Goal: Check status: Check status

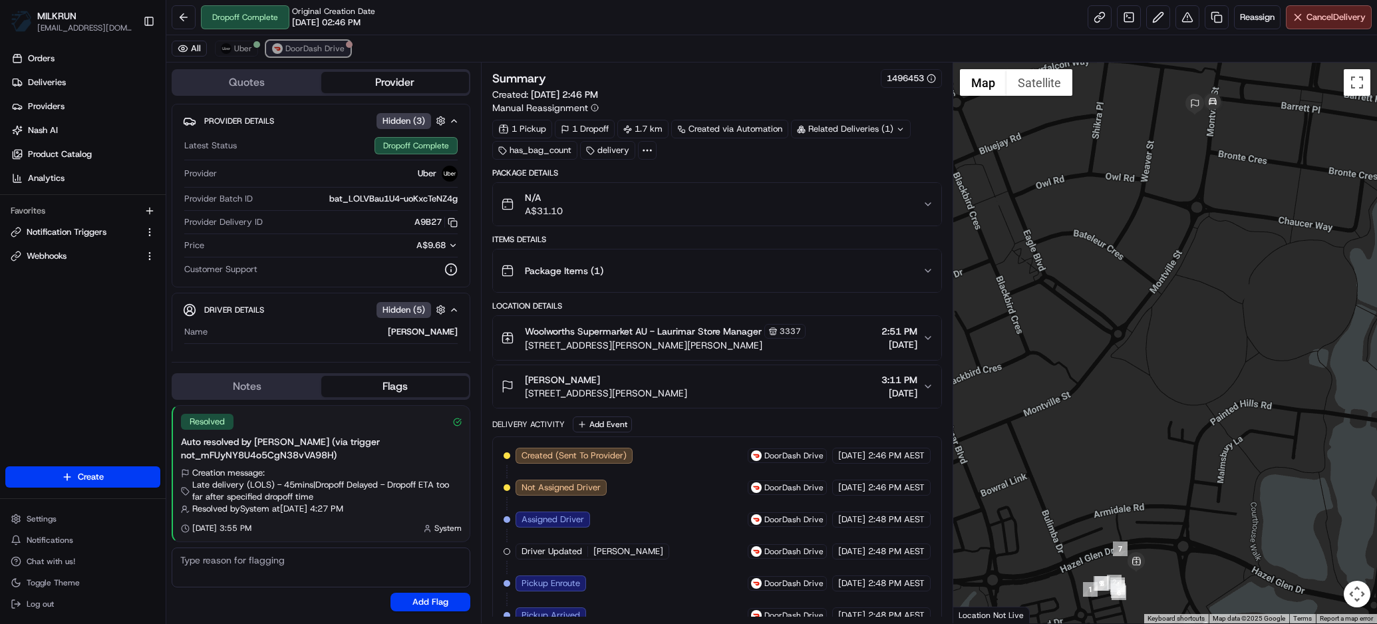
click at [302, 50] on span "DoorDash Drive" at bounding box center [314, 48] width 59 height 11
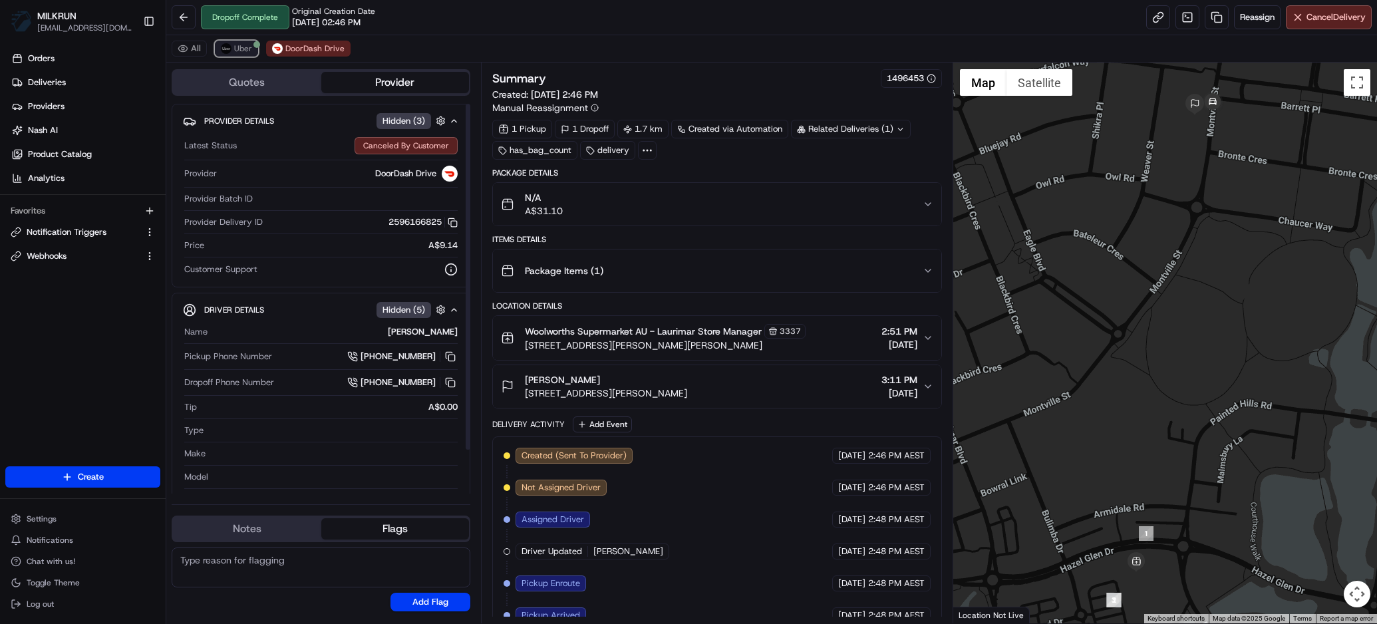
click at [229, 46] on img at bounding box center [226, 48] width 11 height 11
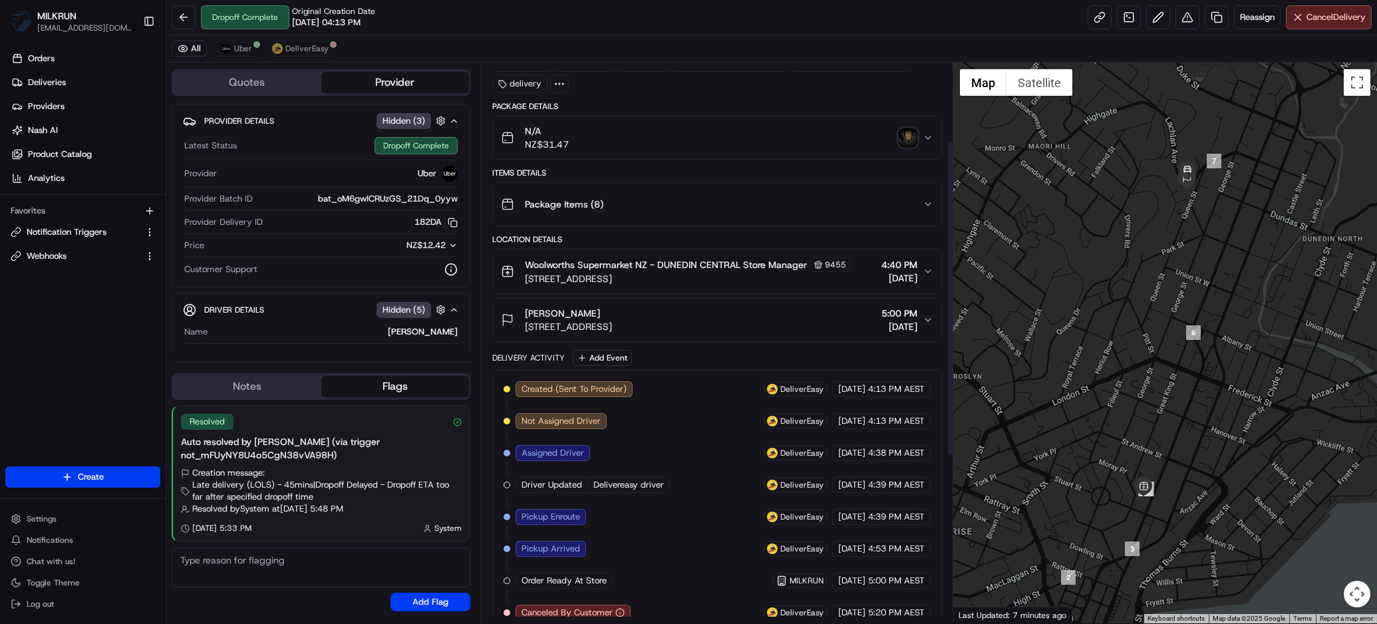
scroll to position [333, 0]
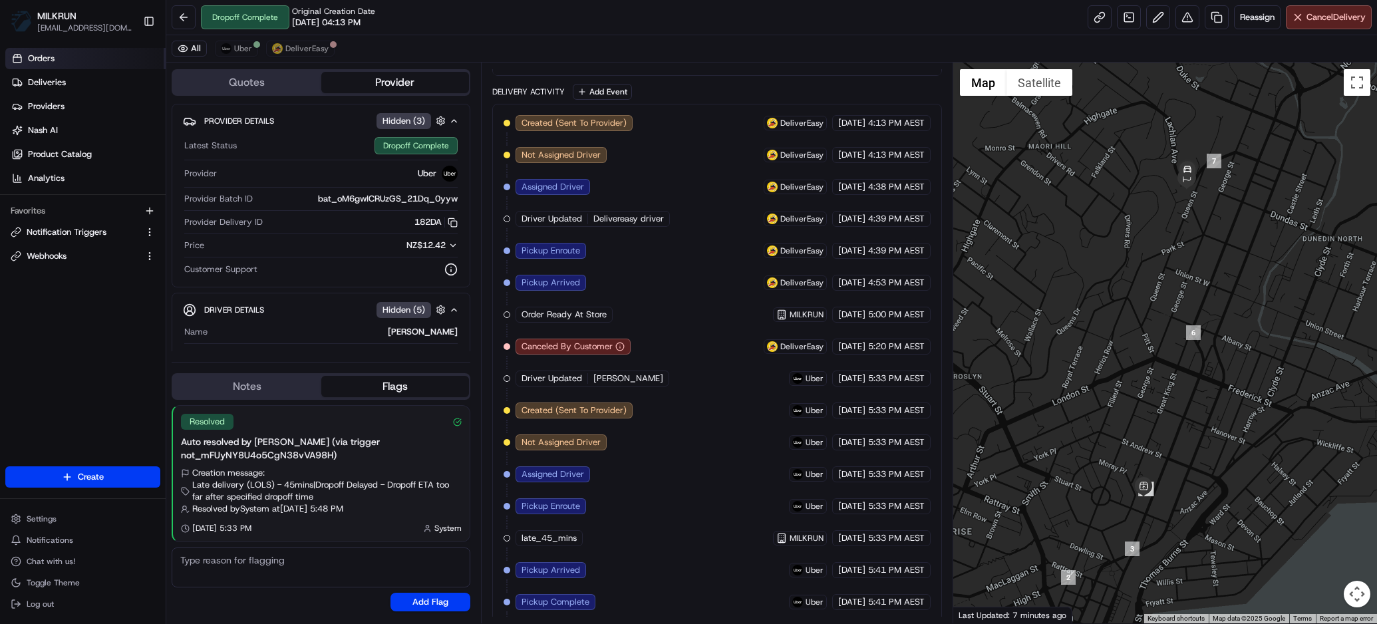
click at [43, 58] on span "Orders" at bounding box center [41, 59] width 27 height 12
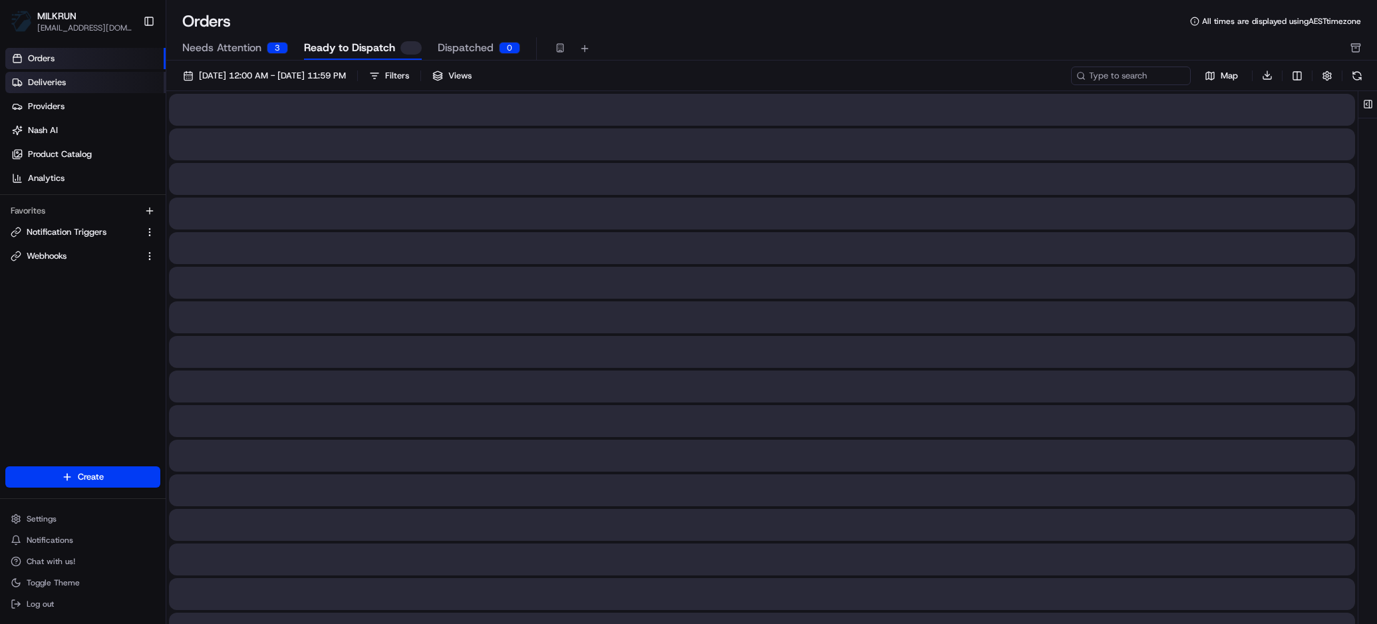
click at [59, 86] on span "Deliveries" at bounding box center [47, 82] width 38 height 12
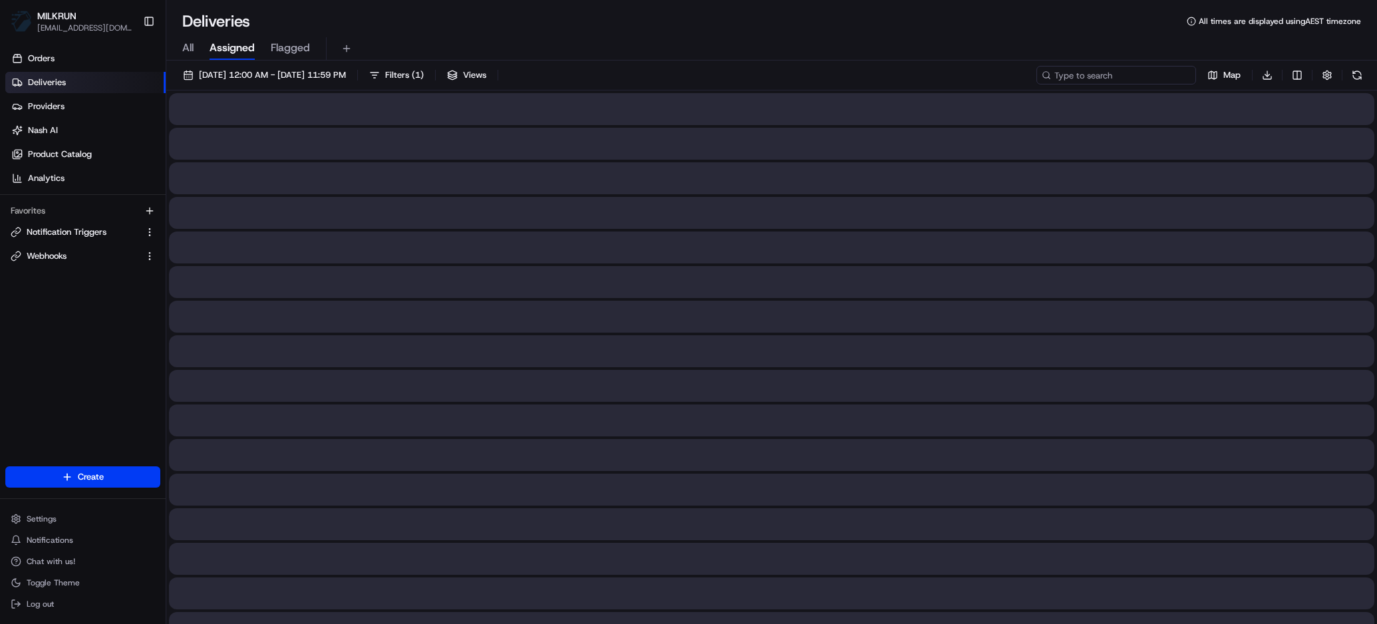
click at [1145, 71] on input at bounding box center [1116, 75] width 160 height 19
paste input "0644959e-5474-4b92-b9b8-008ef626ab1f"
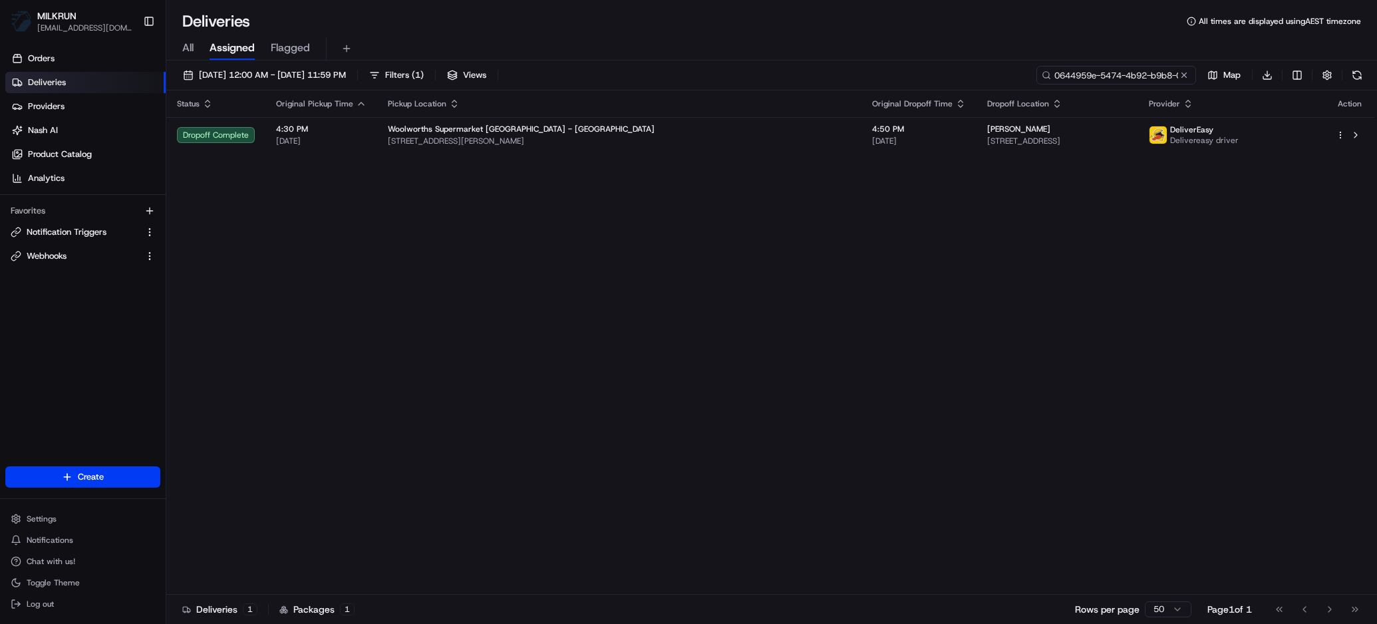
click at [1117, 82] on input "0644959e-5474-4b92-b9b8-008ef626ab1f" at bounding box center [1116, 75] width 160 height 19
paste input "ee334a22-dcd7-41be-b599-e5161415c31e"
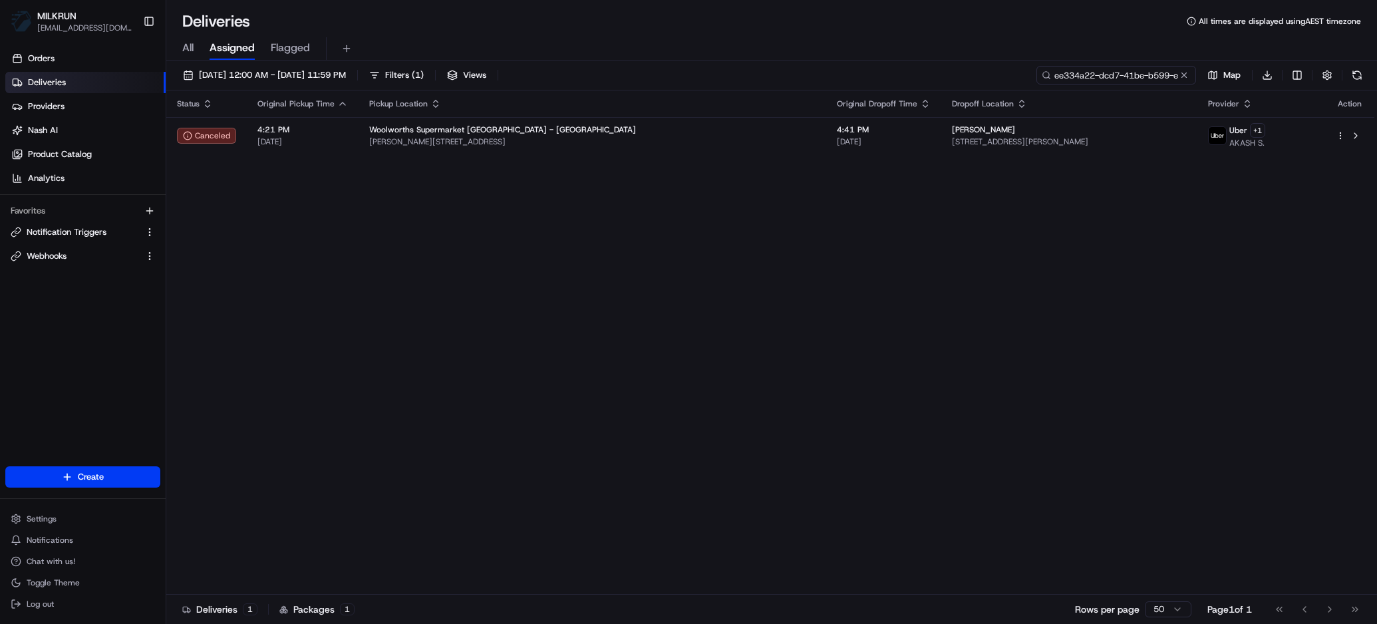
click at [1133, 80] on input "ee334a22-dcd7-41be-b599-e5161415c31e" at bounding box center [1116, 75] width 160 height 19
click at [1133, 79] on input "ee334a22-dcd7-41be-b599-e5161415c31e" at bounding box center [1116, 75] width 160 height 19
paste input "f785f32c-4506-4888-a986-f914911a7bcf"
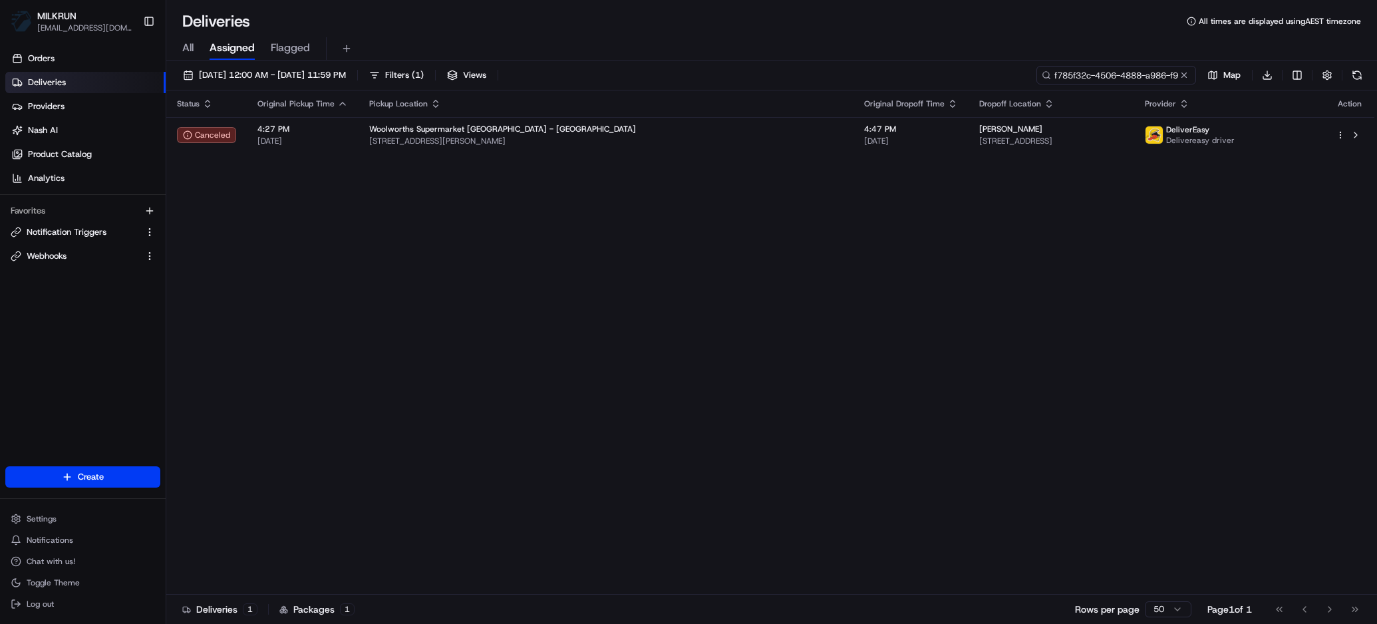
click at [1145, 78] on input "f785f32c-4506-4888-a986-f914911a7bcf" at bounding box center [1116, 75] width 160 height 19
click at [1144, 78] on input "f785f32c-4506-4888-a986-f914911a7bcf" at bounding box center [1116, 75] width 160 height 19
paste input "125427fb-ffce-4f7a-a5fa-27a74bd98c00"
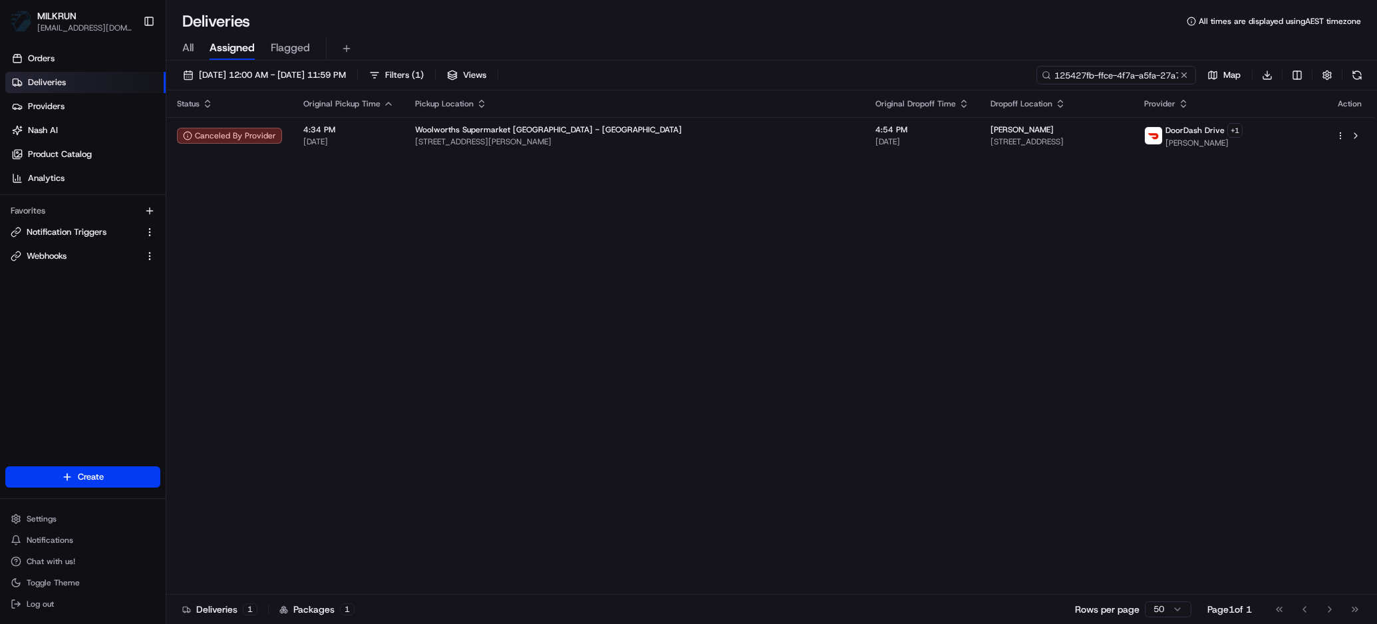
click at [1112, 75] on input "125427fb-ffce-4f7a-a5fa-27a74bd98c00" at bounding box center [1116, 75] width 160 height 19
paste input "9825b9fa-e4ac-4c4f-affc-b484f1758308"
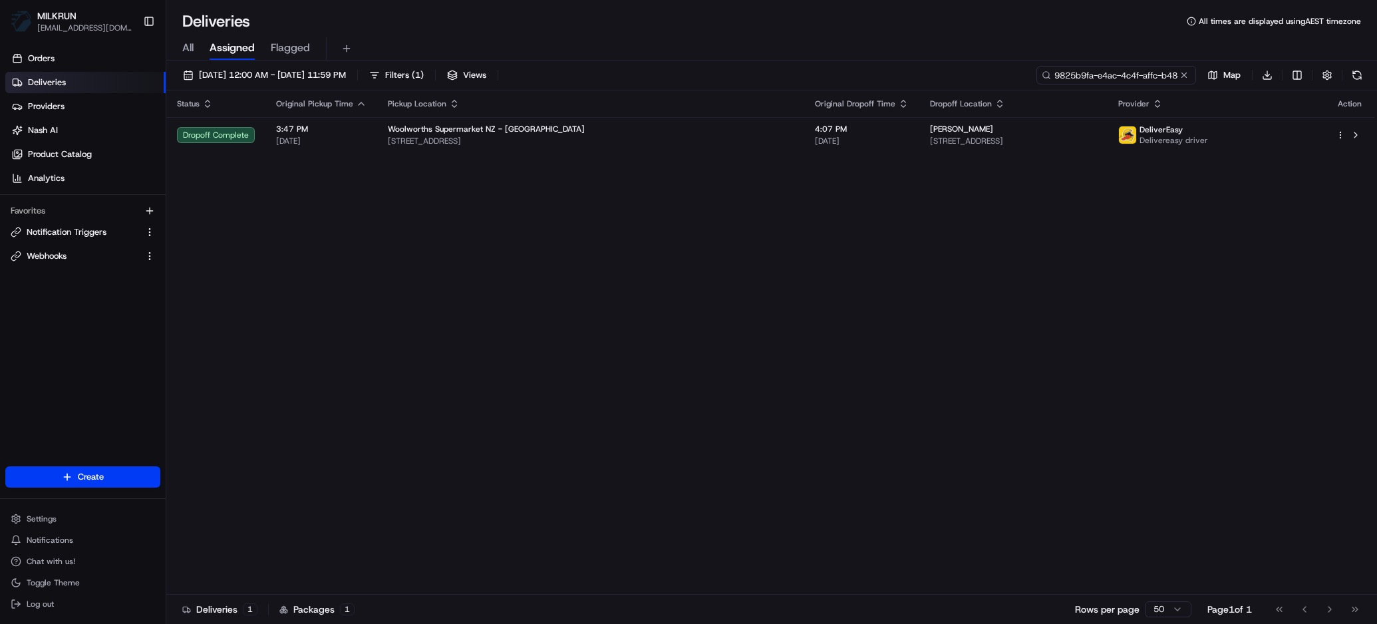
click at [1152, 82] on input "9825b9fa-e4ac-4c4f-affc-b484f1758308" at bounding box center [1116, 75] width 160 height 19
click at [1152, 80] on input "9825b9fa-e4ac-4c4f-affc-b484f1758308" at bounding box center [1116, 75] width 160 height 19
paste input "39e7809-0f51-4e53-ae4c-ab768998152"
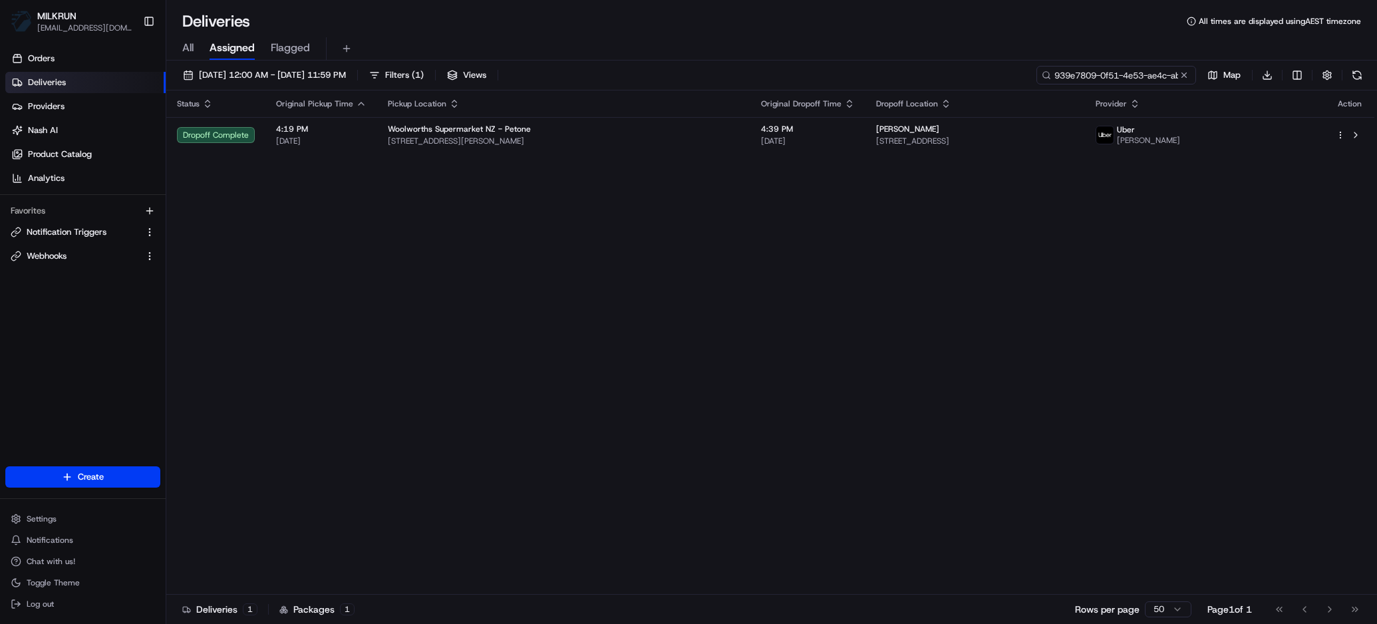
click at [1104, 76] on input "939e7809-0f51-4e53-ae4c-ab7689981528" at bounding box center [1116, 75] width 160 height 19
paste input "e651b635-0fed-4cca-85ea-1ea5f9e2e261"
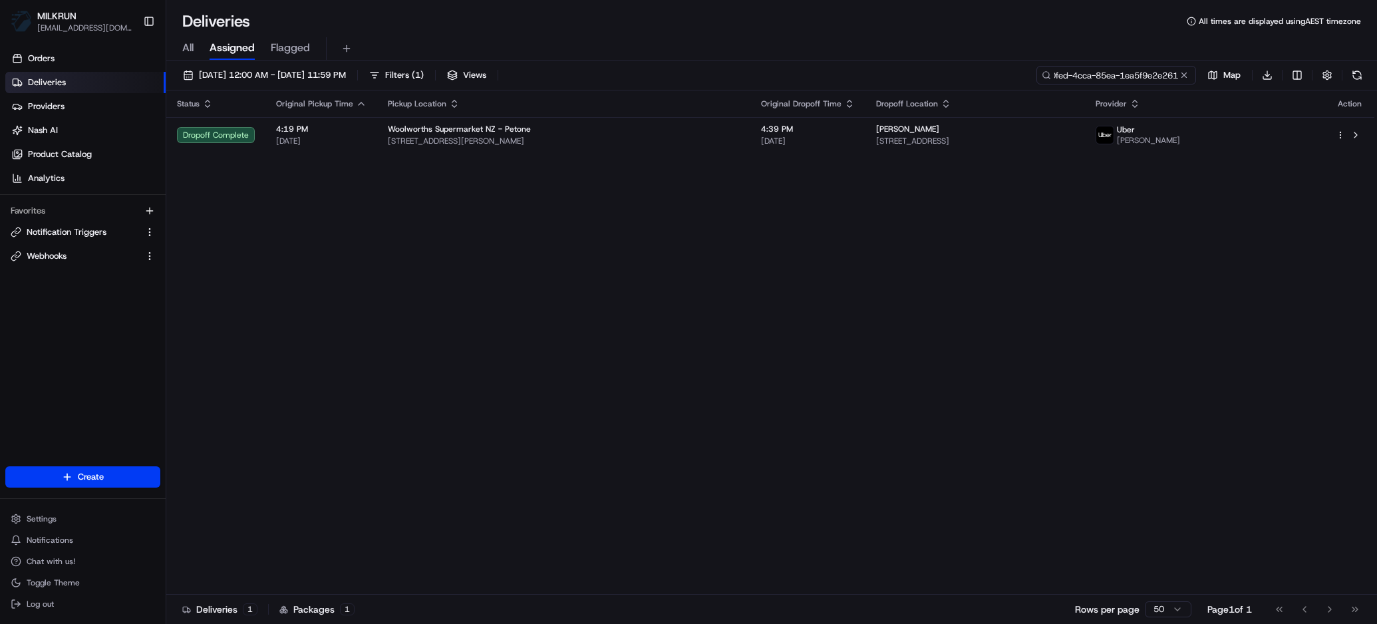
type input "e651b635-0fed-4cca-85ea-1ea5f9e2e261"
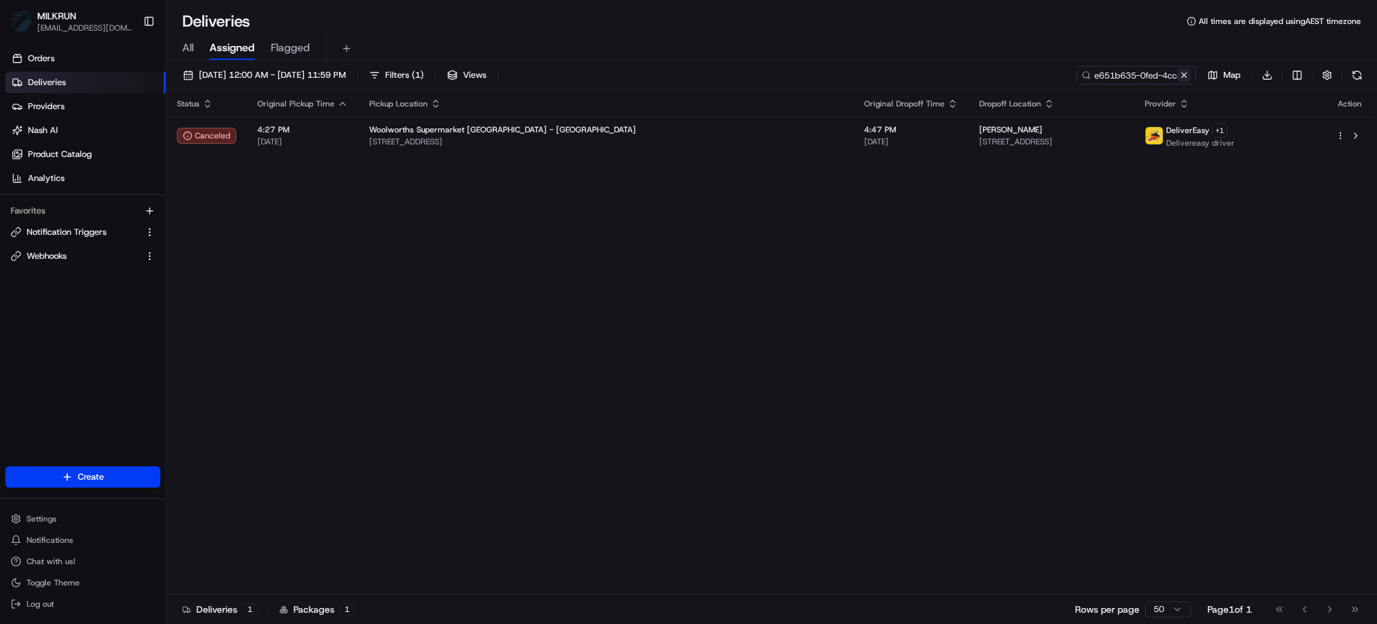
click at [1177, 74] on button at bounding box center [1183, 75] width 13 height 13
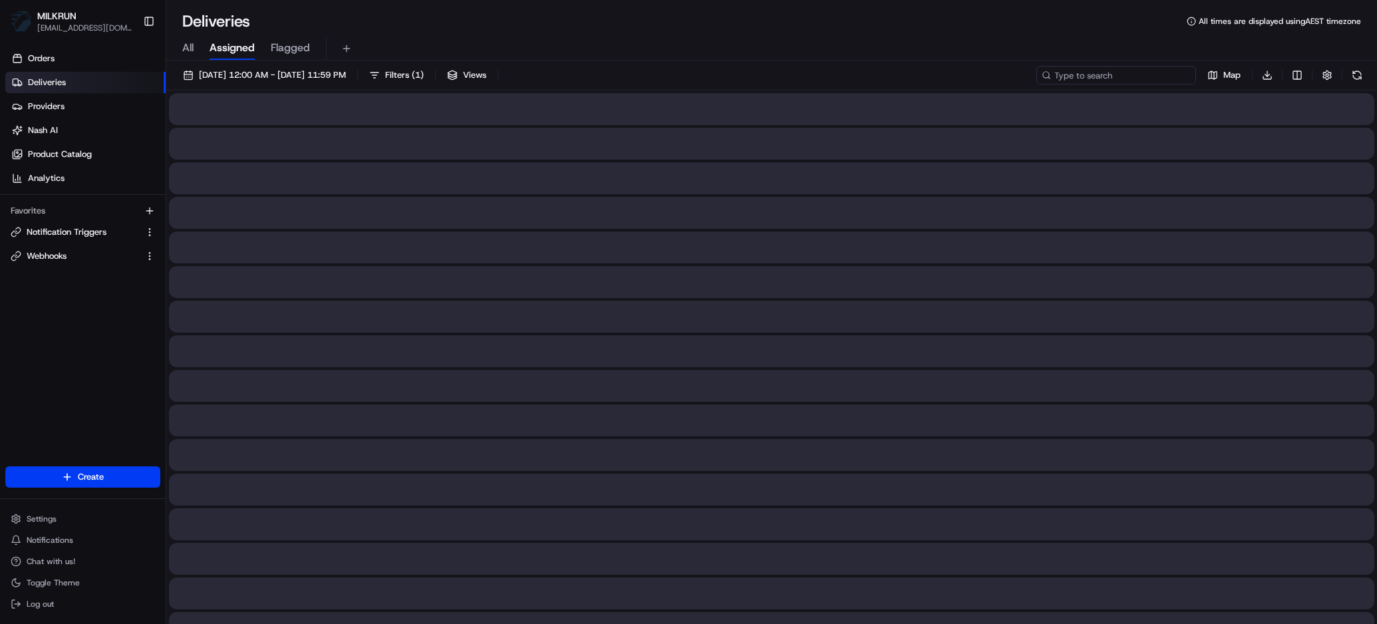
click at [1177, 73] on input at bounding box center [1116, 75] width 160 height 19
click at [1151, 72] on input at bounding box center [1116, 75] width 160 height 19
paste input "77f998cb-e512-4e27-9301-ef3430b94df8"
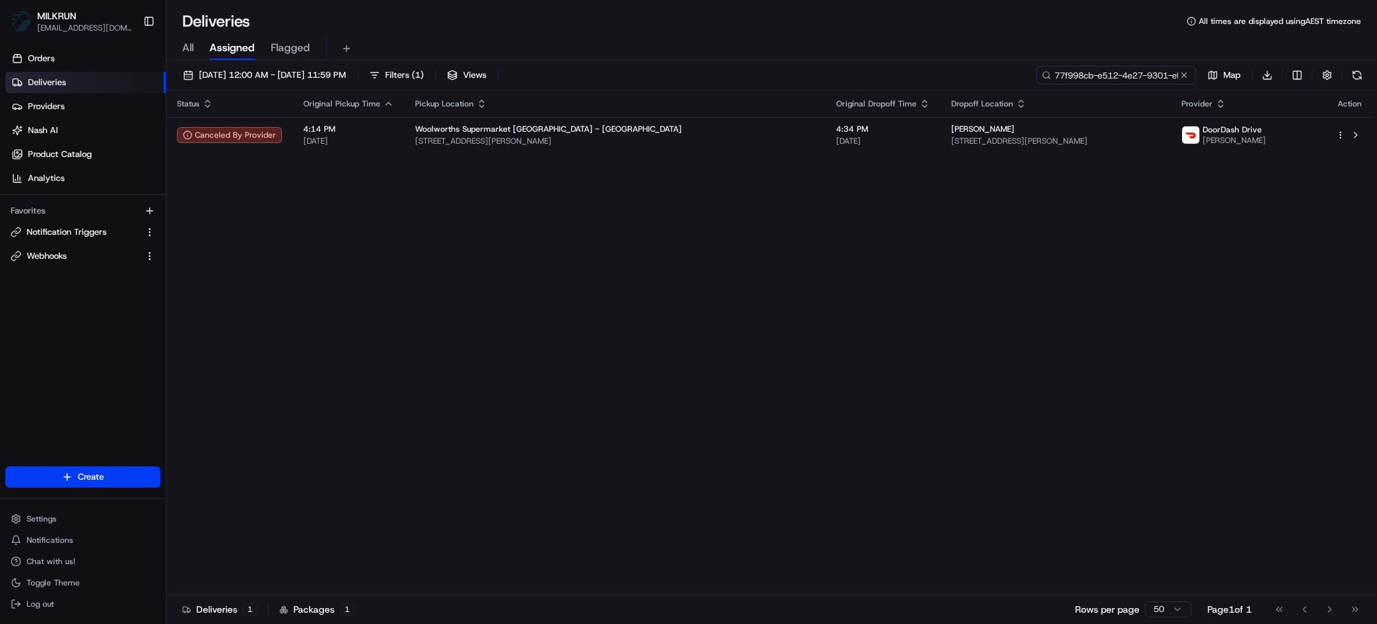
click at [1108, 75] on input "77f998cb-e512-4e27-9301-ef3430b94df8" at bounding box center [1116, 75] width 160 height 19
paste input "4b723d00-029d-42d9-815e-9d76f2c04f7"
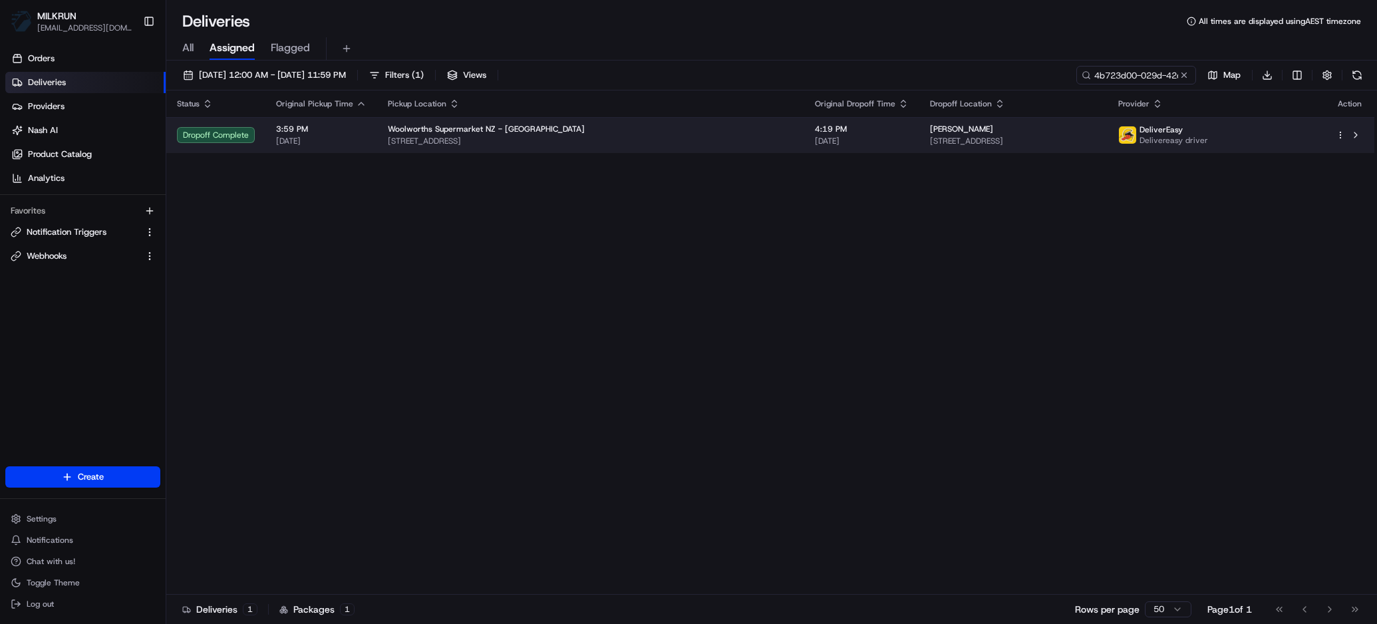
click at [471, 132] on span "Woolworths Supermarket NZ - Whakatane" at bounding box center [486, 129] width 197 height 11
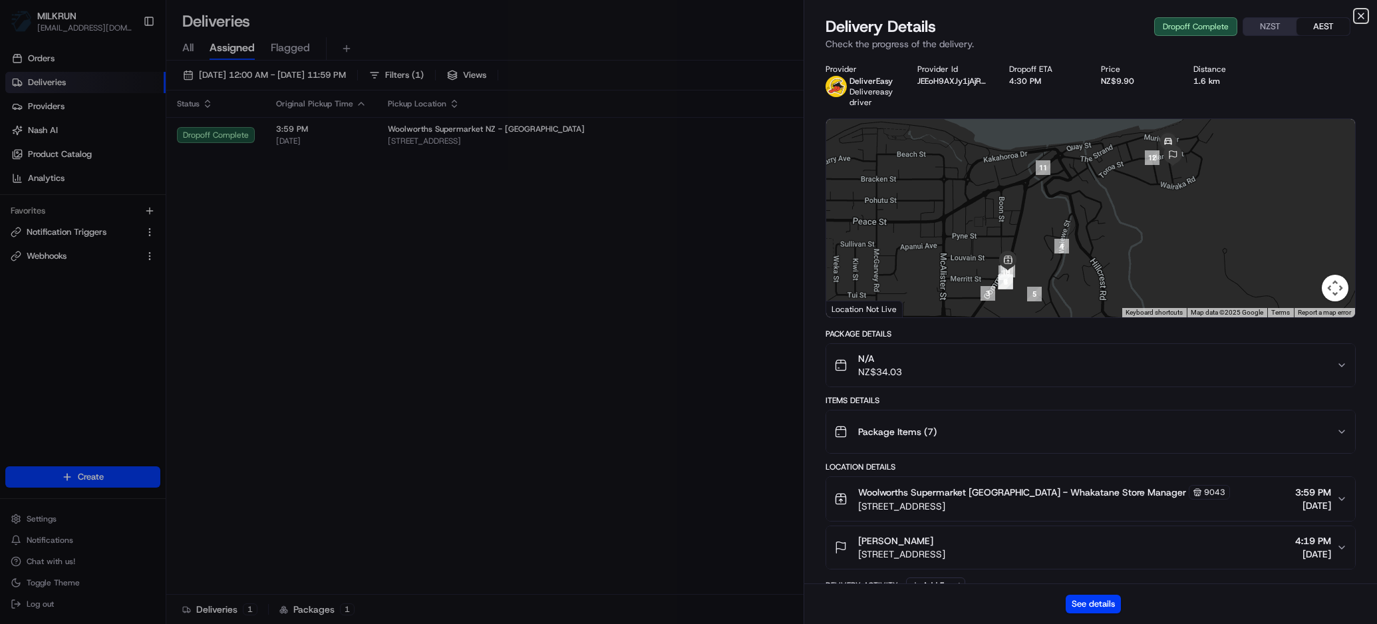
click at [1359, 17] on icon "button" at bounding box center [1361, 16] width 11 height 11
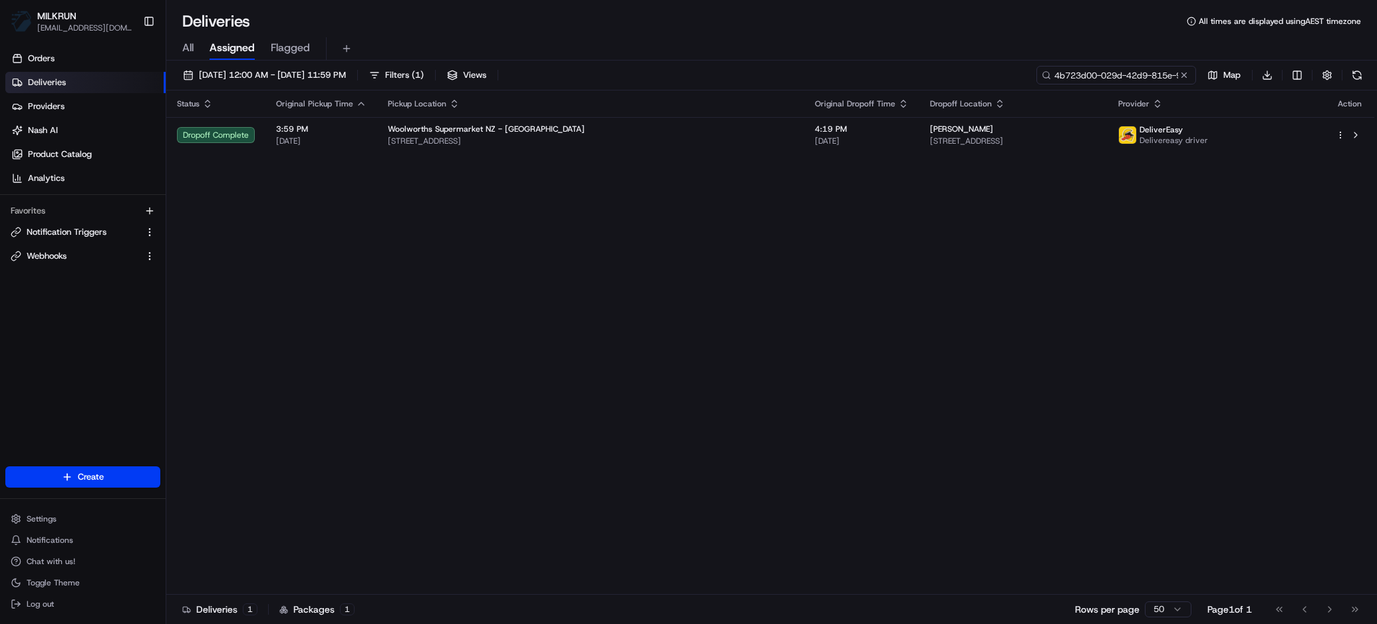
click at [1143, 78] on input "4b723d00-029d-42d9-815e-9d76f2c04f78" at bounding box center [1116, 75] width 160 height 19
click at [1143, 76] on input "4b723d00-029d-42d9-815e-9d76f2c04f78" at bounding box center [1116, 75] width 160 height 19
paste input "968e229-ea66-42dc-a9fa-e2e08246a462"
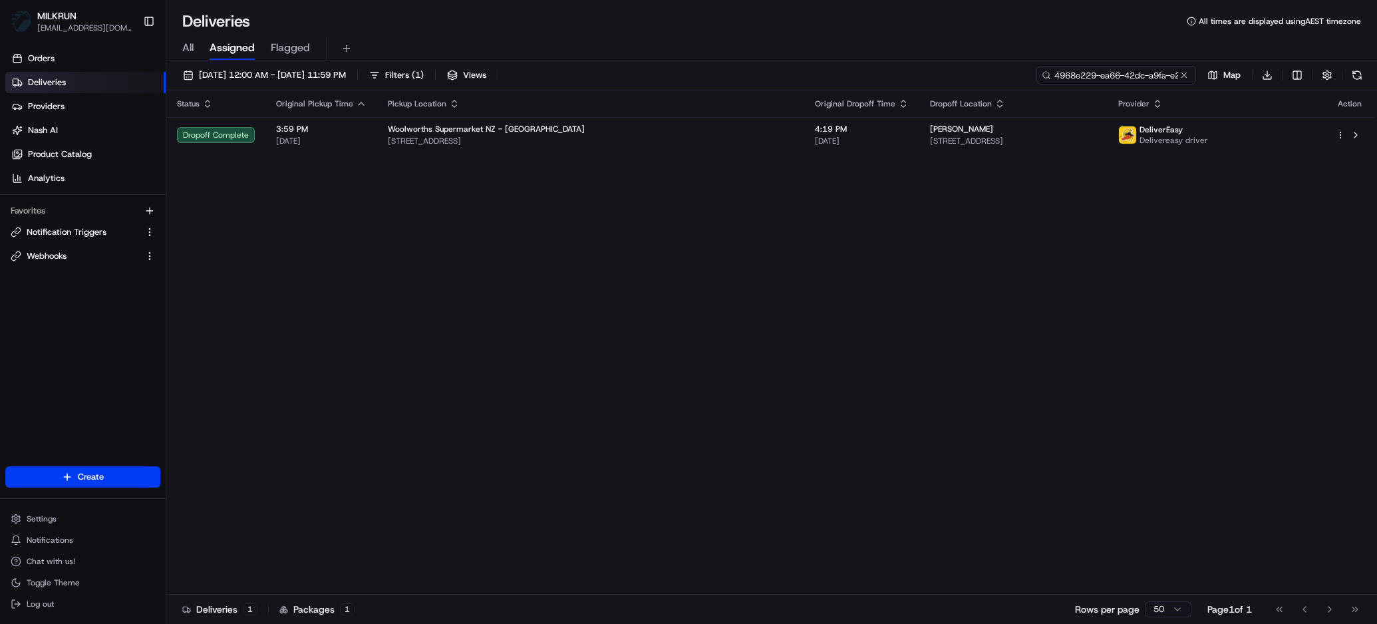
scroll to position [0, 62]
click at [1119, 70] on input "4968e229-ea66-42dc-a9fa-e2e08246a462" at bounding box center [1116, 75] width 160 height 19
paste input "03027c9c-2819-44c2-afbd-de33940851b3"
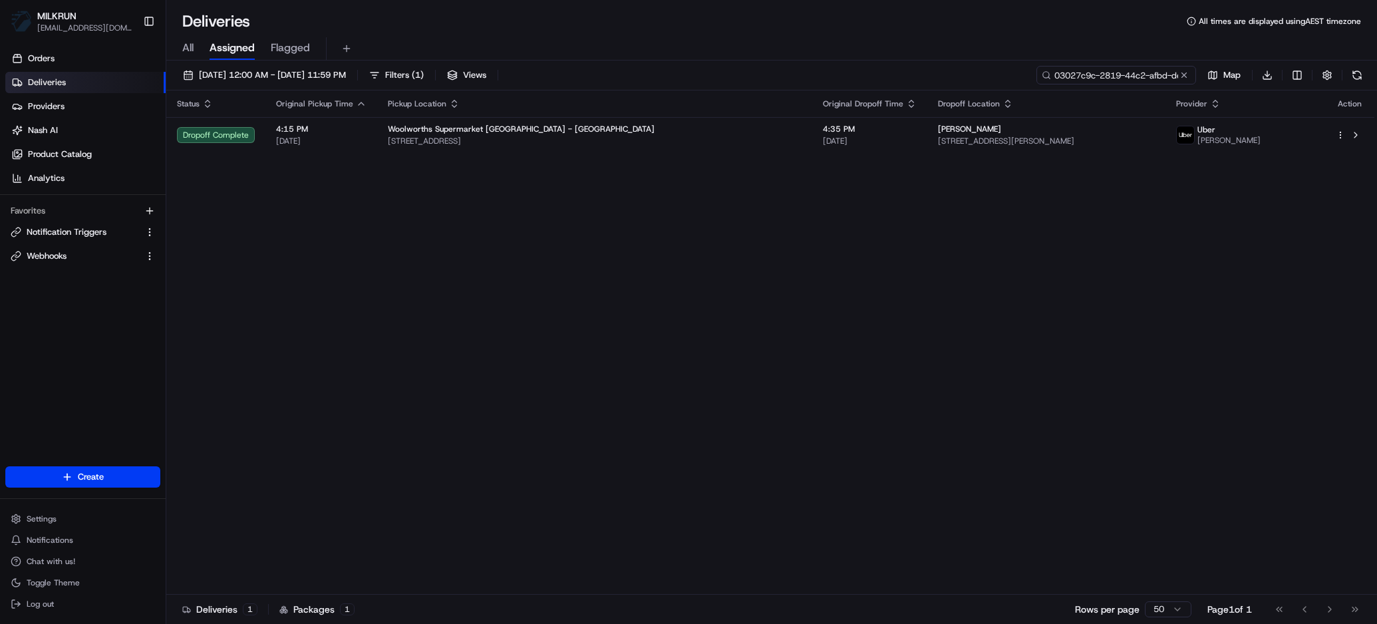
scroll to position [0, 64]
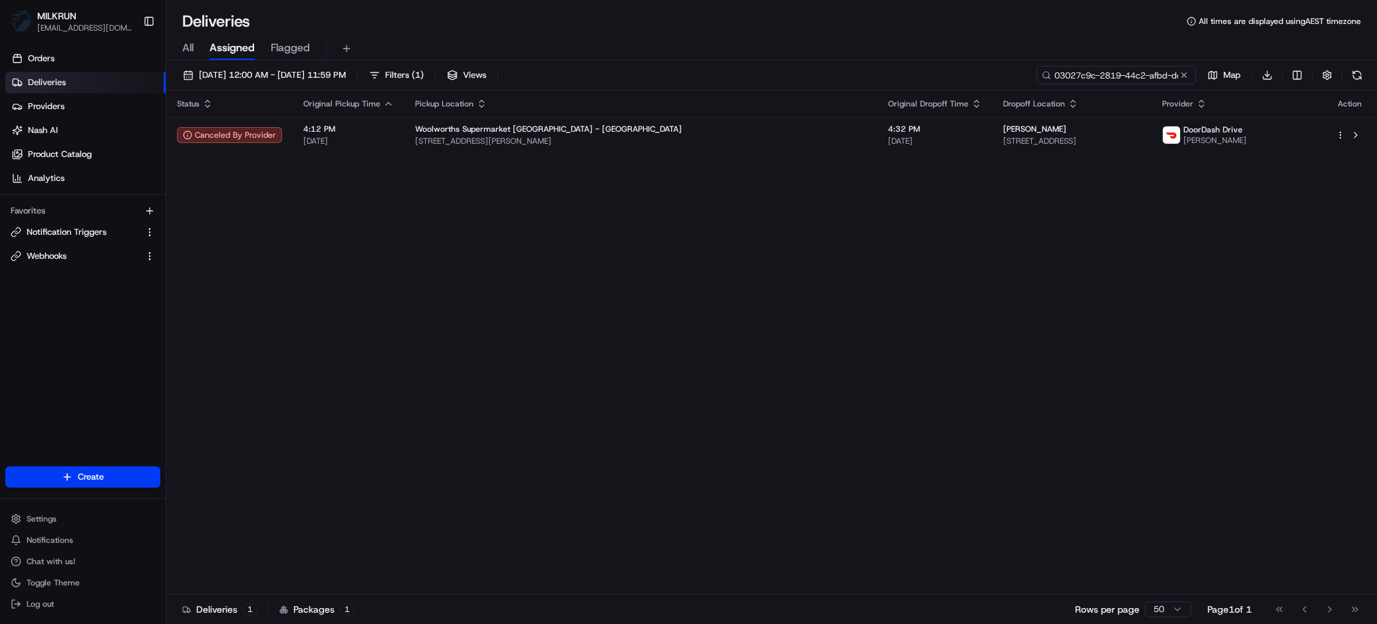
click at [1112, 76] on input "03027c9c-2819-44c2-afbd-de33940851b3" at bounding box center [1116, 75] width 160 height 19
paste input "cfc0ef0e-3f0a-4651-aa32-7cacd593c4c1"
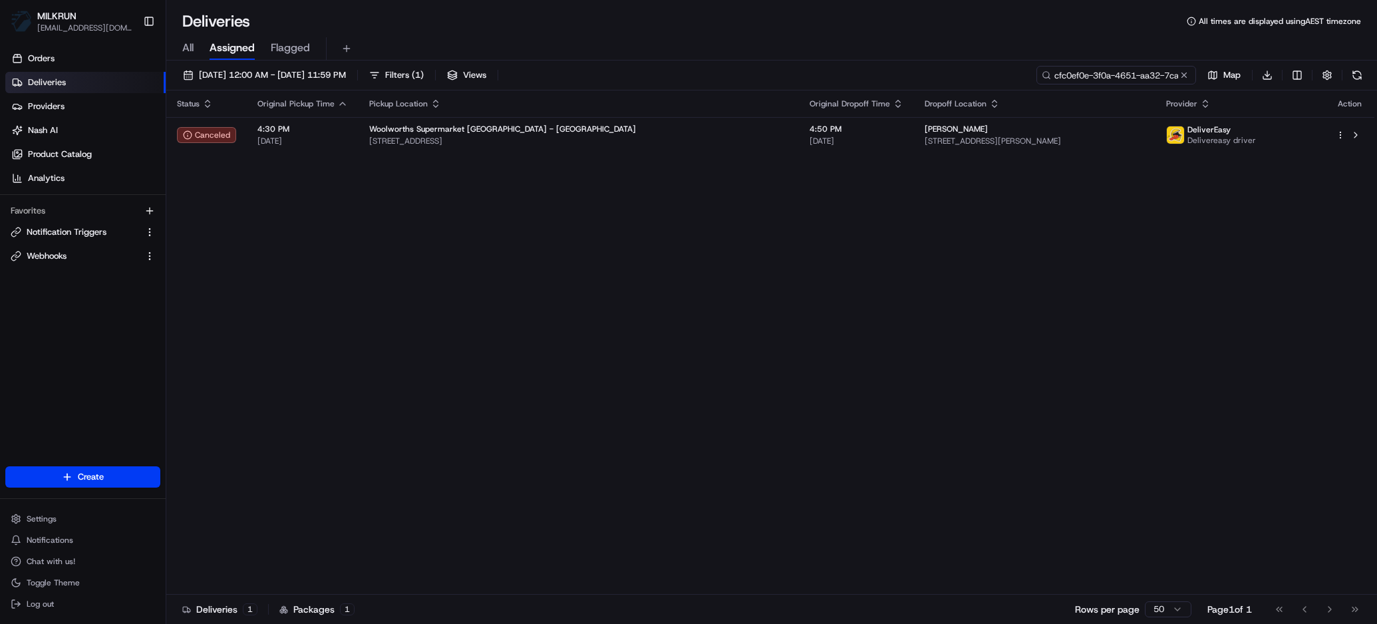
click at [1096, 73] on input "cfc0ef0e-3f0a-4651-aa32-7cacd593c4c1" at bounding box center [1116, 75] width 160 height 19
paste input "d70e351-e4f8-47da-b5d8-bfaf418606fd"
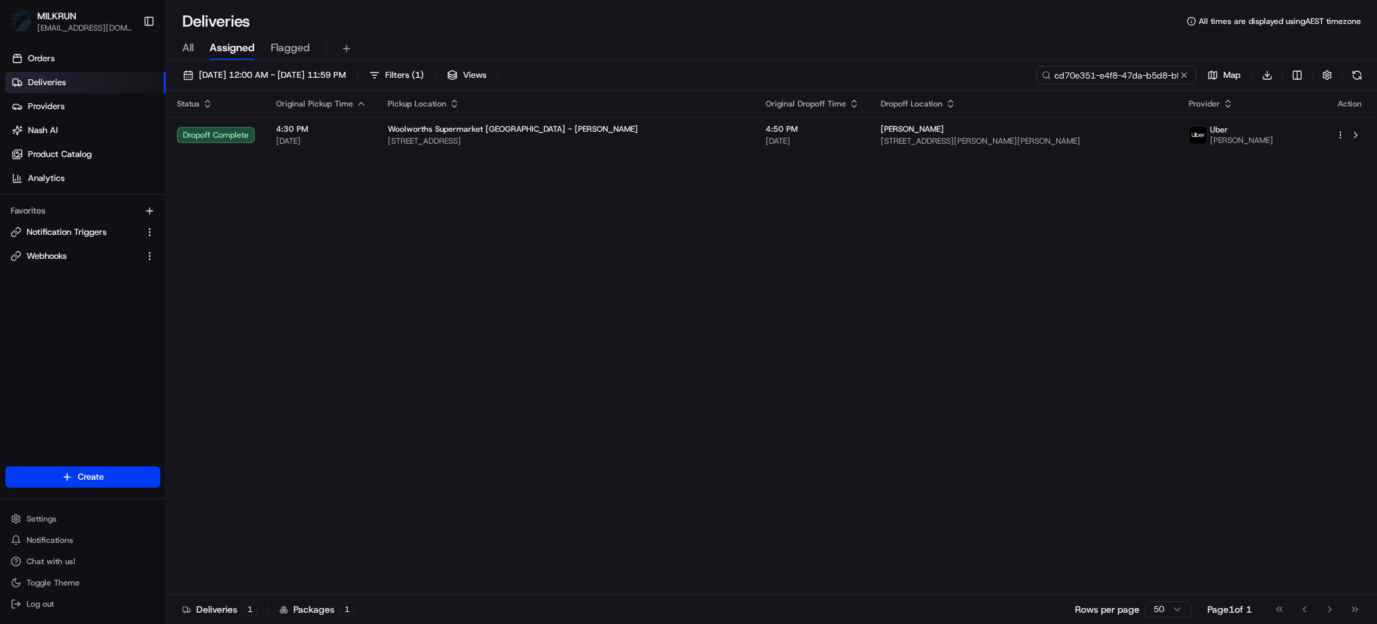
click at [1096, 72] on input "cd70e351-e4f8-47da-b5d8-bfaf418606fd" at bounding box center [1116, 75] width 160 height 19
paste input "0a0f3a27-948a-4387-92b2-a0a51d9209e0"
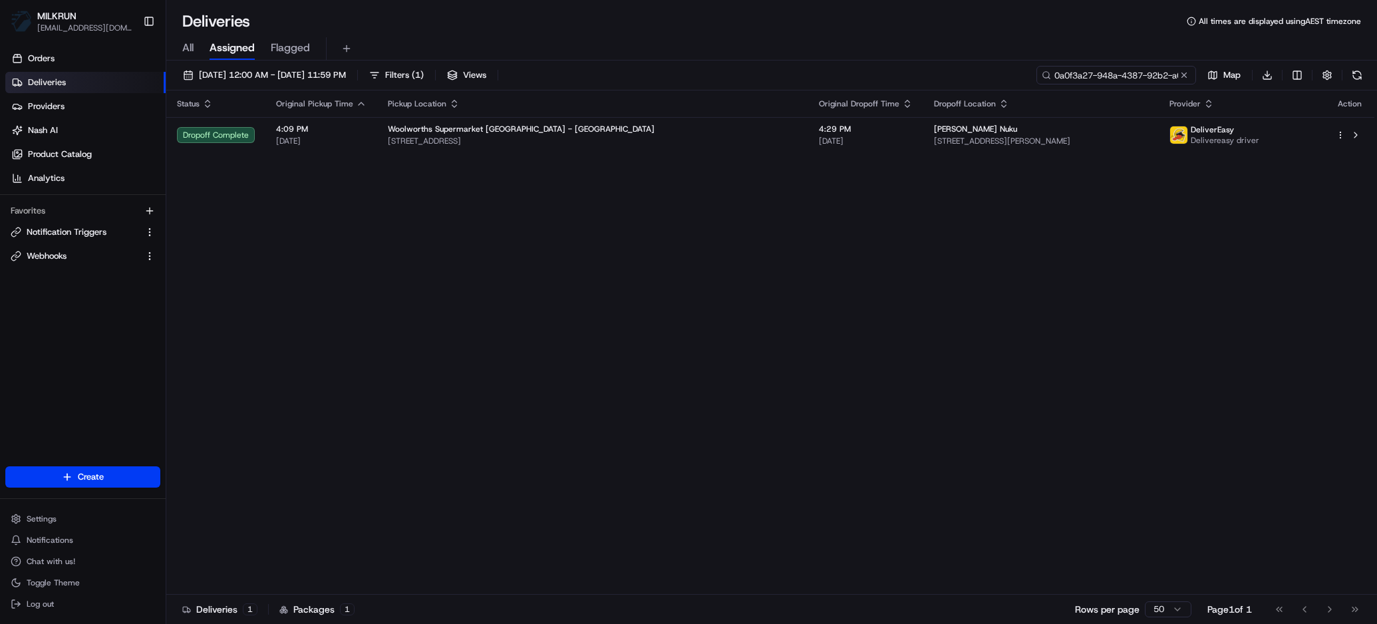
click at [1145, 71] on input "0a0f3a27-948a-4387-92b2-a0a51d9209e0" at bounding box center [1116, 75] width 160 height 19
paste input "7f0be6f3-398c-4917-8369-c36867994d74"
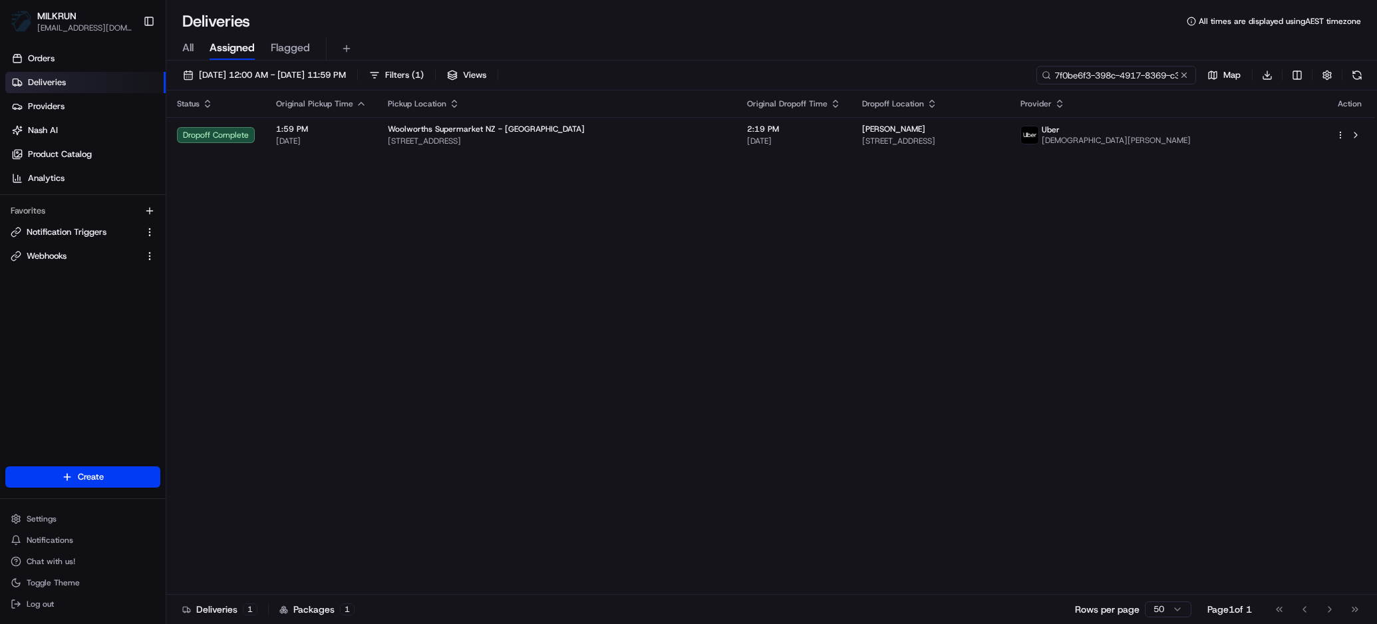
click at [1123, 76] on input "7f0be6f3-398c-4917-8369-c36867994d74" at bounding box center [1116, 75] width 160 height 19
paste input "65185825-495e-4b20-ac65-2903d2e7464d"
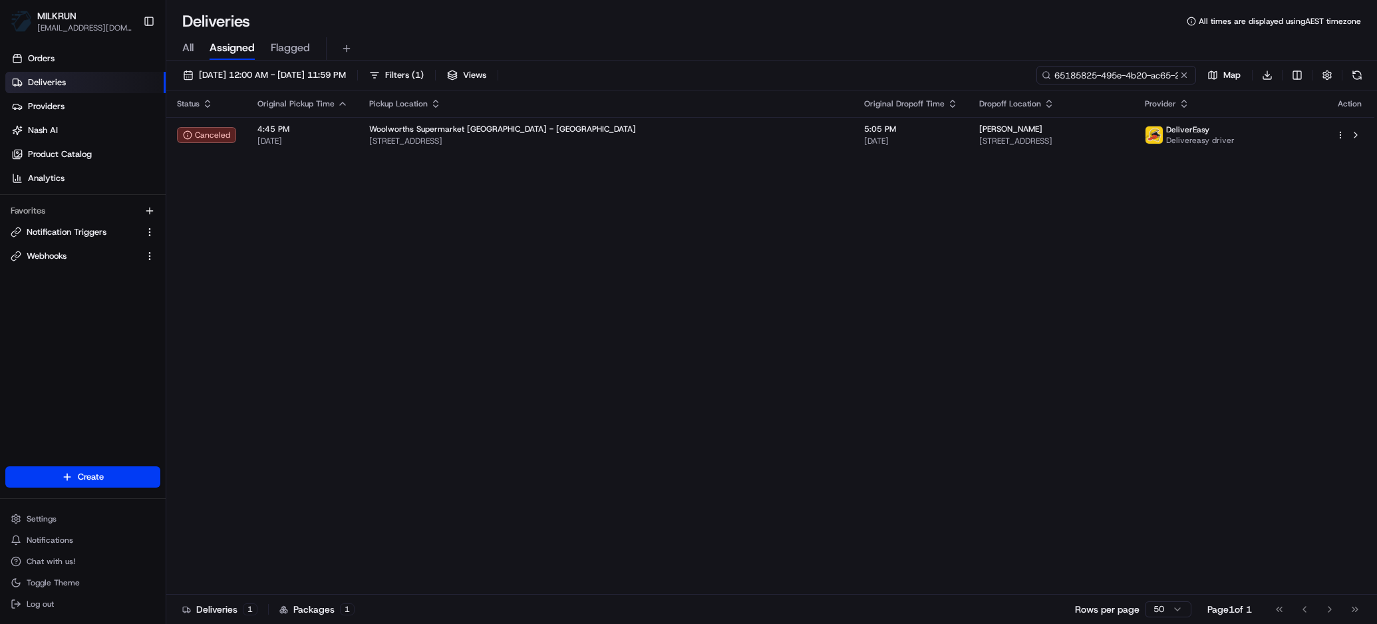
click at [1141, 78] on input "65185825-495e-4b20-ac65-2903d2e7464d" at bounding box center [1116, 75] width 160 height 19
paste input "147f6150-a415-4acf-bc25-b8bbd417772b"
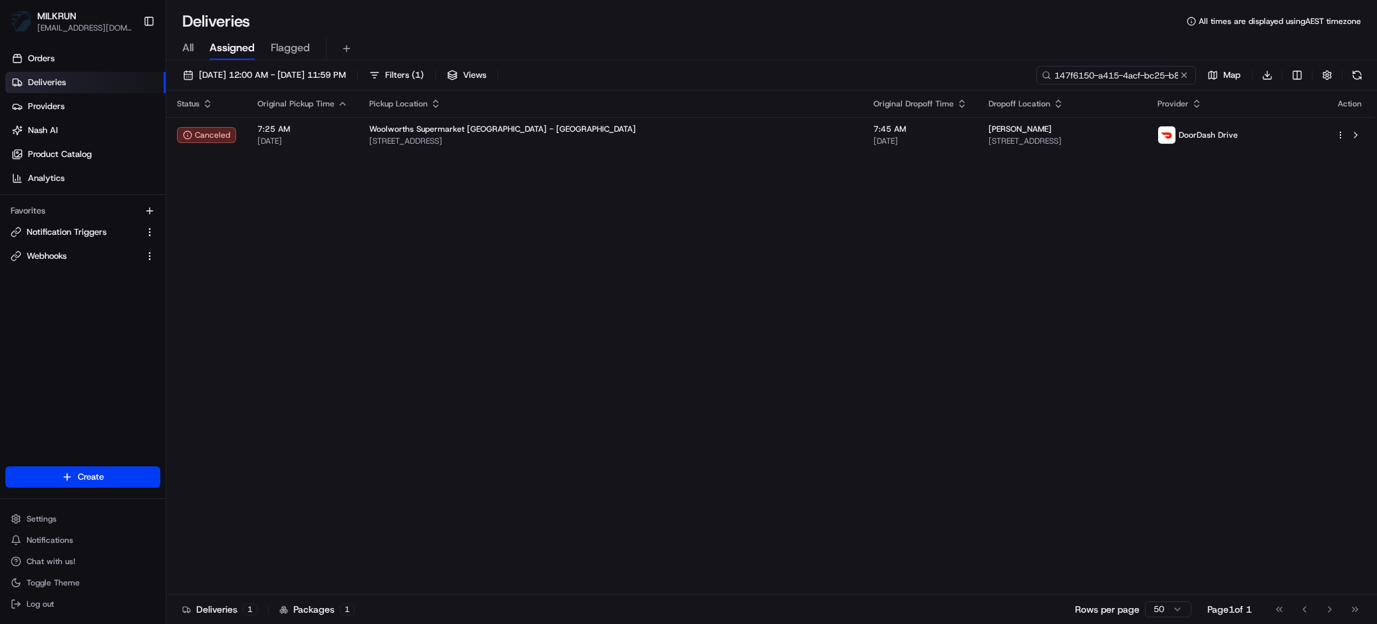
click at [1131, 75] on input "147f6150-a415-4acf-bc25-b8bbd417772b" at bounding box center [1116, 75] width 160 height 19
paste input "4d65a990-60eb-4782-b929-e2d2e1896043"
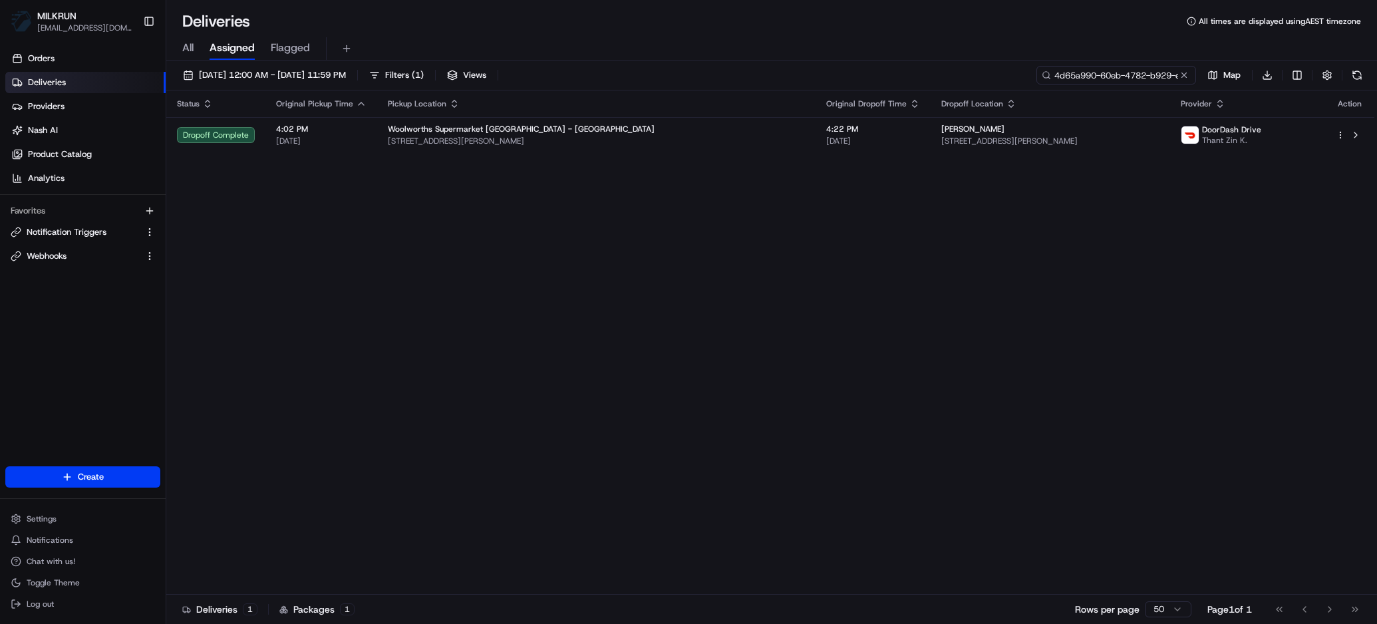
click at [1121, 77] on input "4d65a990-60eb-4782-b929-e2d2e1896043" at bounding box center [1116, 75] width 160 height 19
paste input "92a38339-5a1d-4d77-accc-7873a72292ab"
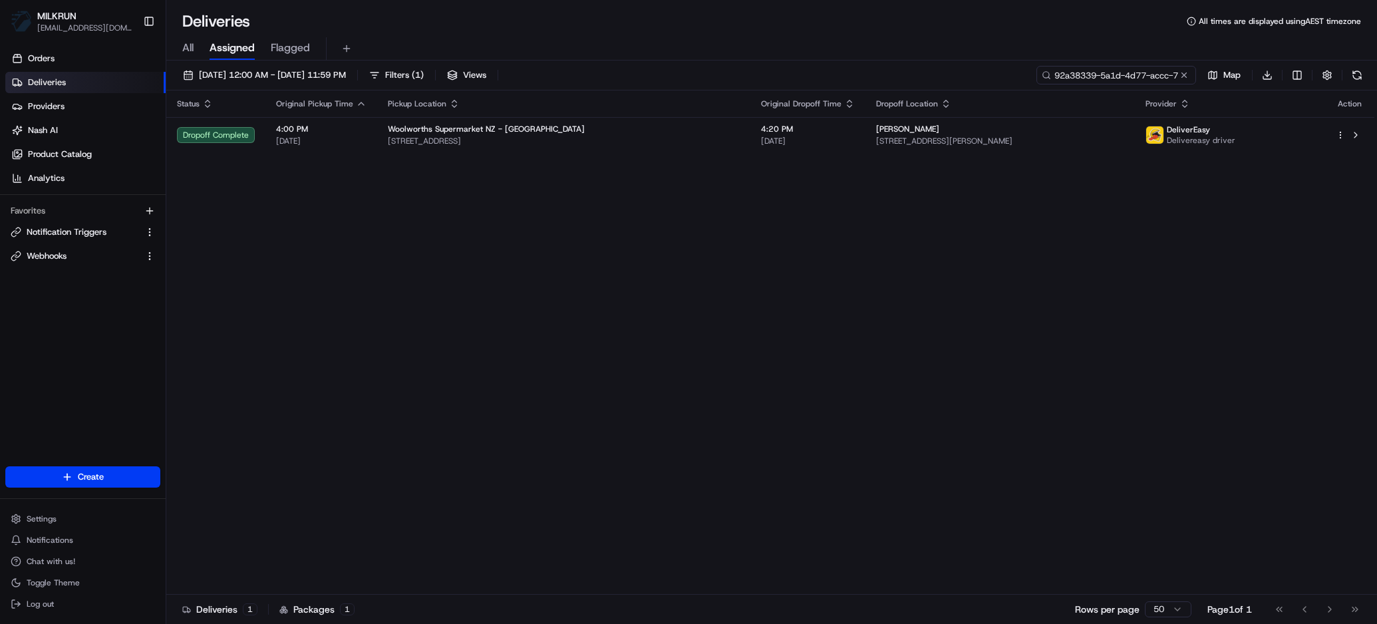
click at [1149, 79] on input "92a38339-5a1d-4d77-accc-7873a72292ab" at bounding box center [1116, 75] width 160 height 19
paste input "260f891c-2349-450d-952f-3f146c1f838e"
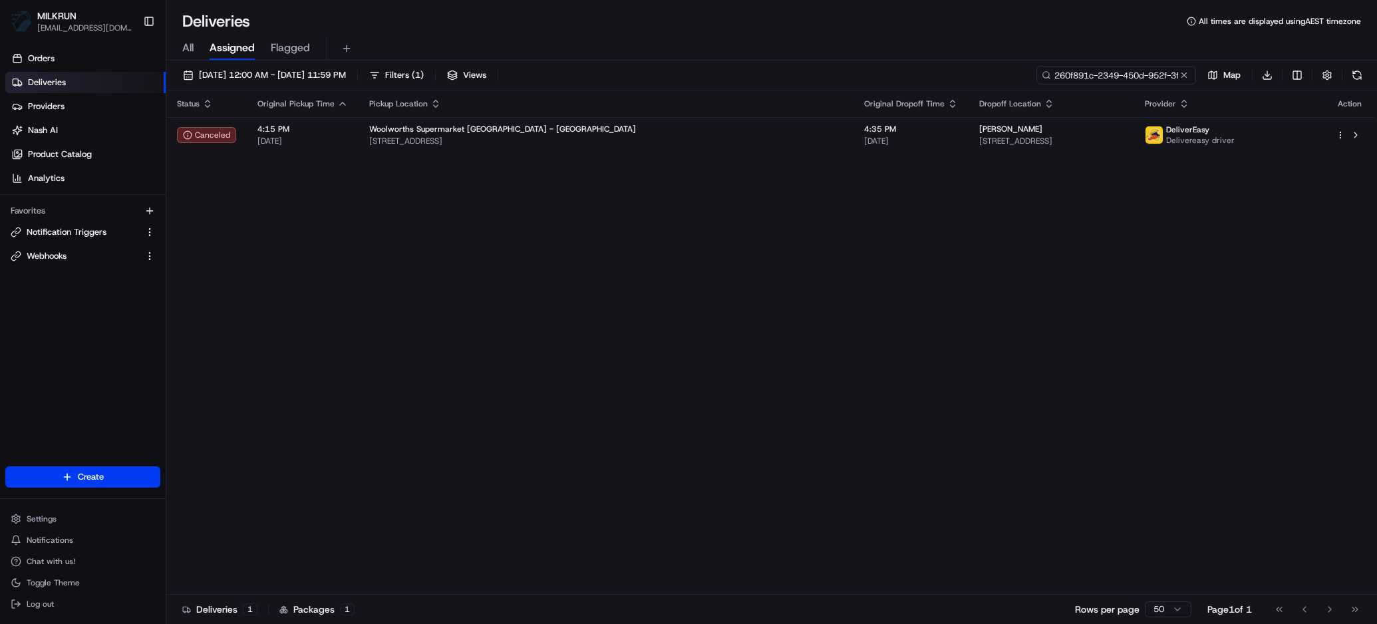
click at [1100, 69] on input "260f891c-2349-450d-952f-3f146c1f838e" at bounding box center [1116, 75] width 160 height 19
paste input "dfab42ba-8e96-499f-9dad-e660dc33f256"
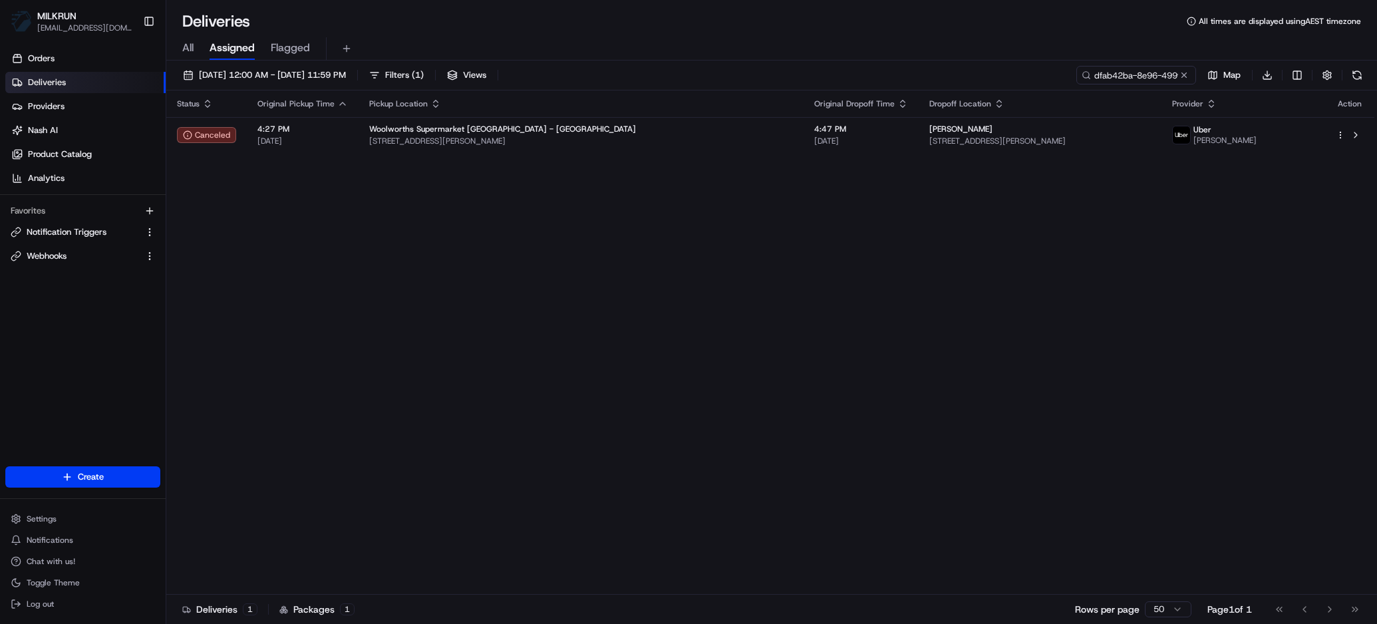
click at [1147, 88] on div "22/08/2025 12:00 AM - 22/08/2025 11:59 PM Filters ( 1 ) Views dfab42ba-8e96-499…" at bounding box center [771, 78] width 1211 height 25
click at [1144, 75] on input "dfab42ba-8e96-499f-9dad-e660dc33f256" at bounding box center [1116, 75] width 160 height 19
paste input "0c46411b-e266-4ad2-9f17-5a3deb4aa5df"
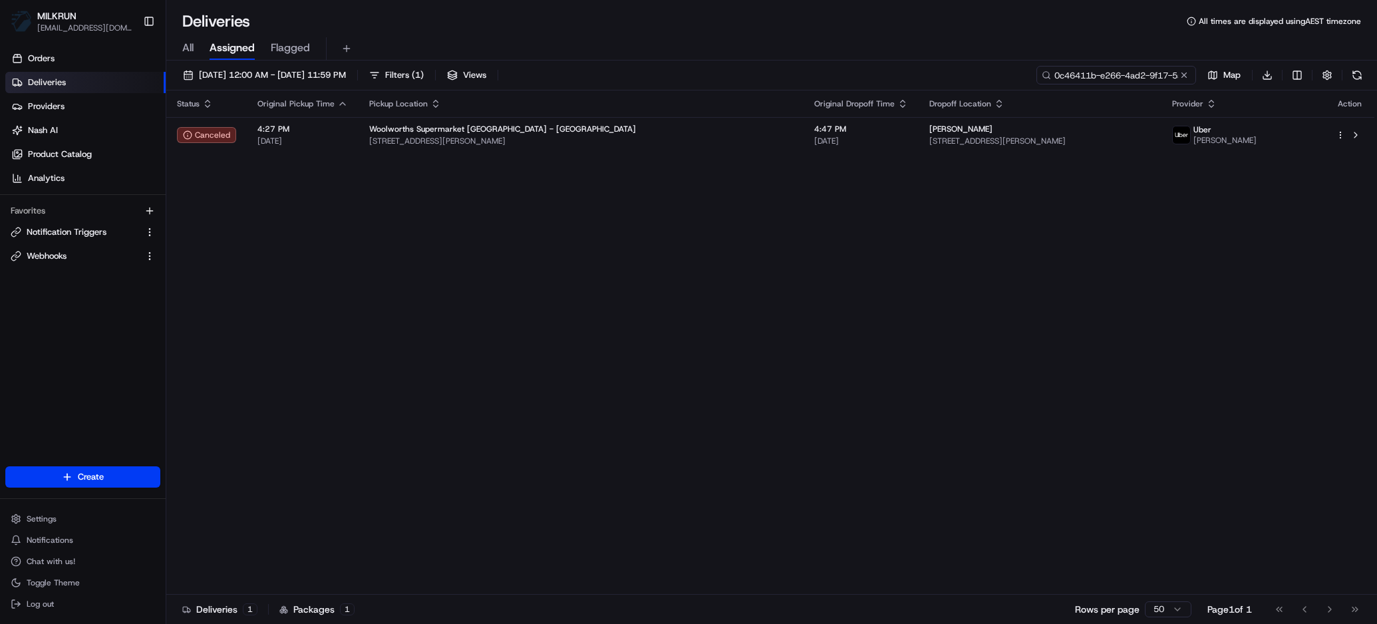
scroll to position [0, 59]
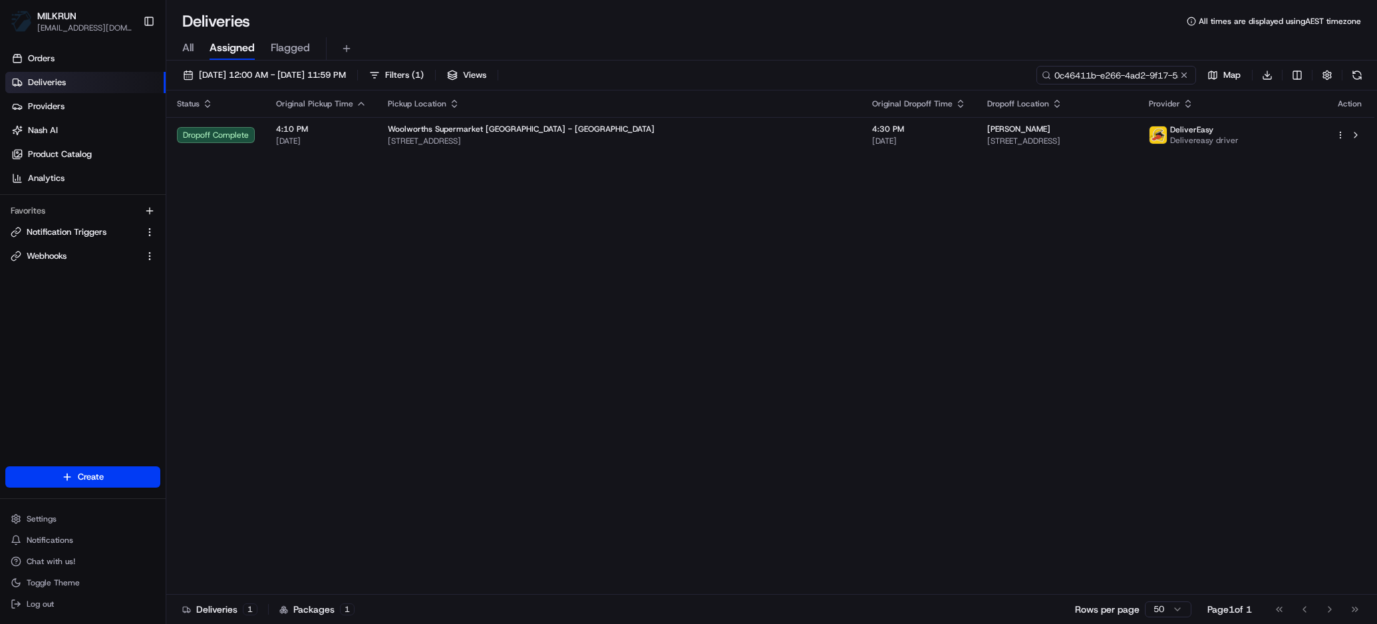
click at [1110, 75] on input "0c46411b-e266-4ad2-9f17-5a3deb4aa5df" at bounding box center [1116, 75] width 160 height 19
paste input "c64b0332-538d-4963-b8f0-deac056e9331"
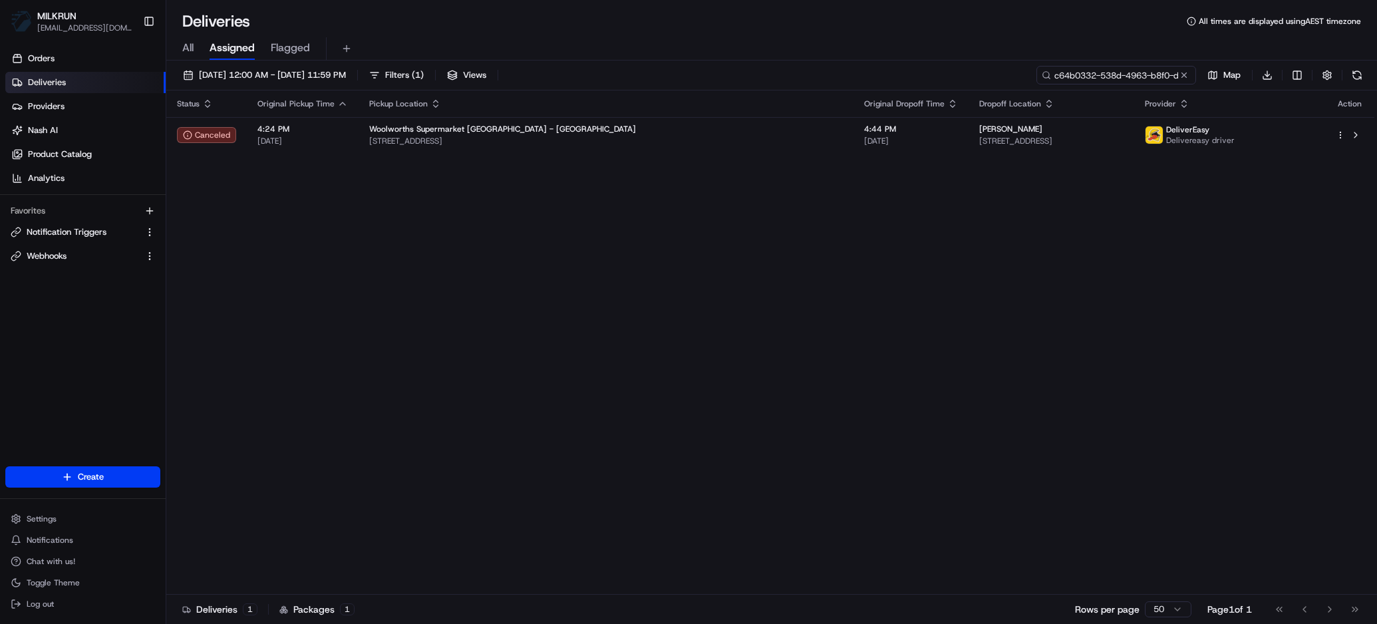
click at [1109, 78] on input "c64b0332-538d-4963-b8f0-deac056e9331" at bounding box center [1116, 75] width 160 height 19
paste input "14a9e497-7191-4999-bb10-567e43e7cd49"
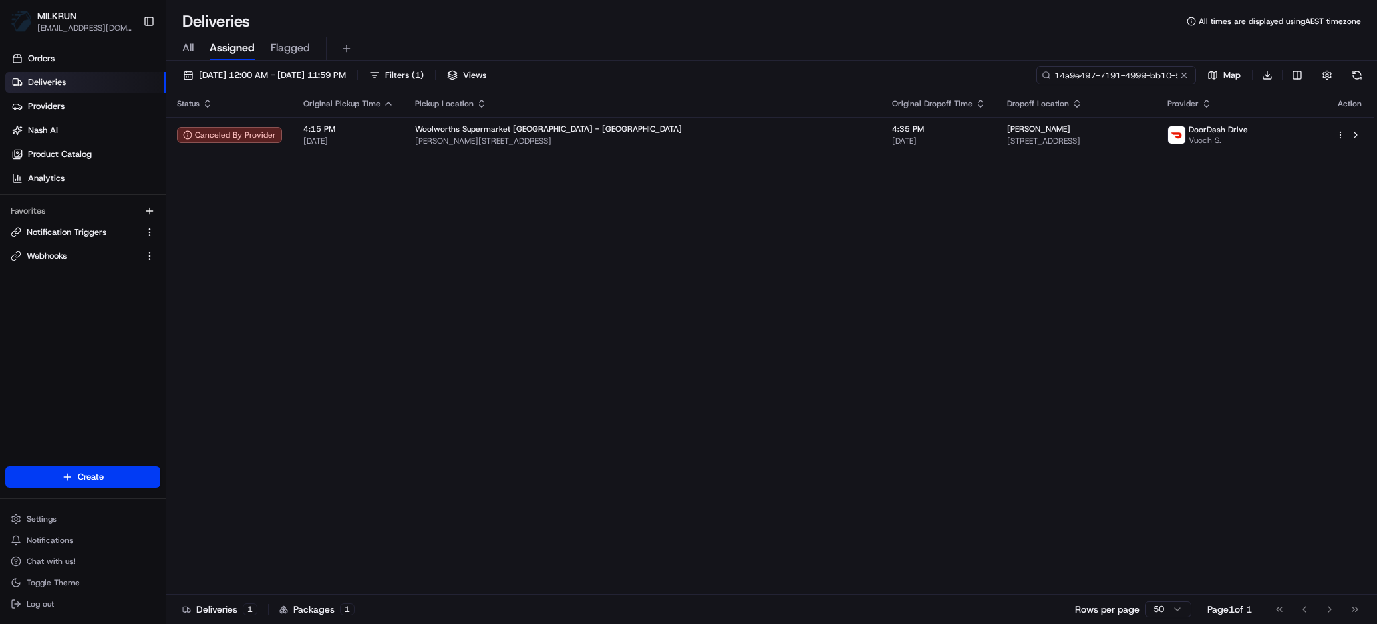
click at [1120, 76] on input "14a9e497-7191-4999-bb10-567e43e7cd49" at bounding box center [1116, 75] width 160 height 19
paste input "4678f0ec-7545-4a4f-8e94-217e79207c51"
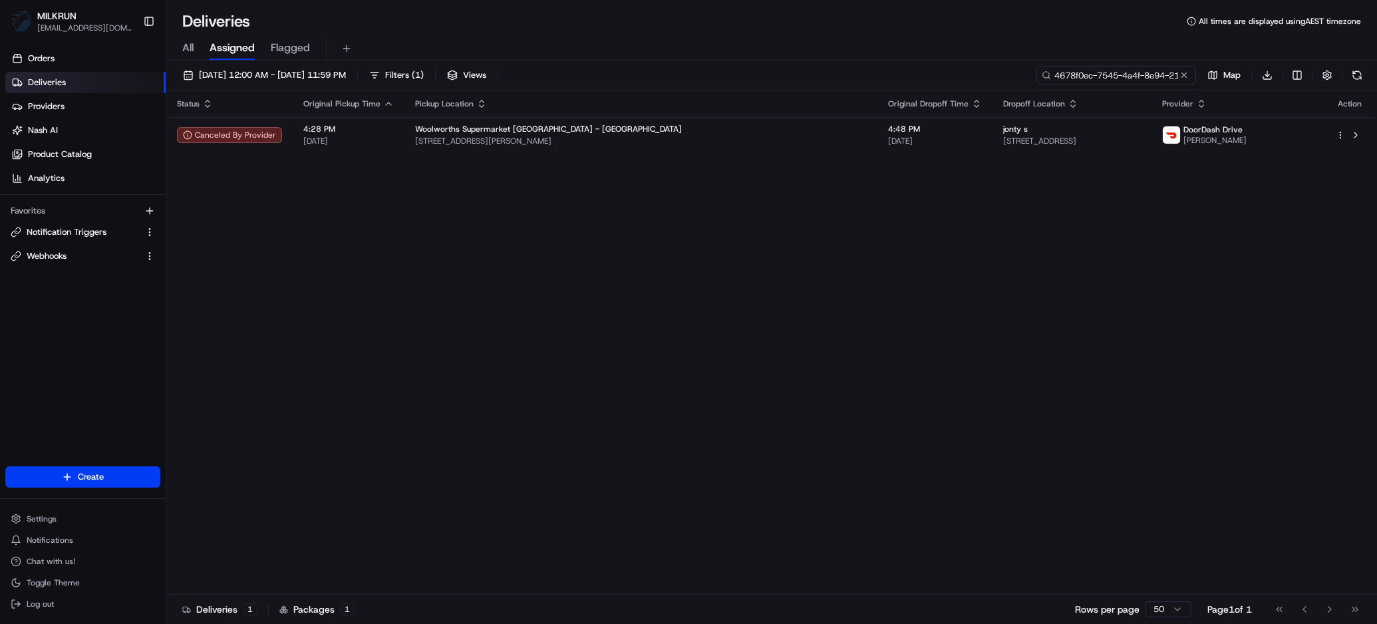
click at [1106, 71] on input "4678f0ec-7545-4a4f-8e94-217e79207c51" at bounding box center [1116, 75] width 160 height 19
paste input "5157fdca-e73e-474c-9552-d338b84e976b"
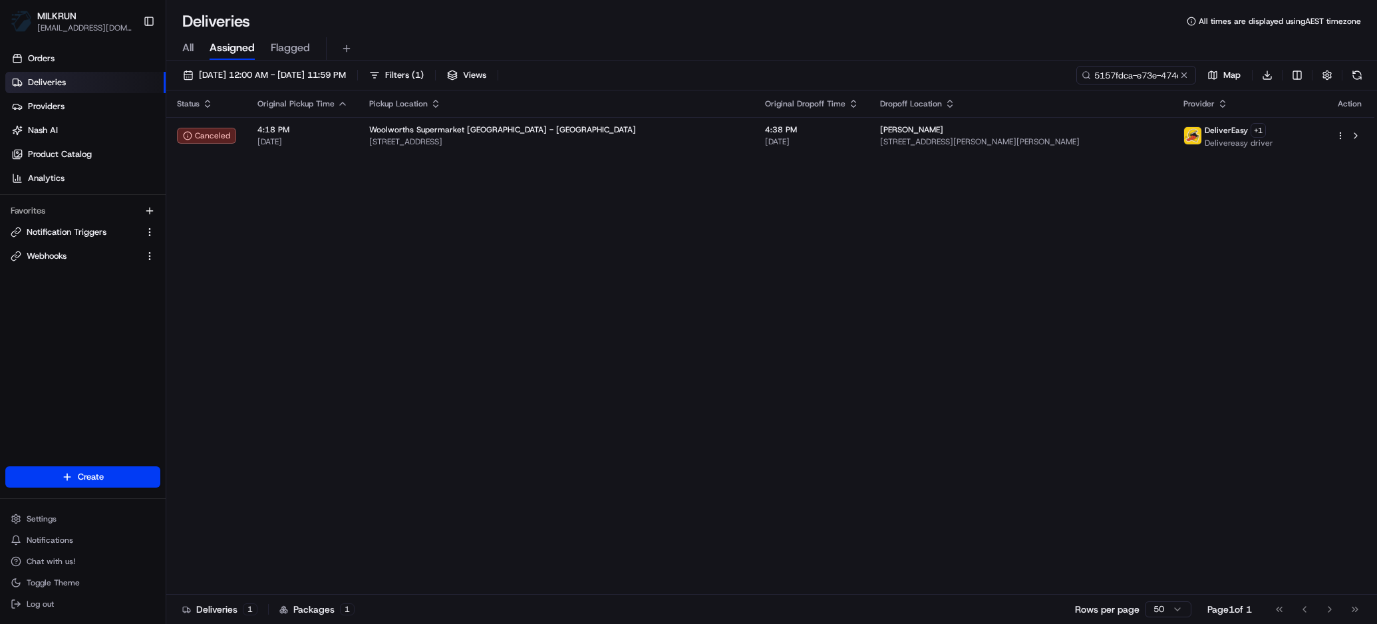
click at [444, 48] on div "All Assigned Flagged" at bounding box center [771, 48] width 1211 height 23
click at [1115, 80] on input "5157fdca-e73e-474c-9552-d338b84e976b" at bounding box center [1116, 75] width 160 height 19
click at [1114, 78] on input "5157fdca-e73e-474c-9552-d338b84e976b" at bounding box center [1116, 75] width 160 height 19
paste input "932e4b5b-600f-4a0d-adcb-51606fa8de80"
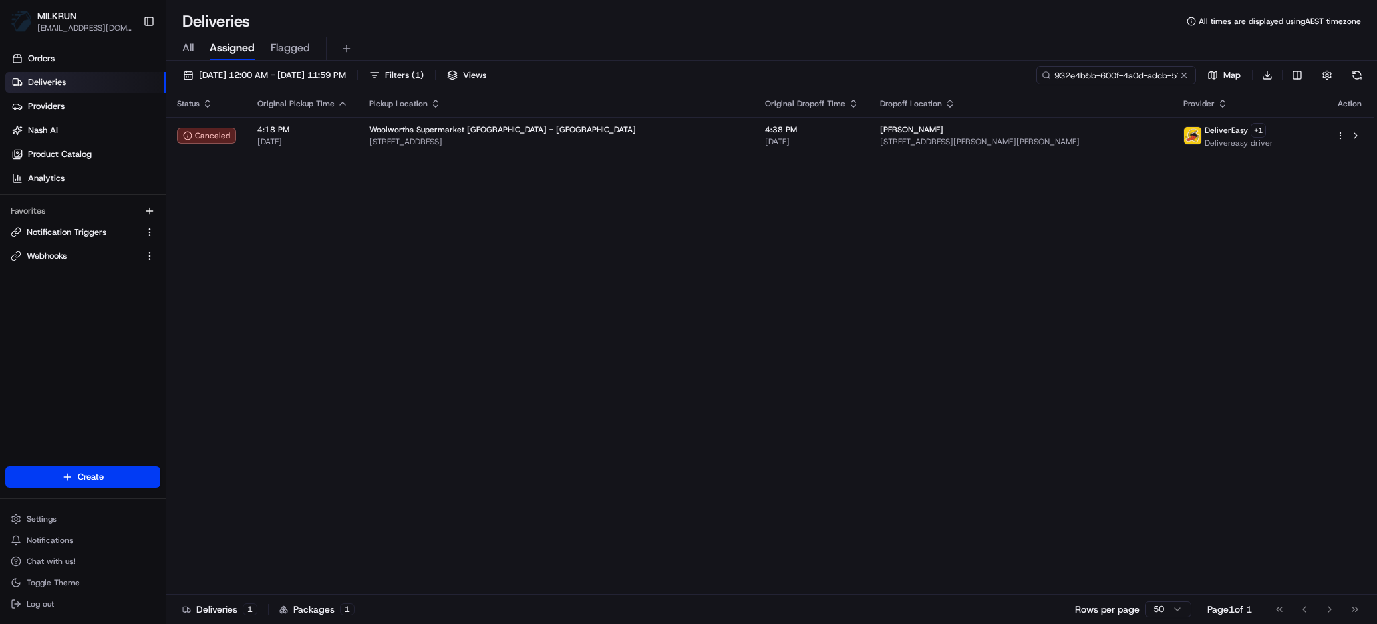
scroll to position [0, 60]
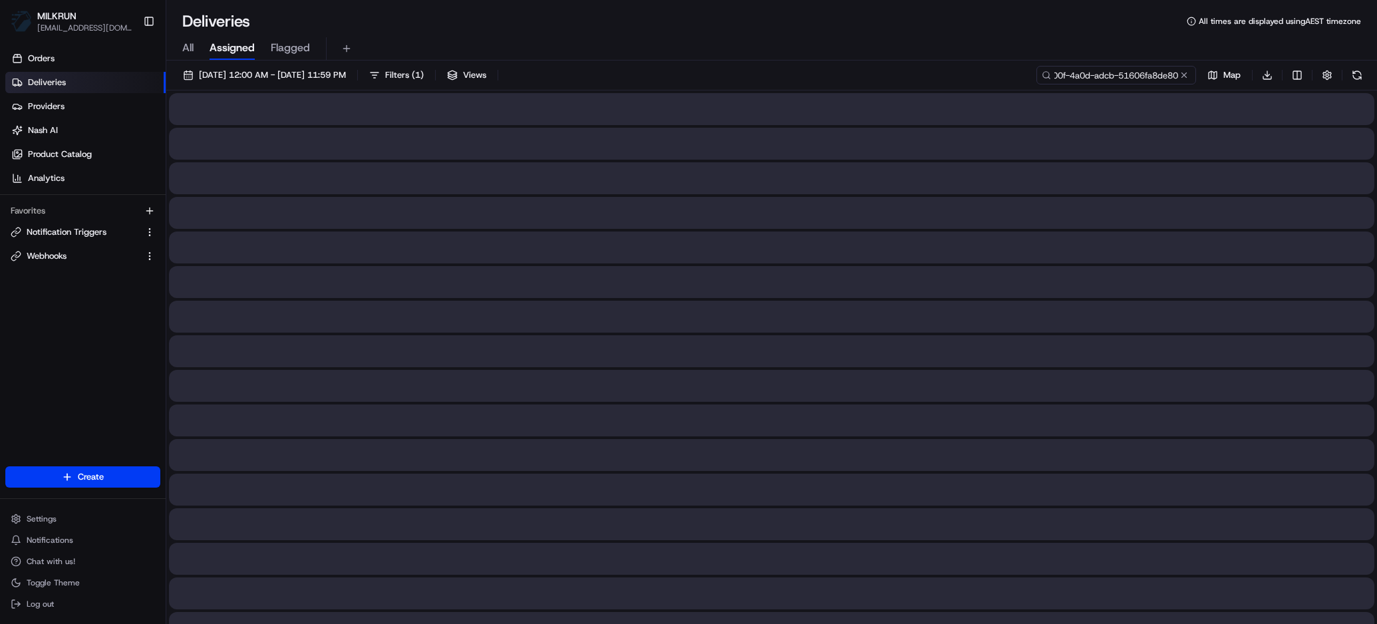
type input "932e4b5b-600f-4a0d-adcb-51606fa8de80"
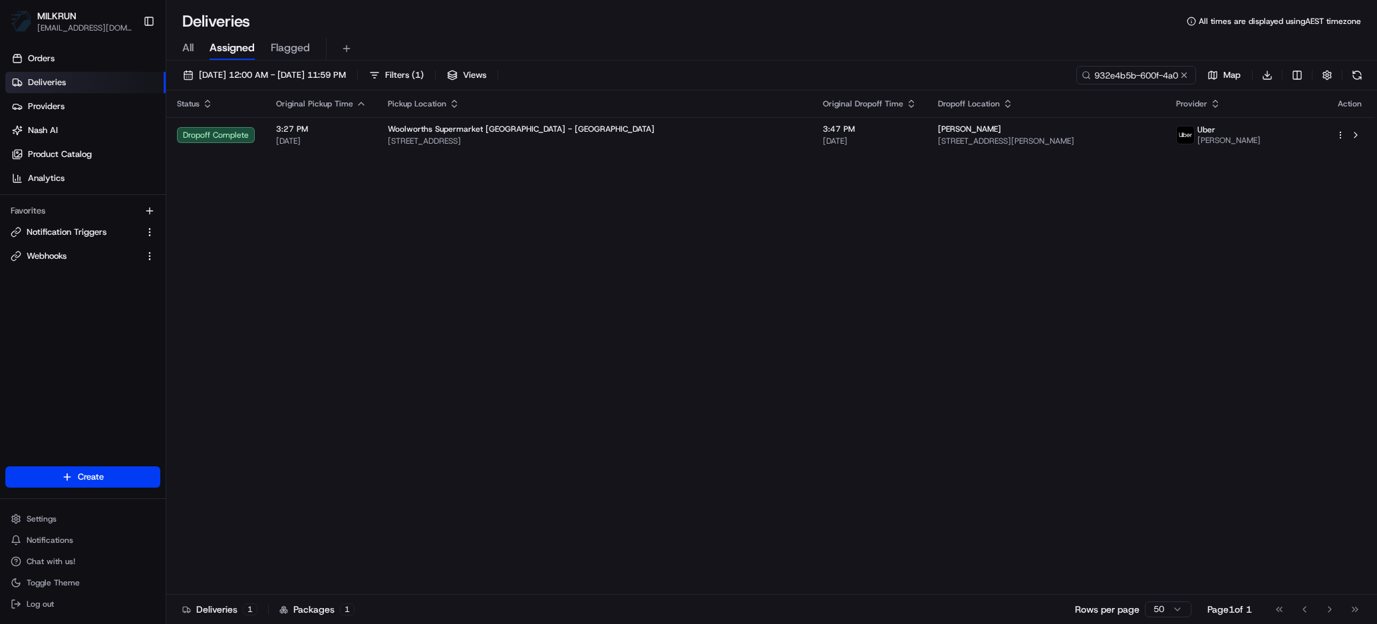
click at [1213, 295] on div "Status Original Pickup Time Pickup Location Original Dropoff Time Dropoff Locat…" at bounding box center [770, 342] width 1208 height 504
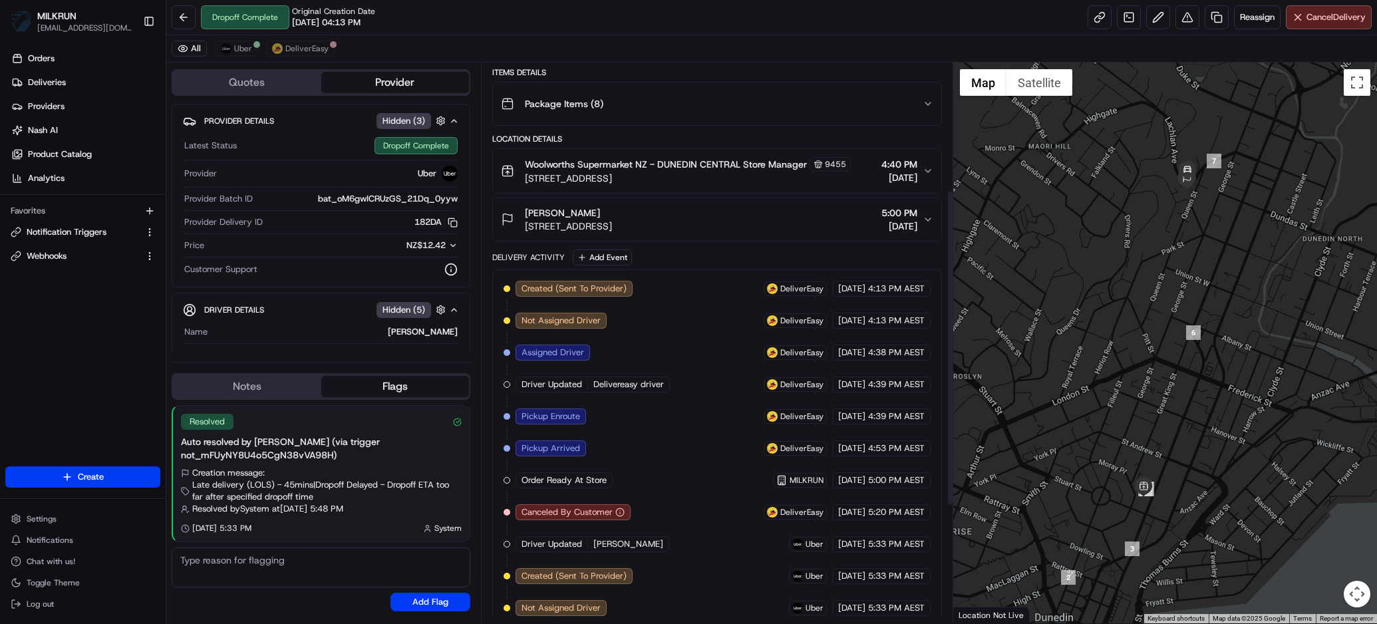
scroll to position [433, 0]
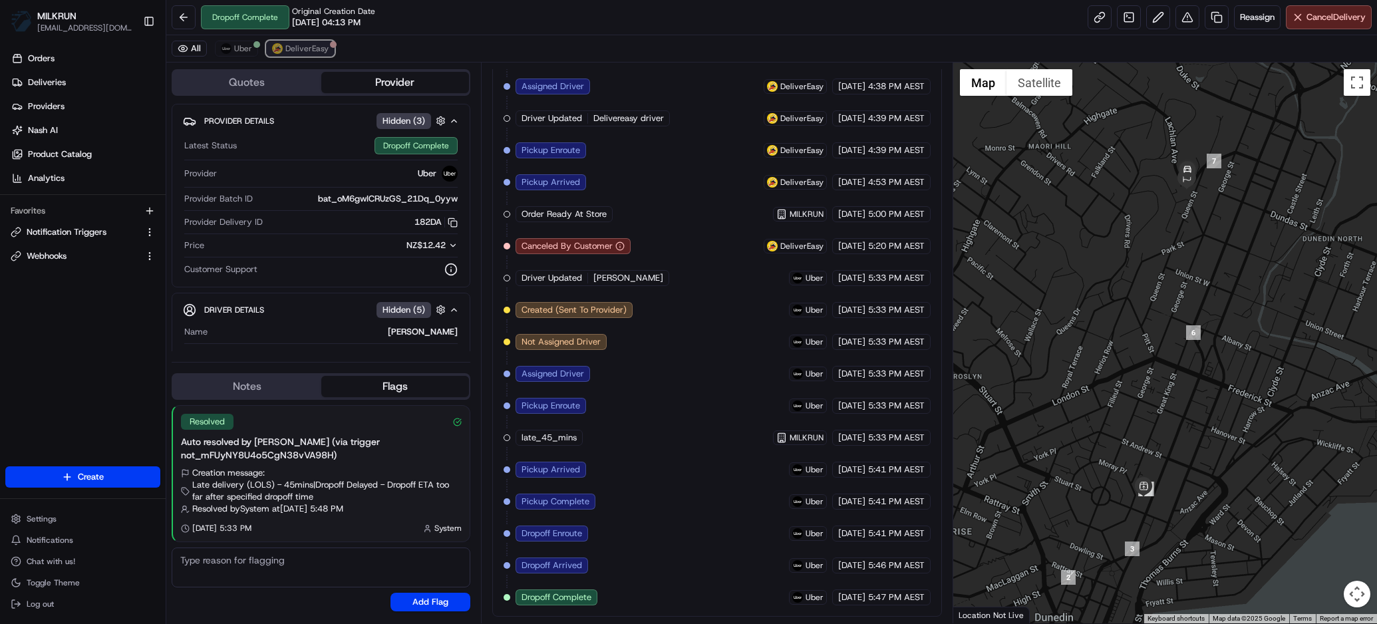
click at [303, 41] on button "DeliverEasy" at bounding box center [300, 49] width 69 height 16
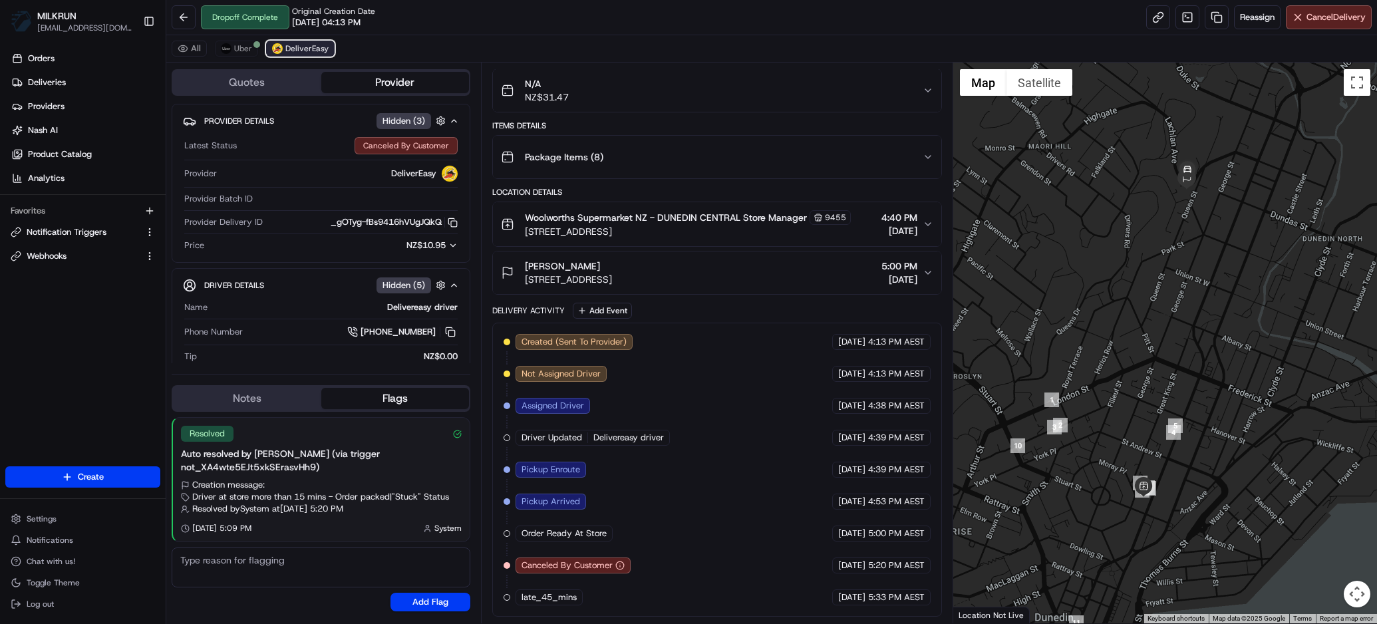
scroll to position [114, 0]
click at [231, 55] on button "Uber" at bounding box center [236, 49] width 43 height 16
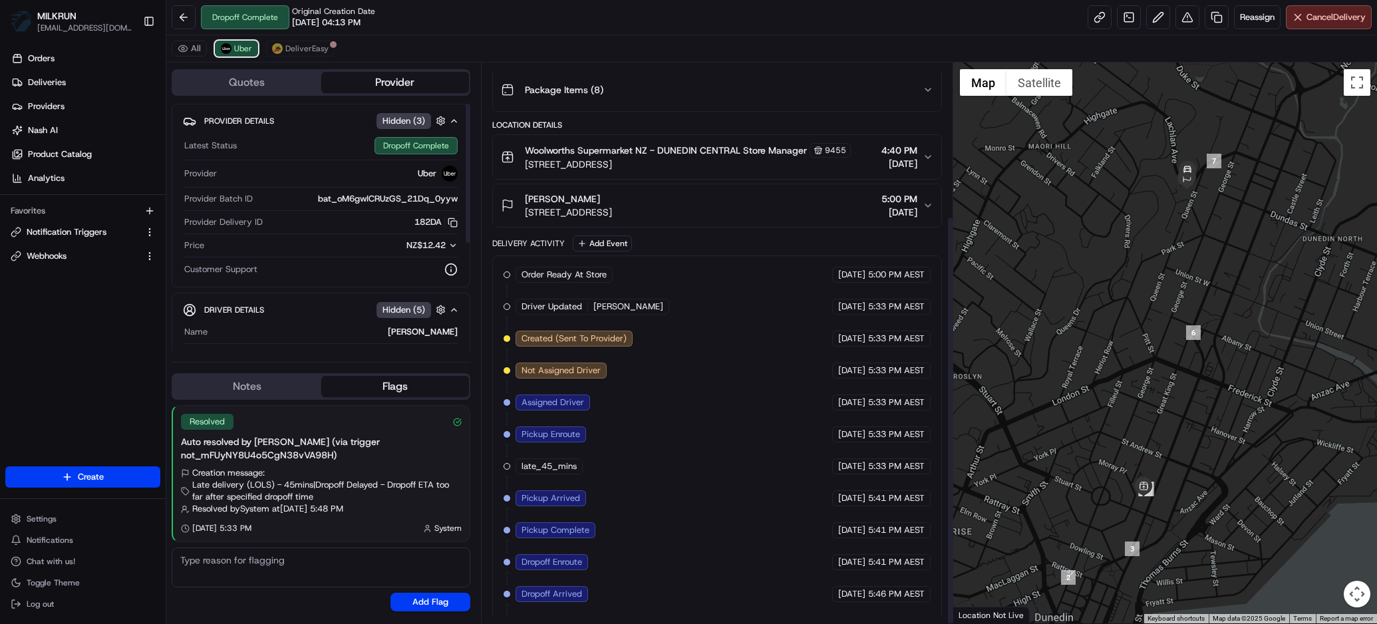
scroll to position [210, 0]
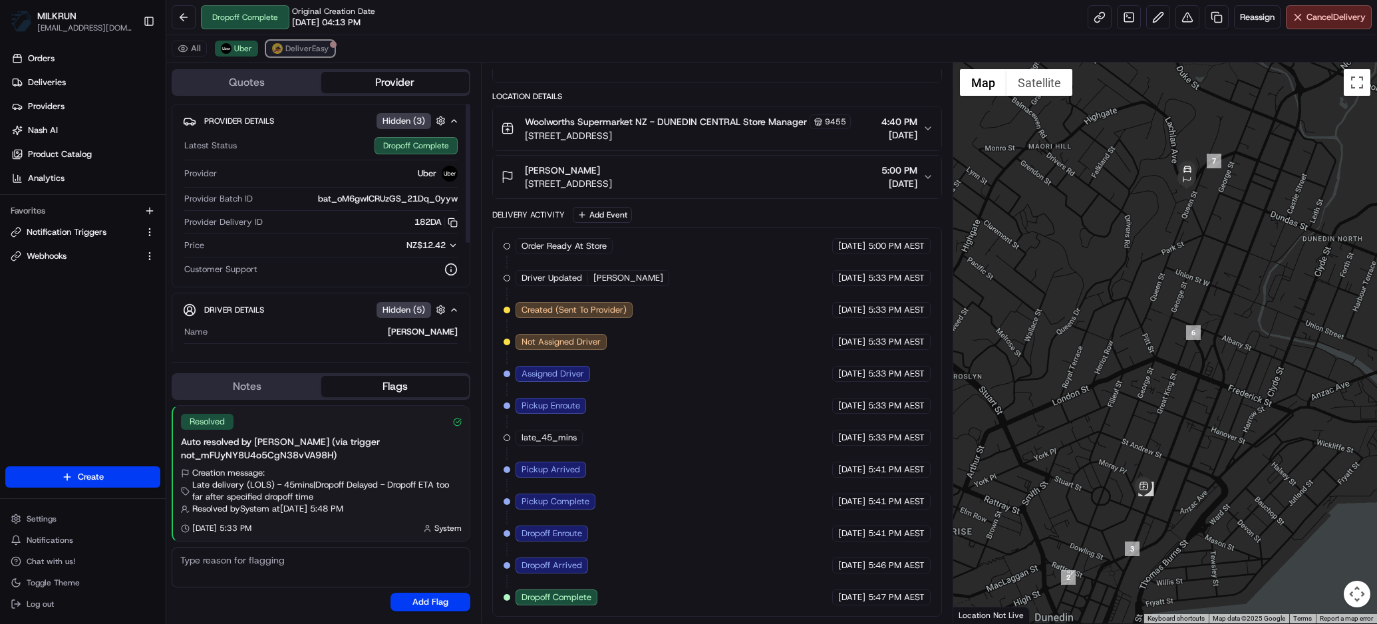
click at [304, 44] on span "DeliverEasy" at bounding box center [306, 48] width 43 height 11
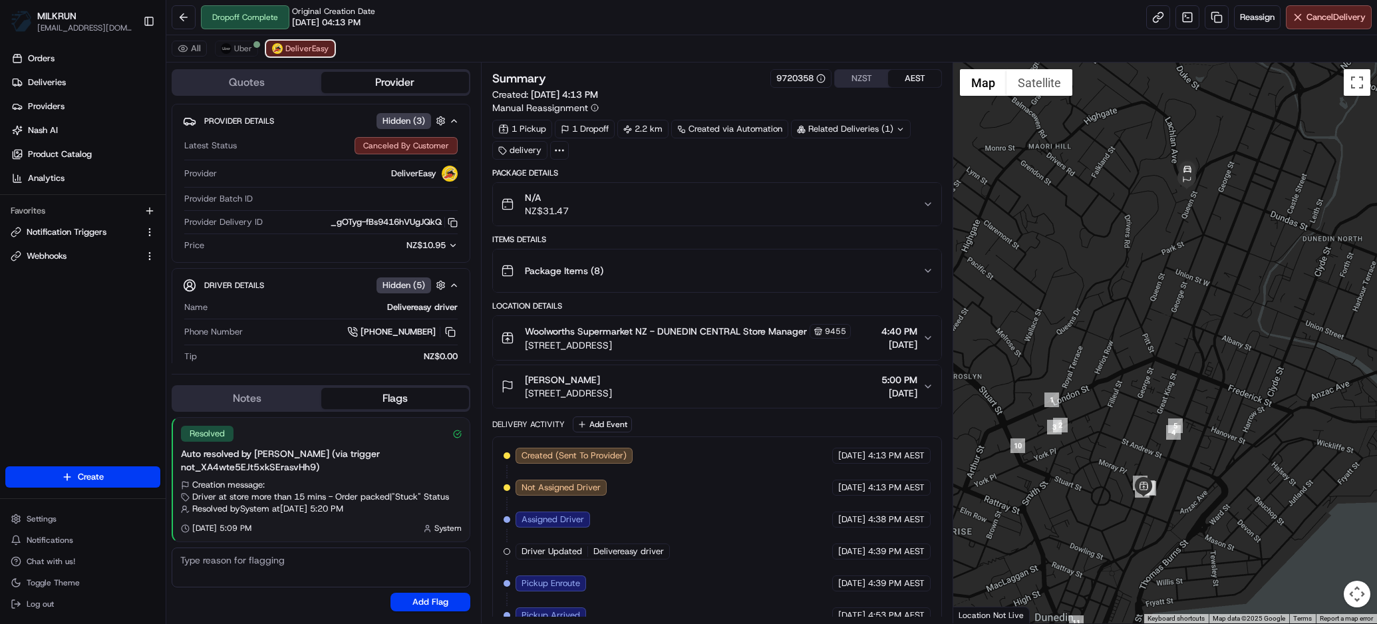
scroll to position [114, 0]
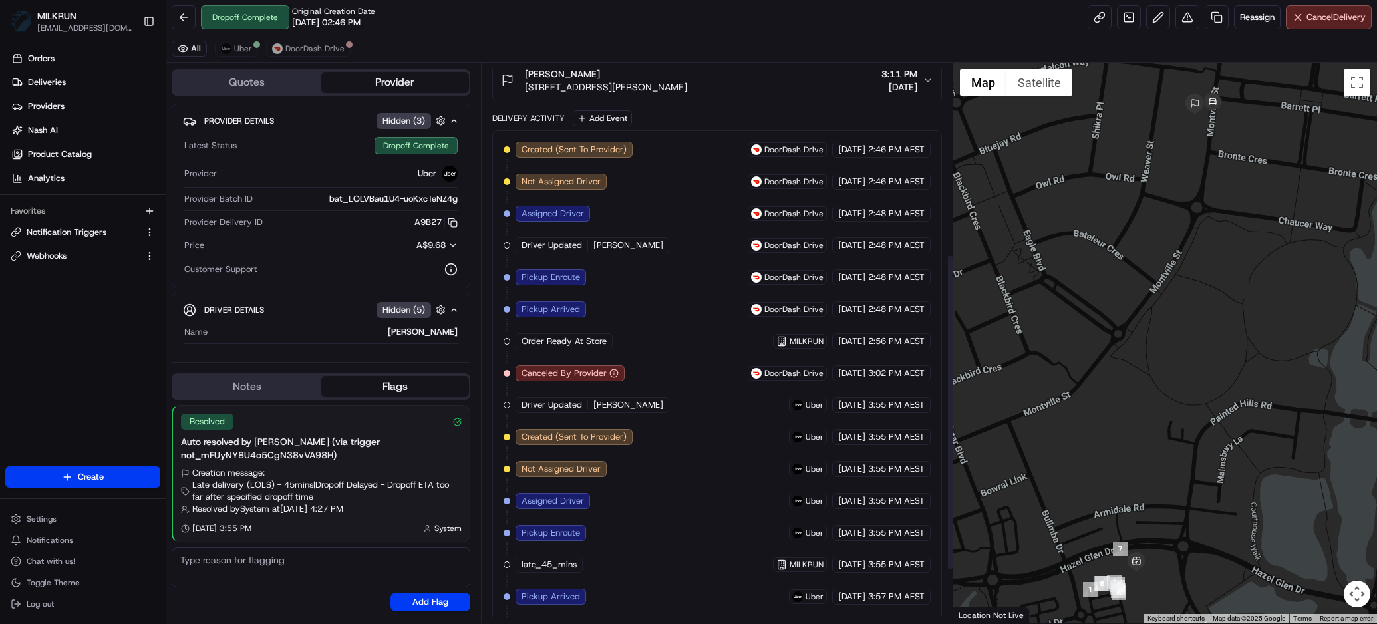
scroll to position [300, 0]
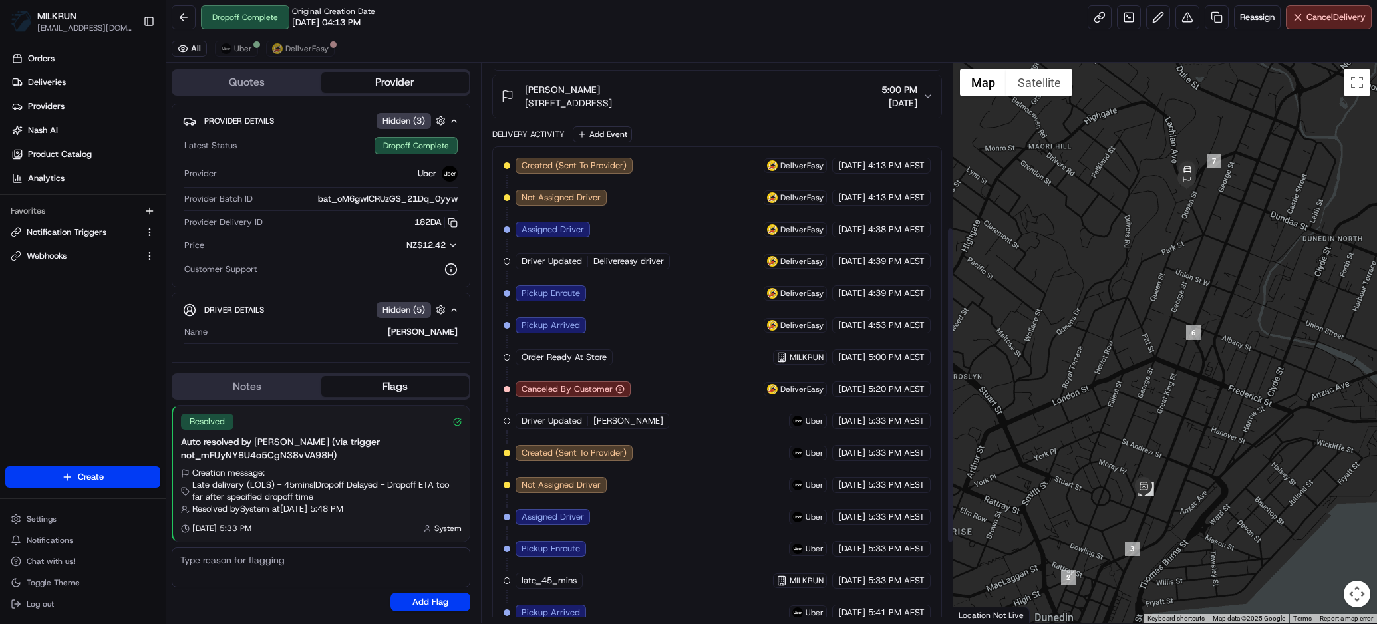
scroll to position [333, 0]
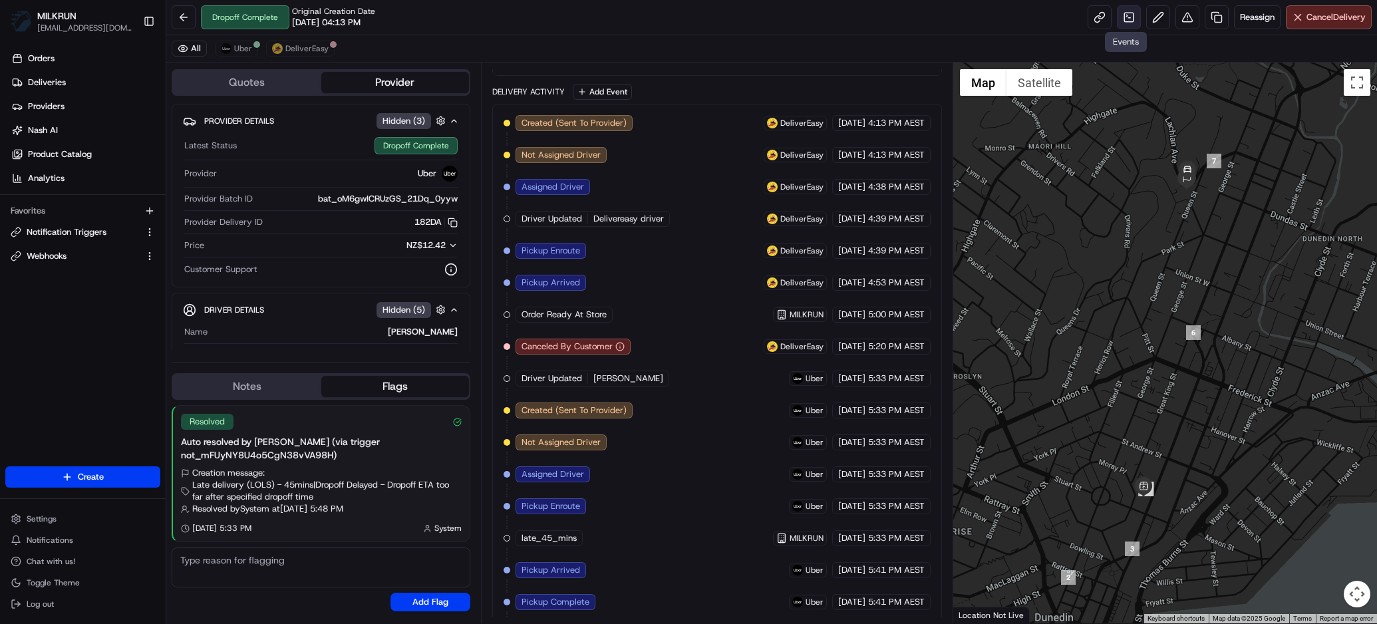
click at [1125, 13] on link at bounding box center [1129, 17] width 24 height 24
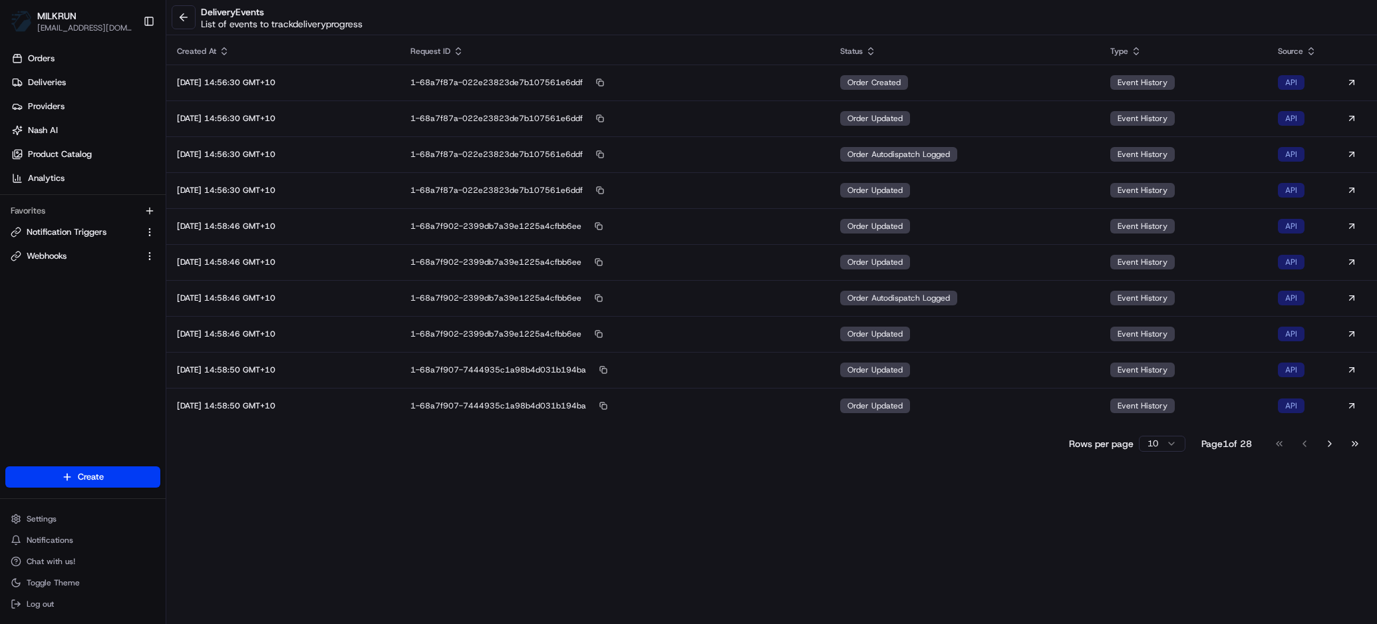
click at [1167, 444] on html "MILKRUN [EMAIL_ADDRESS][DOMAIN_NAME] Toggle Sidebar Orders Deliveries Providers…" at bounding box center [688, 312] width 1377 height 624
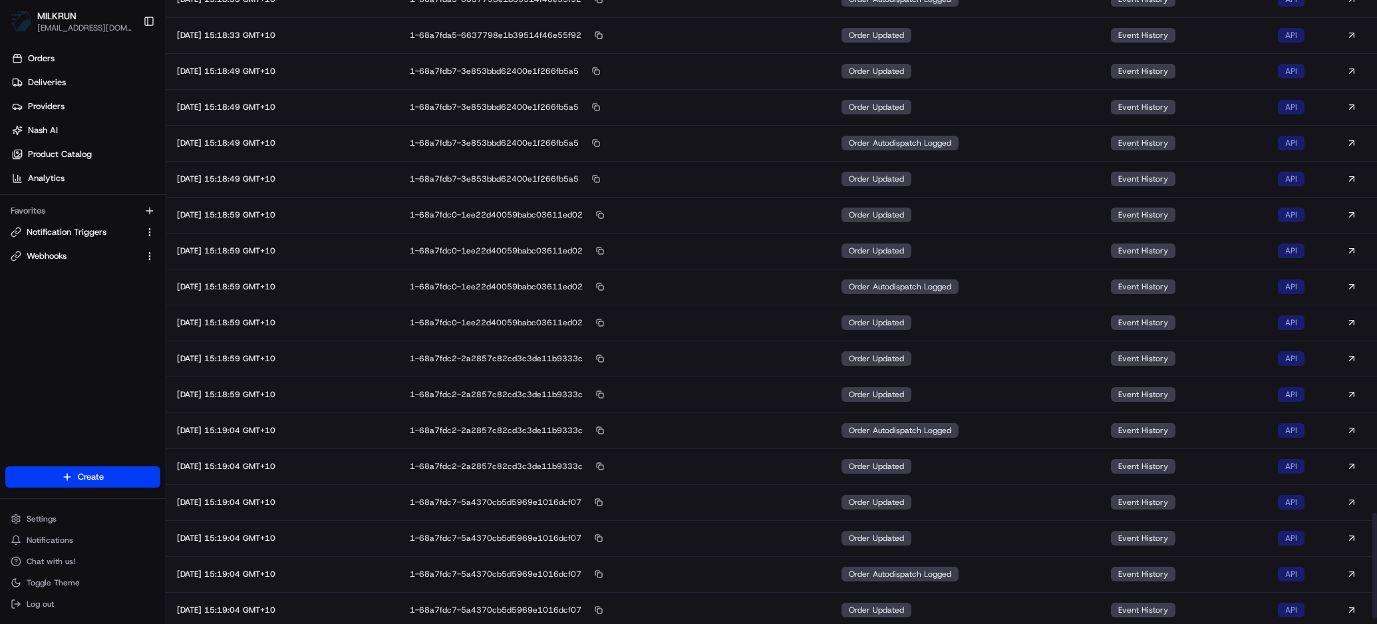
scroll to position [3062, 0]
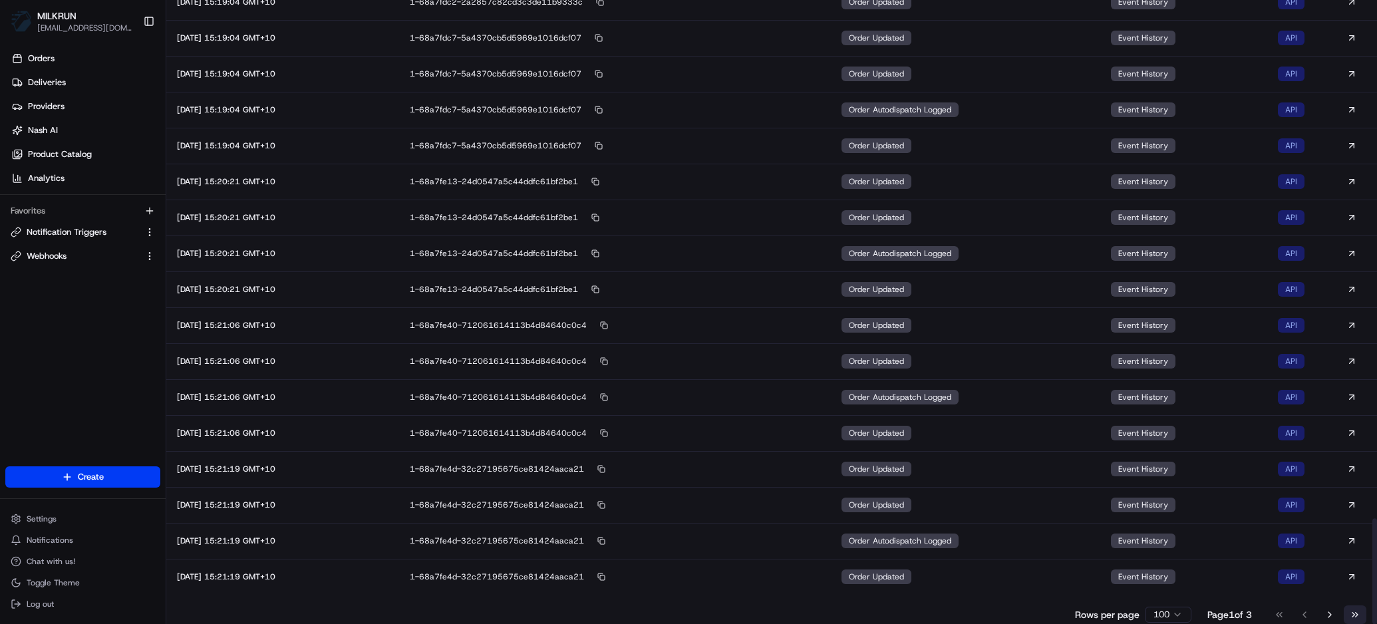
click at [1356, 615] on button "Go to last page" at bounding box center [1355, 614] width 23 height 19
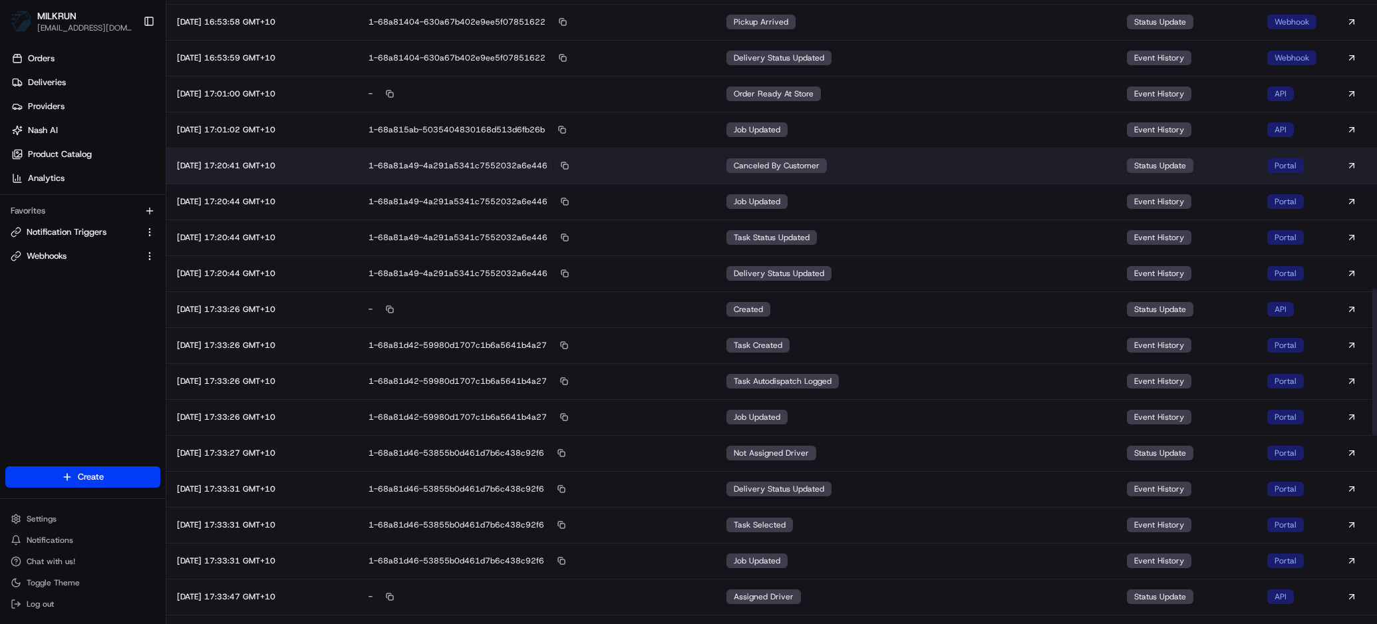
scroll to position [1222, 0]
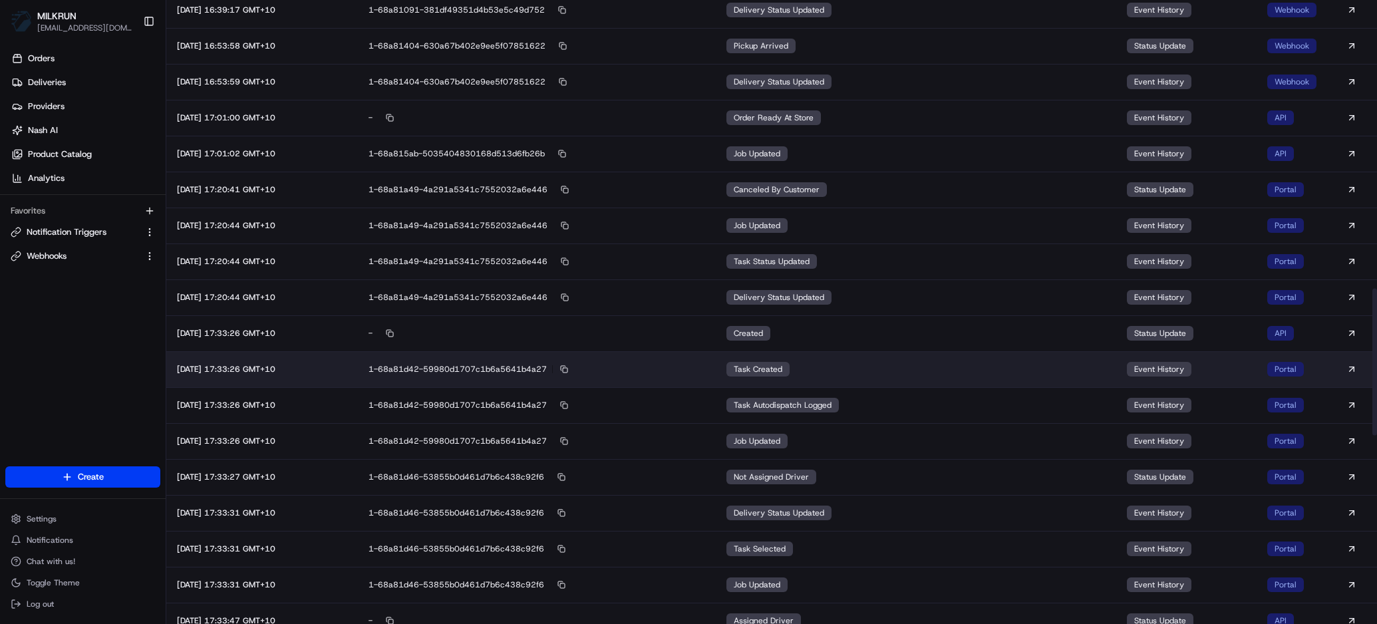
click at [307, 373] on div "[DATE] 17:33:26 GMT+10" at bounding box center [262, 369] width 170 height 11
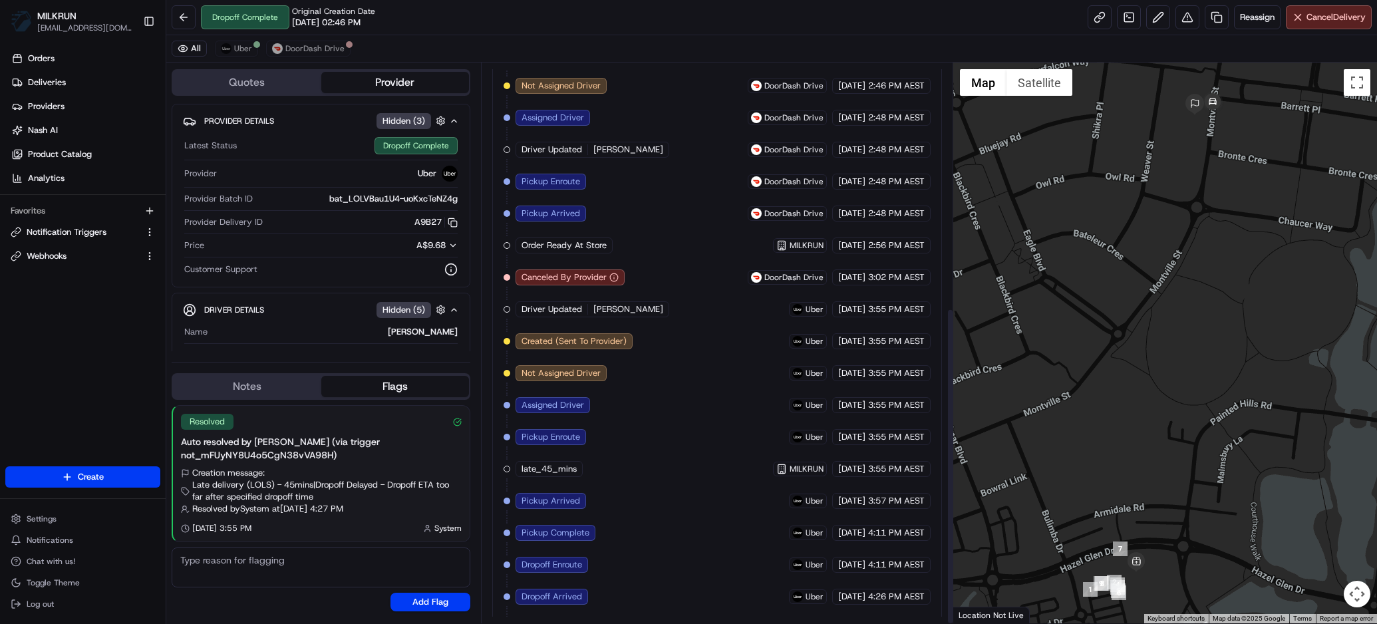
scroll to position [433, 0]
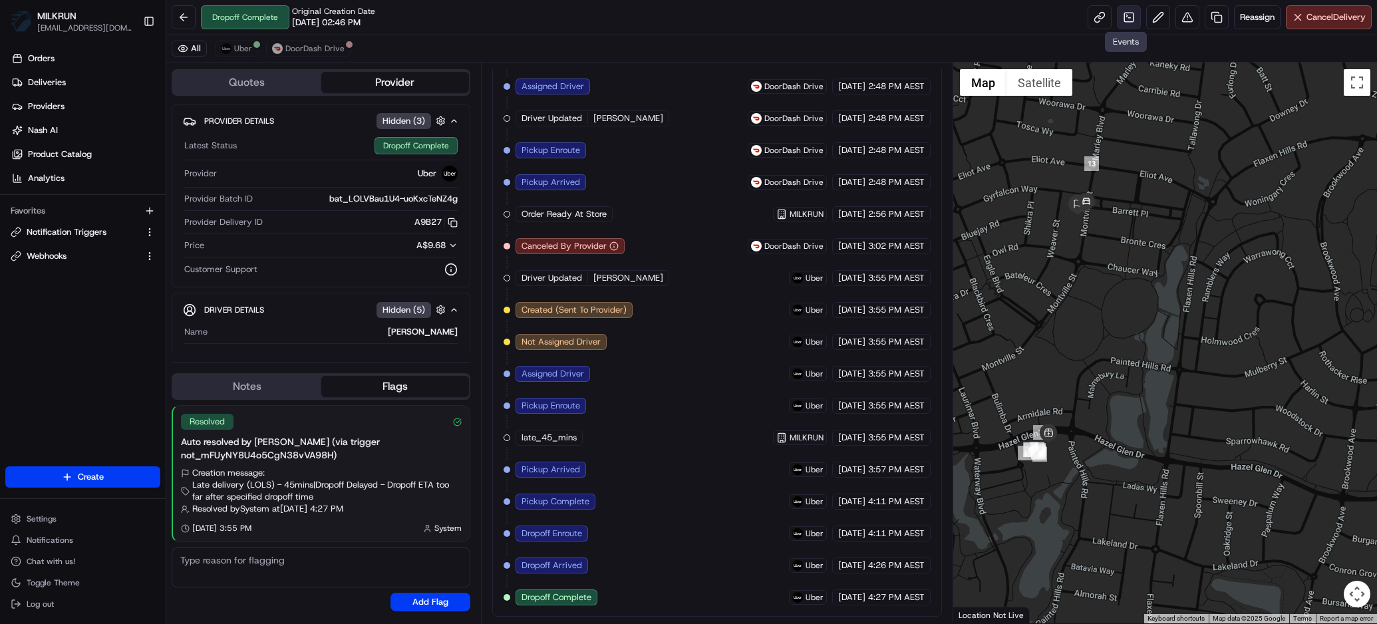
click at [1129, 9] on link at bounding box center [1129, 17] width 24 height 24
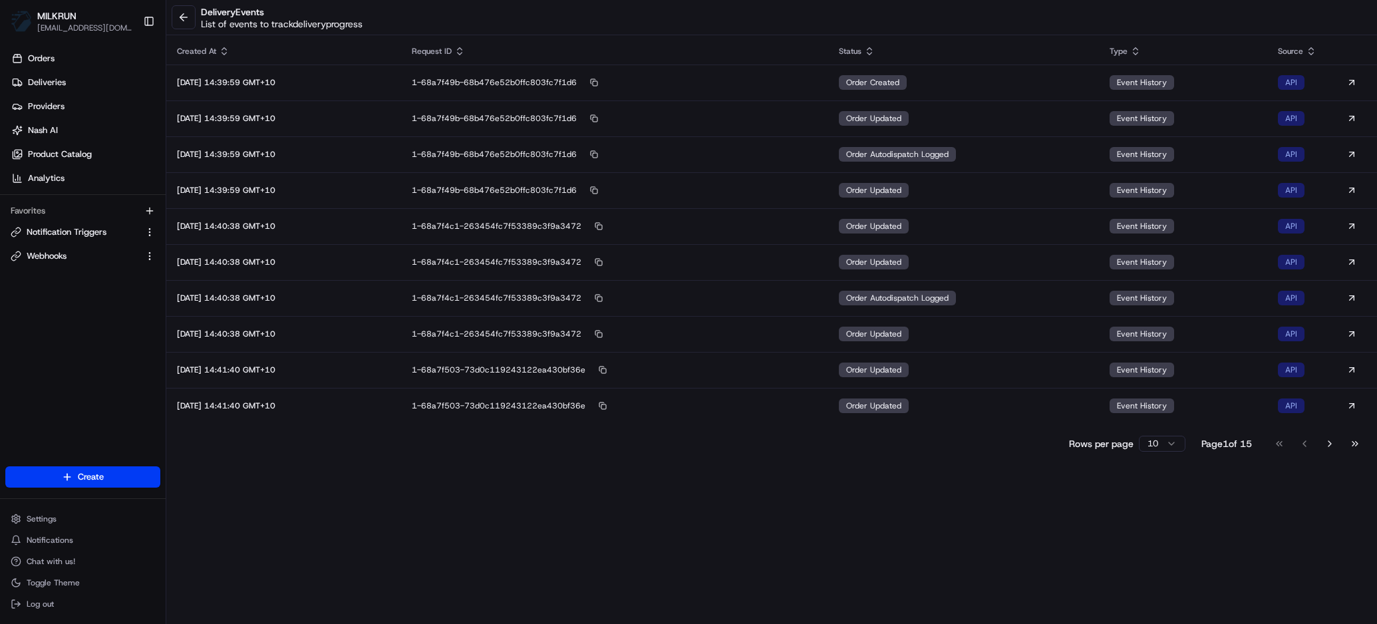
click at [1171, 448] on html "MILKRUN [EMAIL_ADDRESS][DOMAIN_NAME] Toggle Sidebar Orders Deliveries Providers…" at bounding box center [688, 312] width 1377 height 624
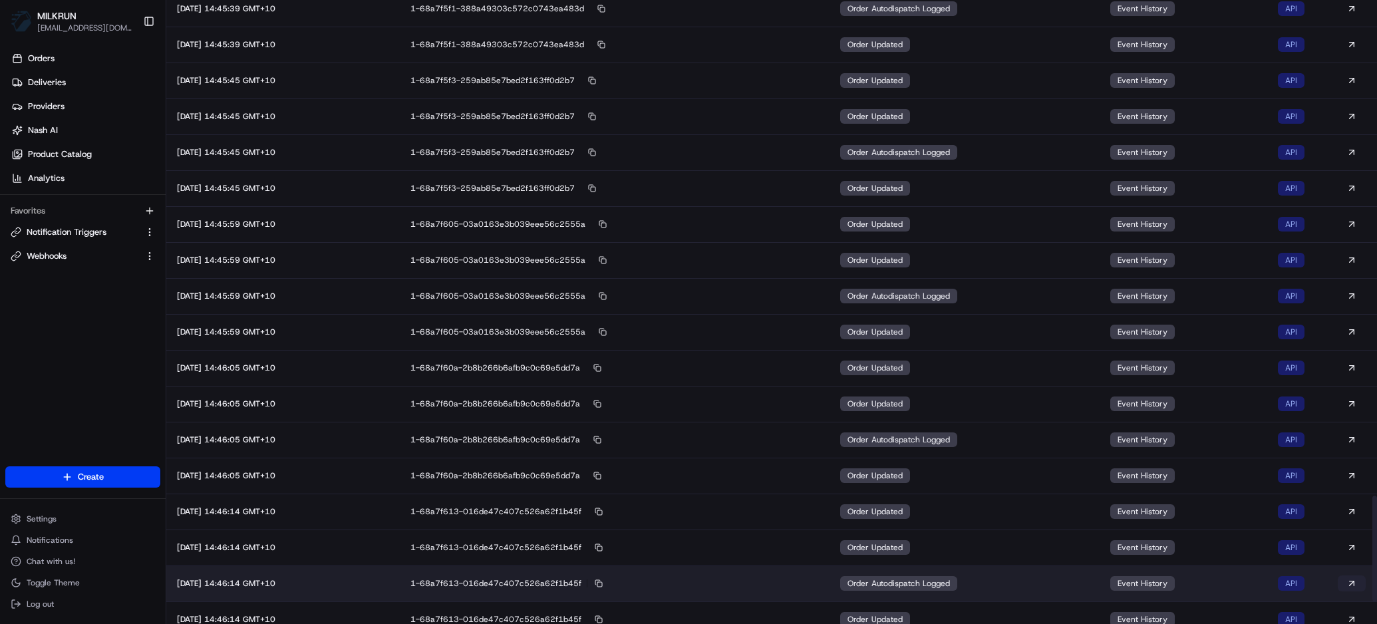
scroll to position [3062, 0]
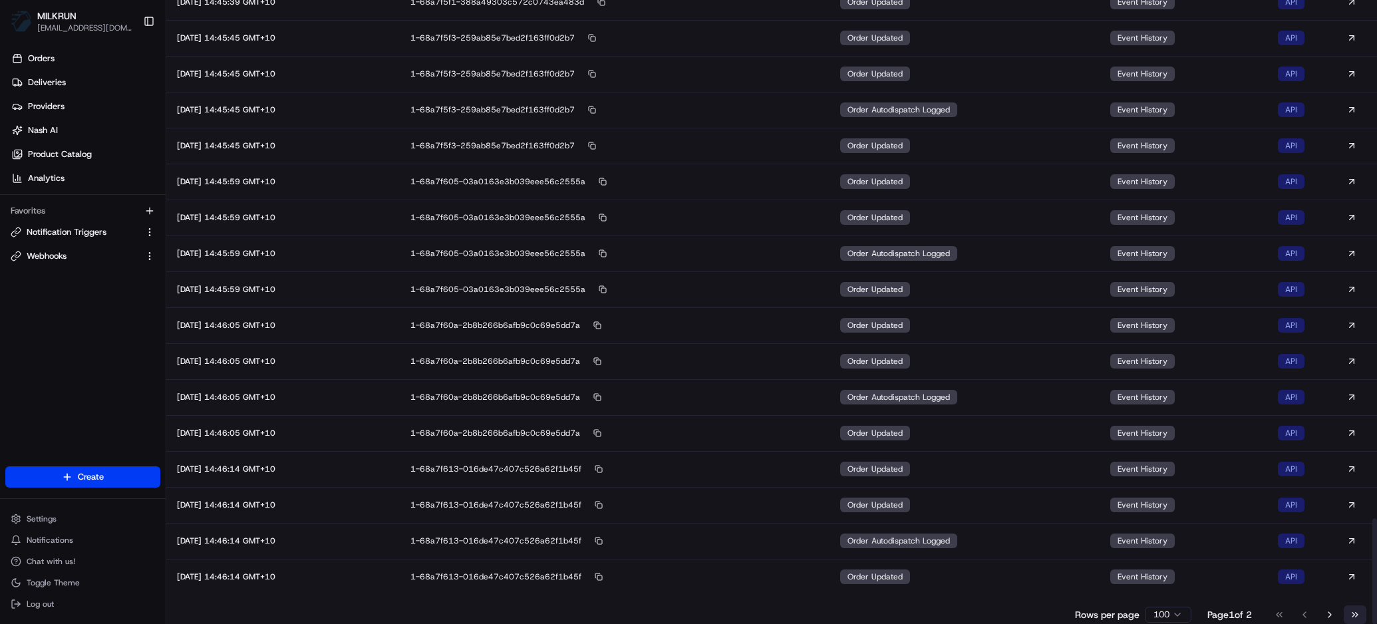
click at [1357, 614] on button "Go to last page" at bounding box center [1355, 614] width 23 height 19
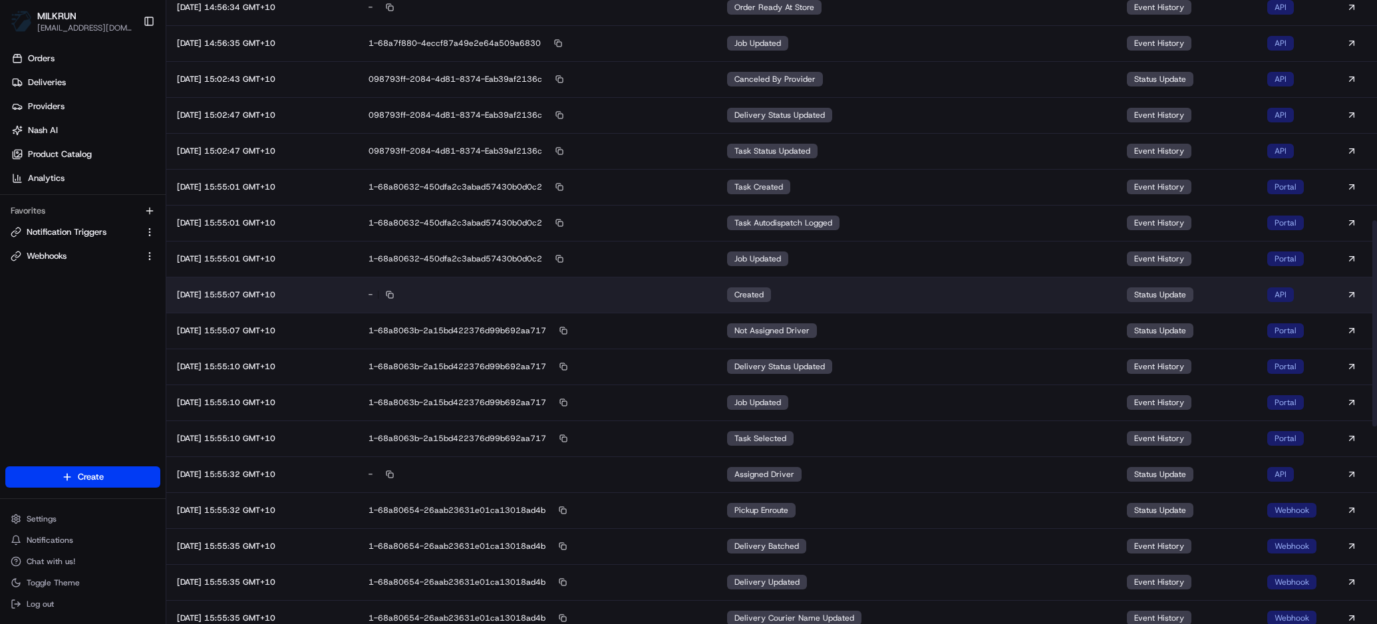
scroll to position [667, 0]
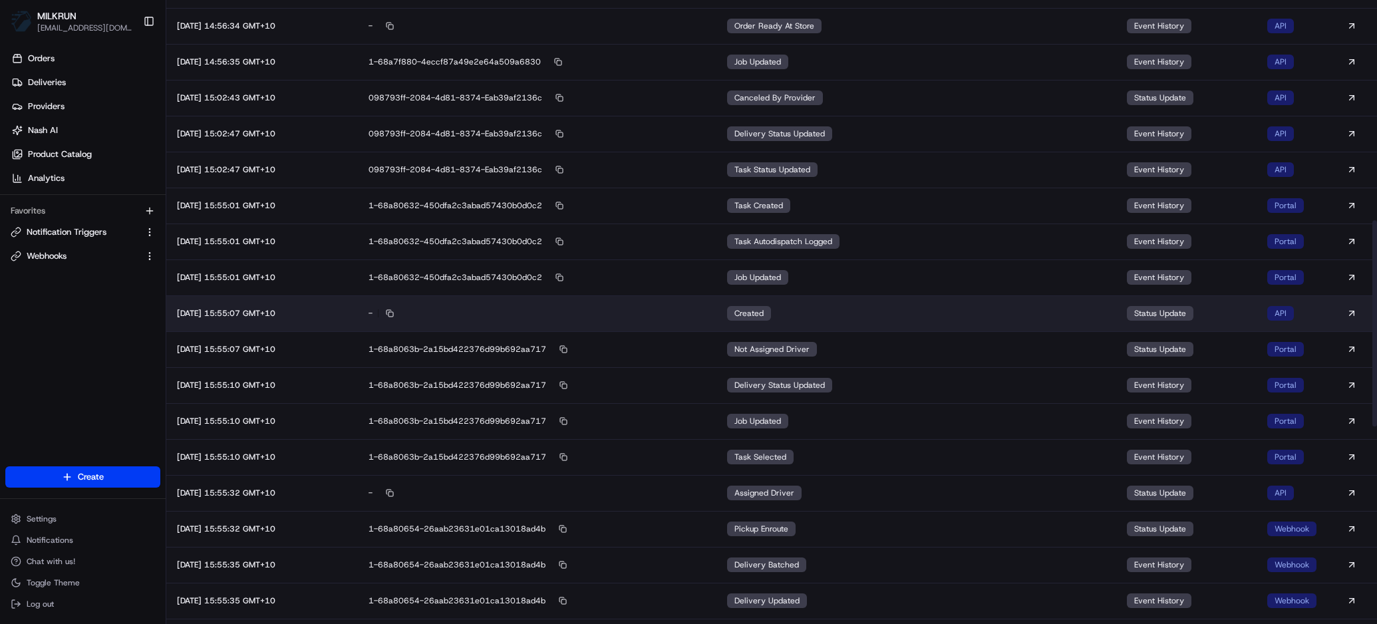
click at [698, 312] on div "-" at bounding box center [537, 313] width 337 height 12
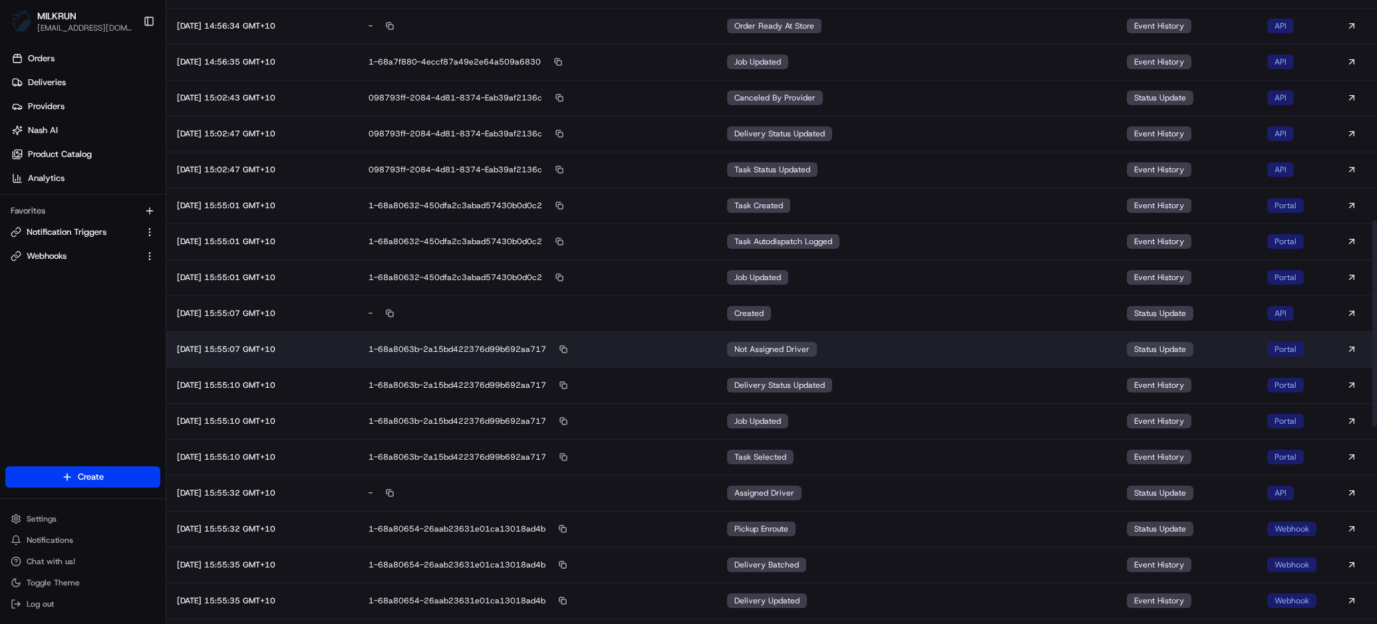
click at [682, 351] on div "1-68a8063b-2a15bd422376d99b692aa717" at bounding box center [537, 349] width 337 height 12
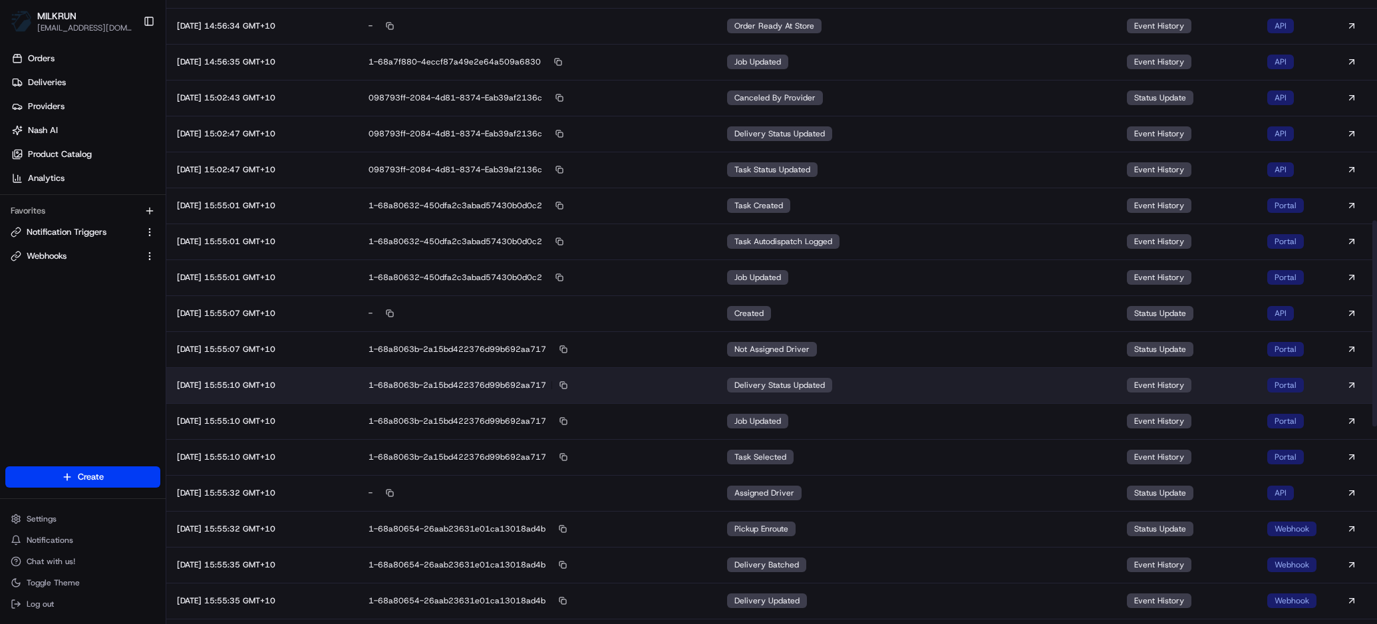
click at [684, 382] on div "1-68a8063b-2a15bd422376d99b692aa717" at bounding box center [537, 385] width 337 height 12
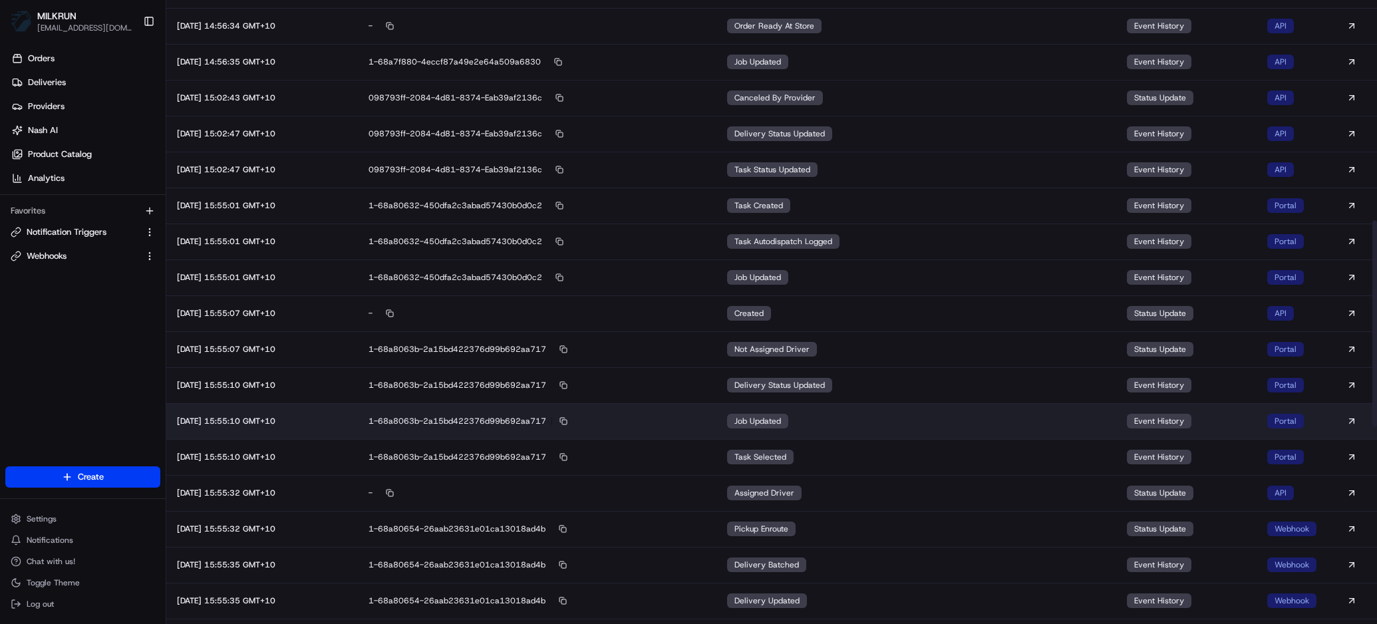
click at [675, 427] on td "1-68a8063b-2a15bd422376d99b692aa717" at bounding box center [537, 421] width 359 height 36
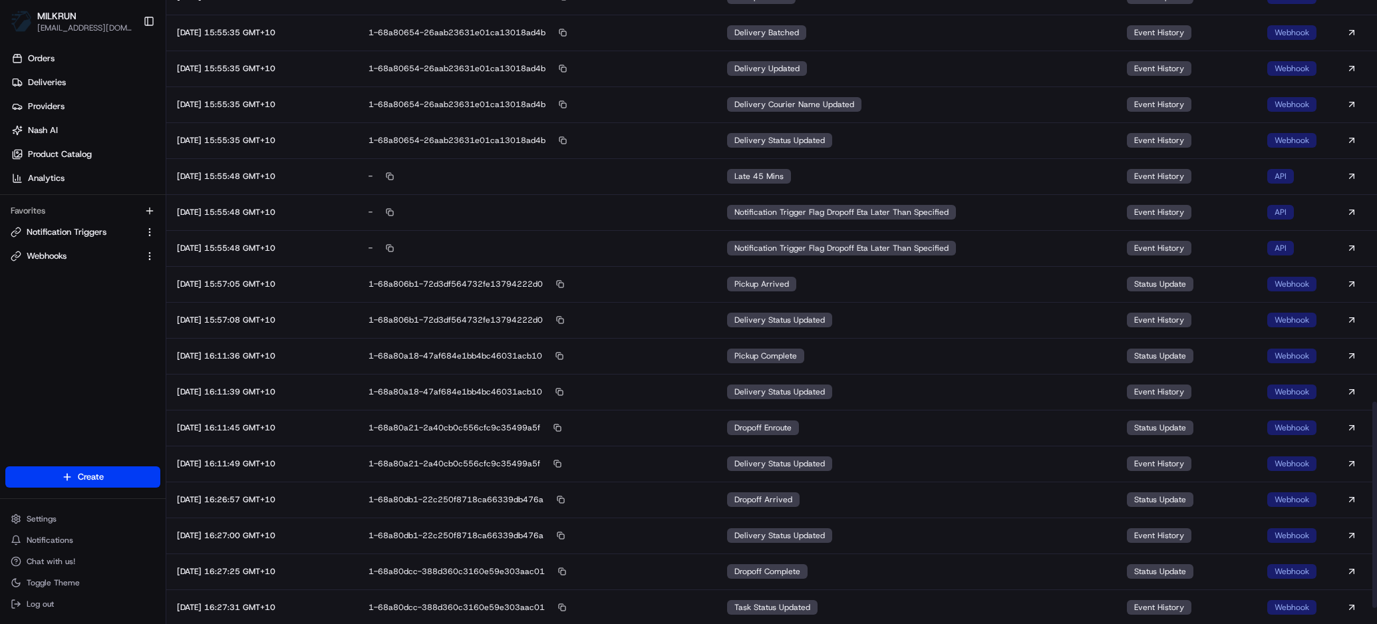
scroll to position [1266, 0]
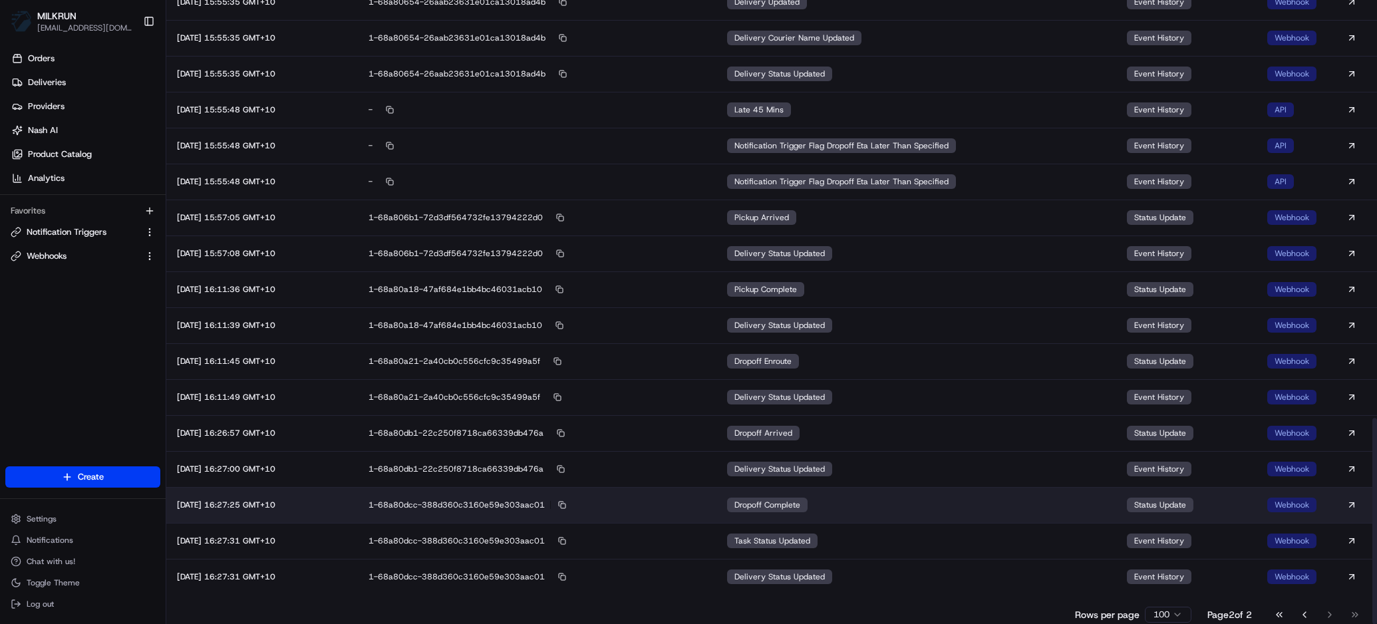
click at [800, 504] on span "dropoff complete" at bounding box center [767, 505] width 66 height 11
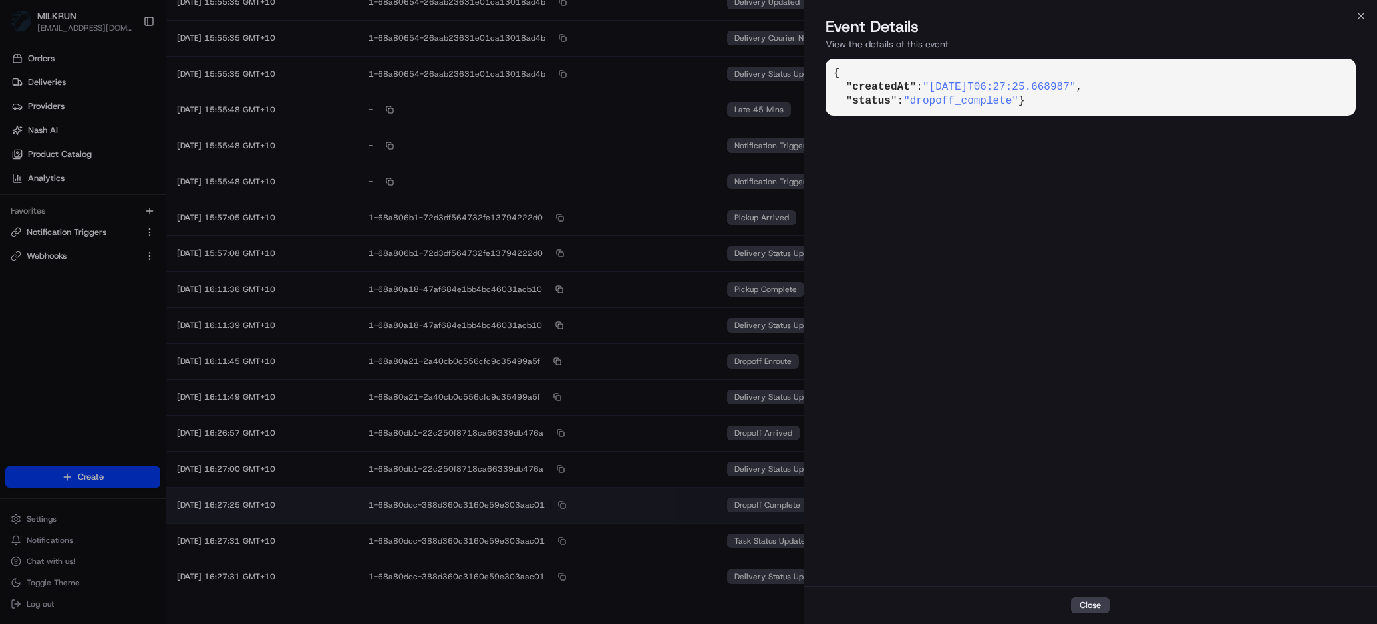
click at [812, 504] on div "{ " createdAt ": "[DATE]T06:27:25.668987" , " status ": "dropoff_complete" }" at bounding box center [1090, 321] width 573 height 530
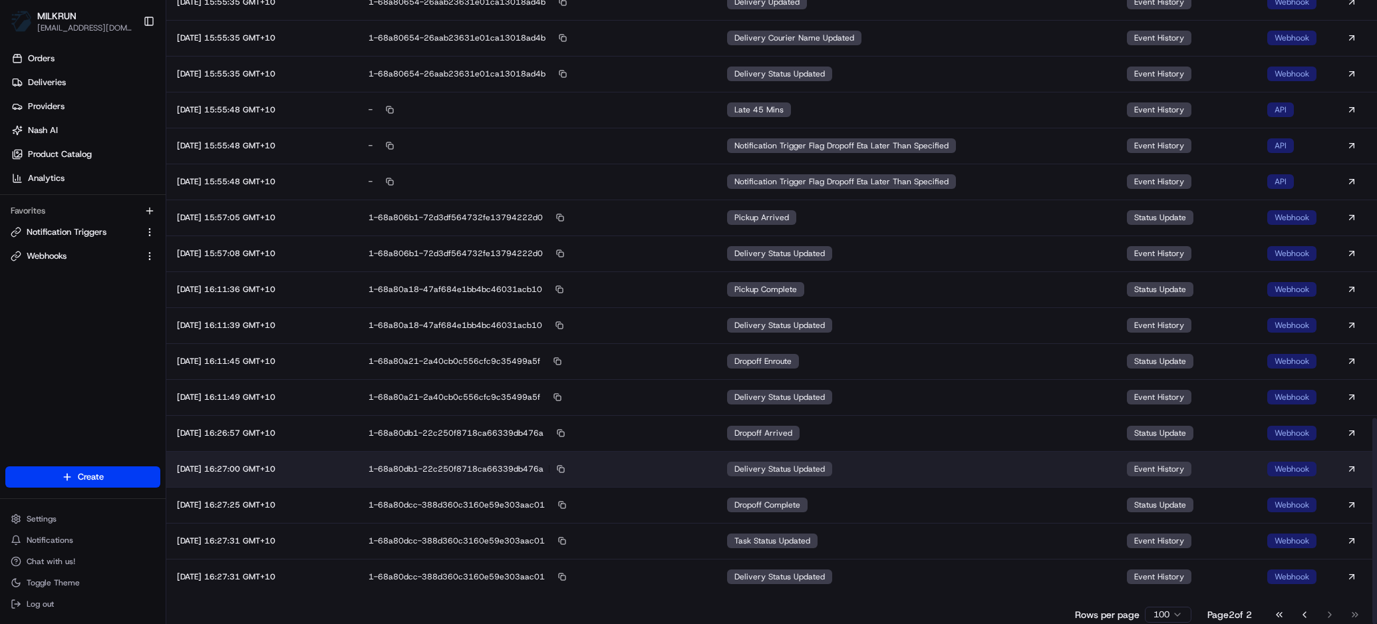
click at [778, 470] on span "delivery status updated" at bounding box center [779, 469] width 90 height 11
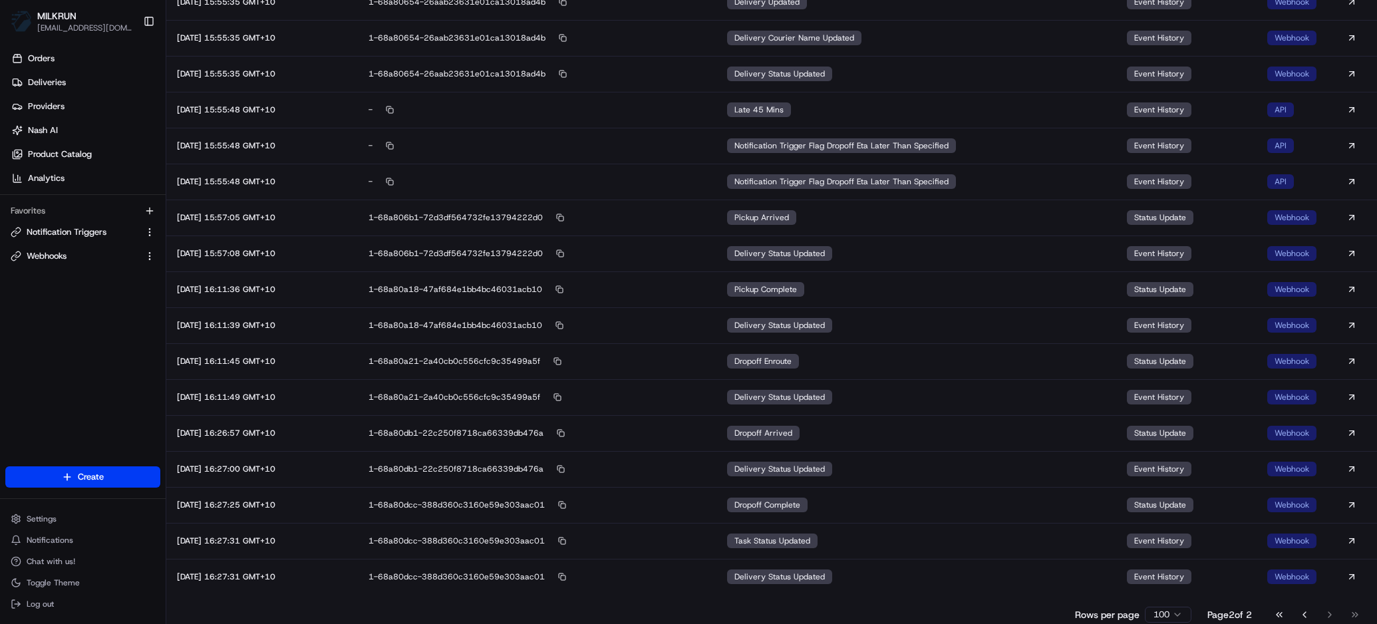
click at [124, 1] on div "MILKRUN [EMAIL_ADDRESS][DOMAIN_NAME] Toggle Sidebar" at bounding box center [83, 21] width 166 height 43
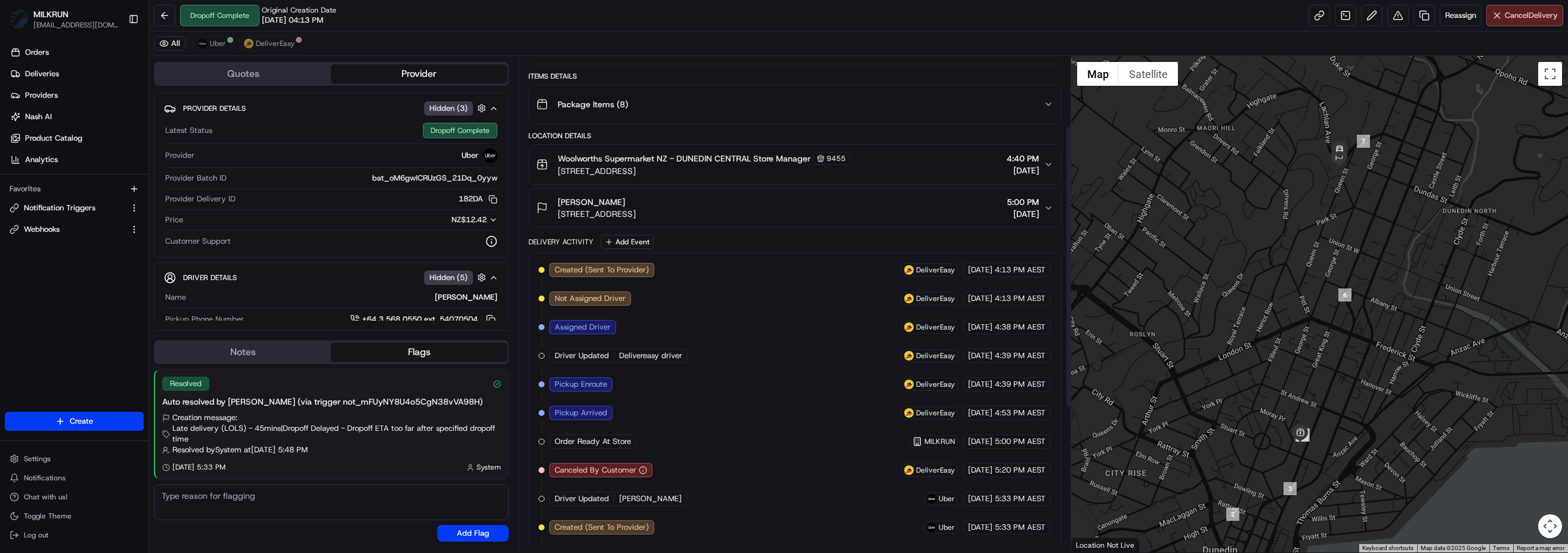
scroll to position [375, 0]
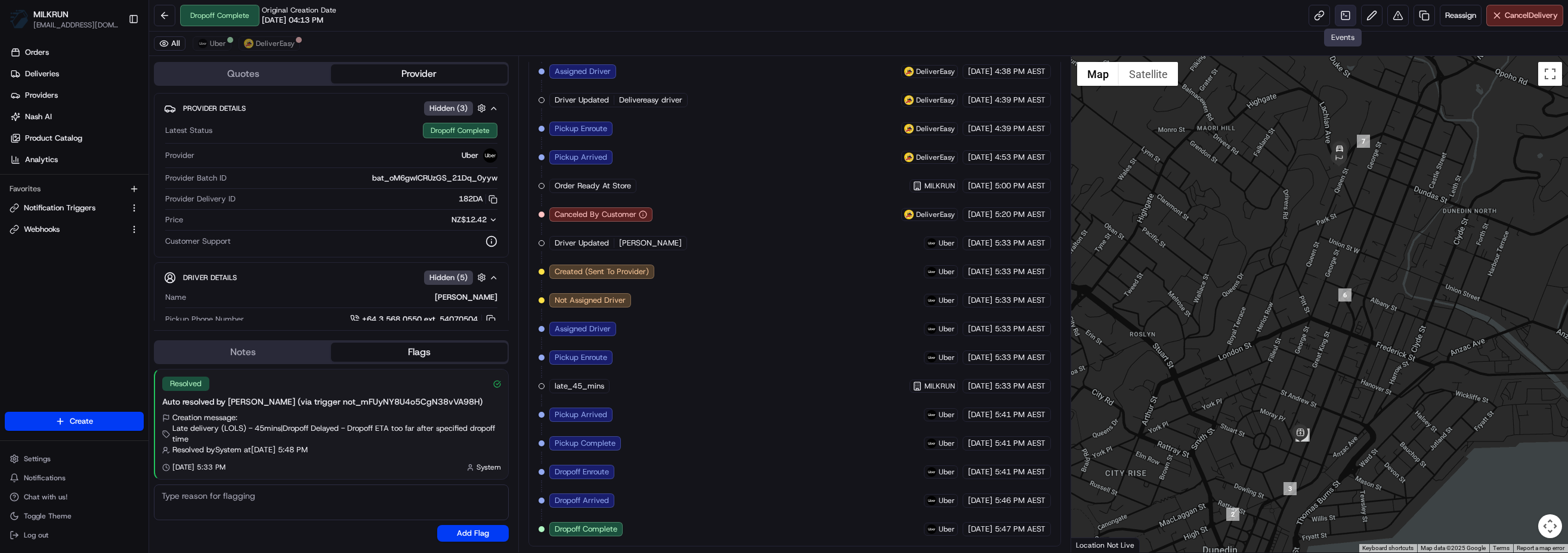
click at [1343, 13] on link at bounding box center [1346, 15] width 22 height 22
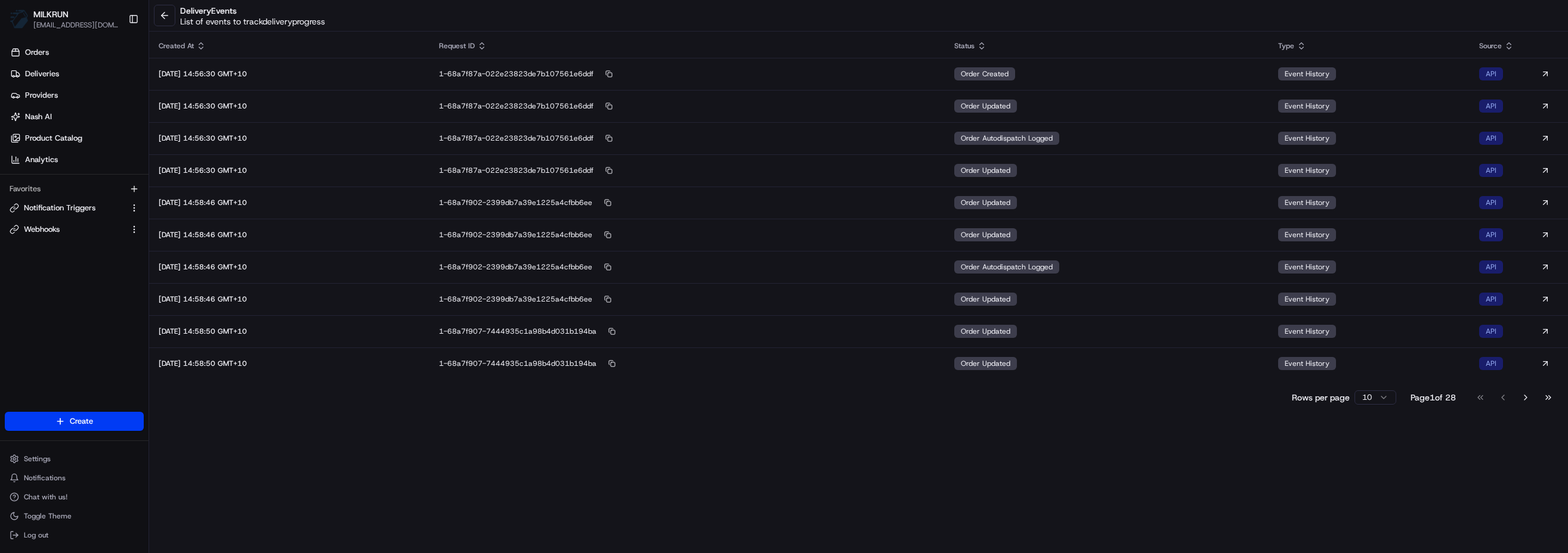
click at [1380, 401] on html "MILKRUN [EMAIL_ADDRESS][DOMAIN_NAME] Toggle Sidebar Orders Deliveries Providers…" at bounding box center [784, 276] width 1568 height 553
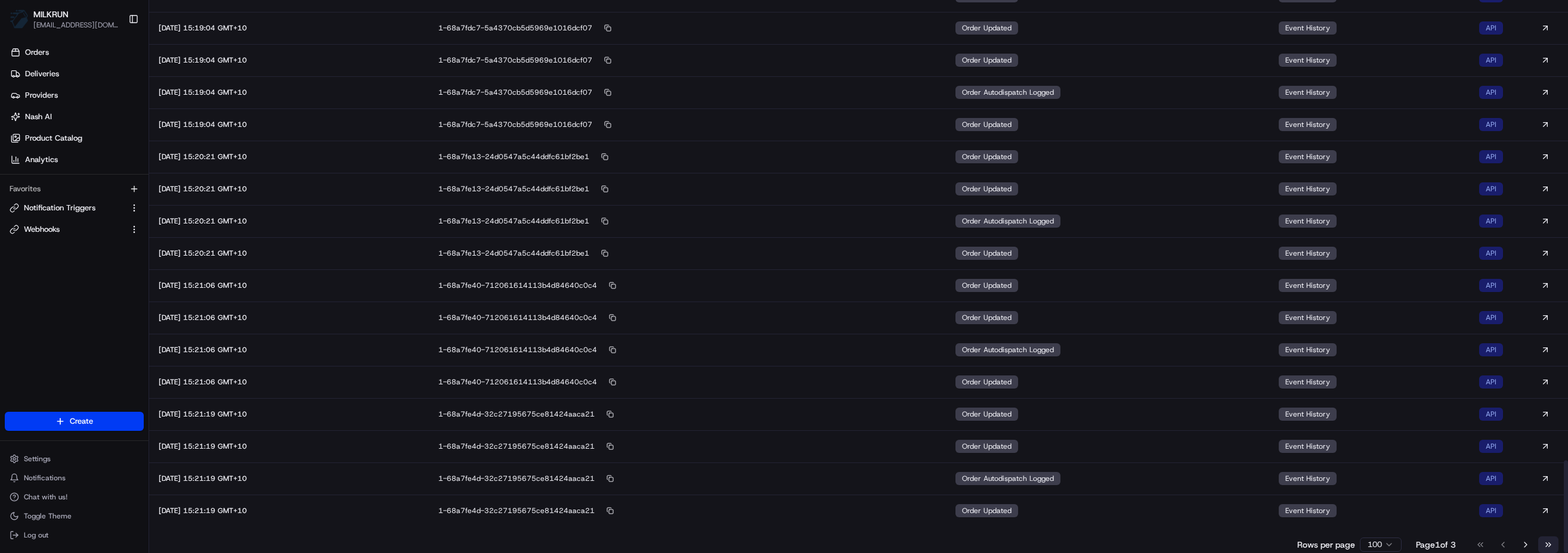
click at [1546, 541] on button "Go to last page" at bounding box center [1548, 545] width 21 height 17
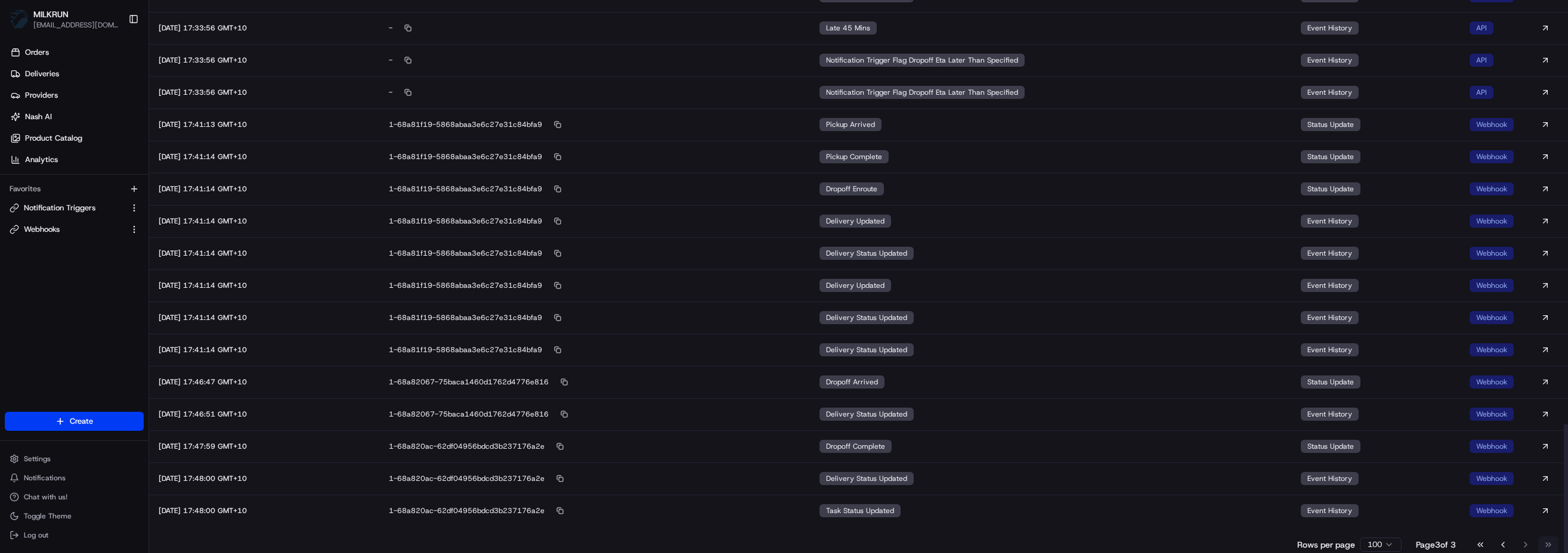
click at [1546, 541] on div "Go to first page Go to previous page Go to next page Go to last page" at bounding box center [1514, 545] width 88 height 17
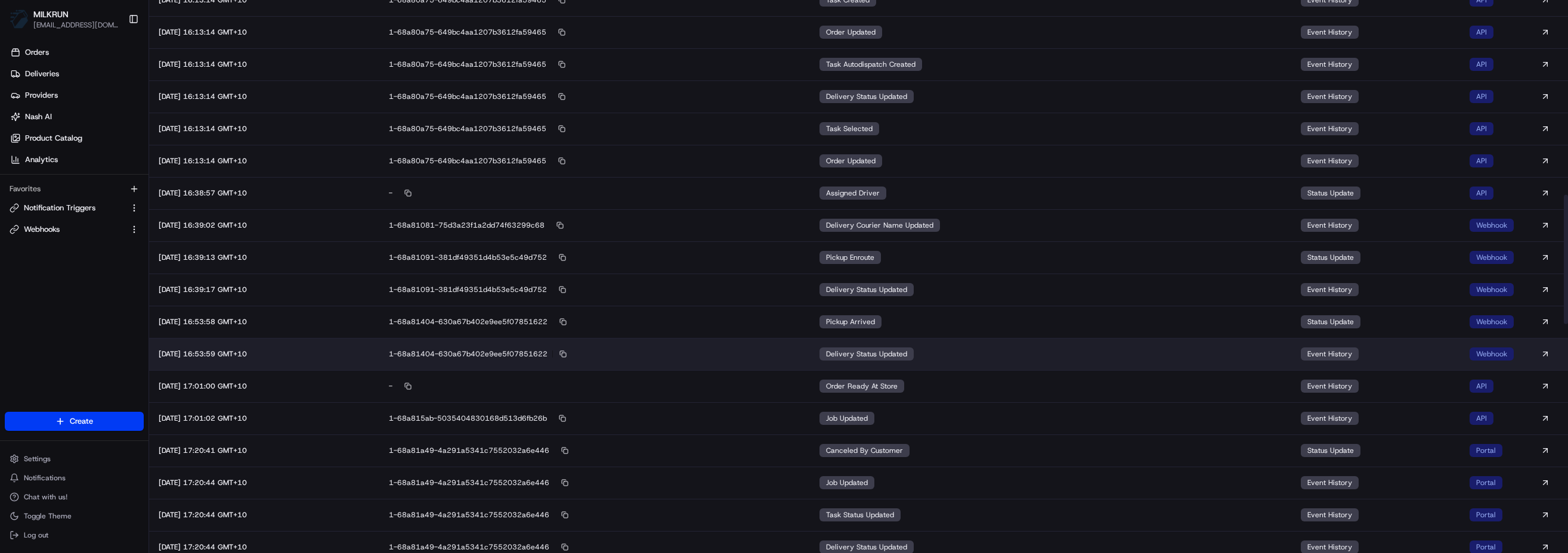
scroll to position [834, 0]
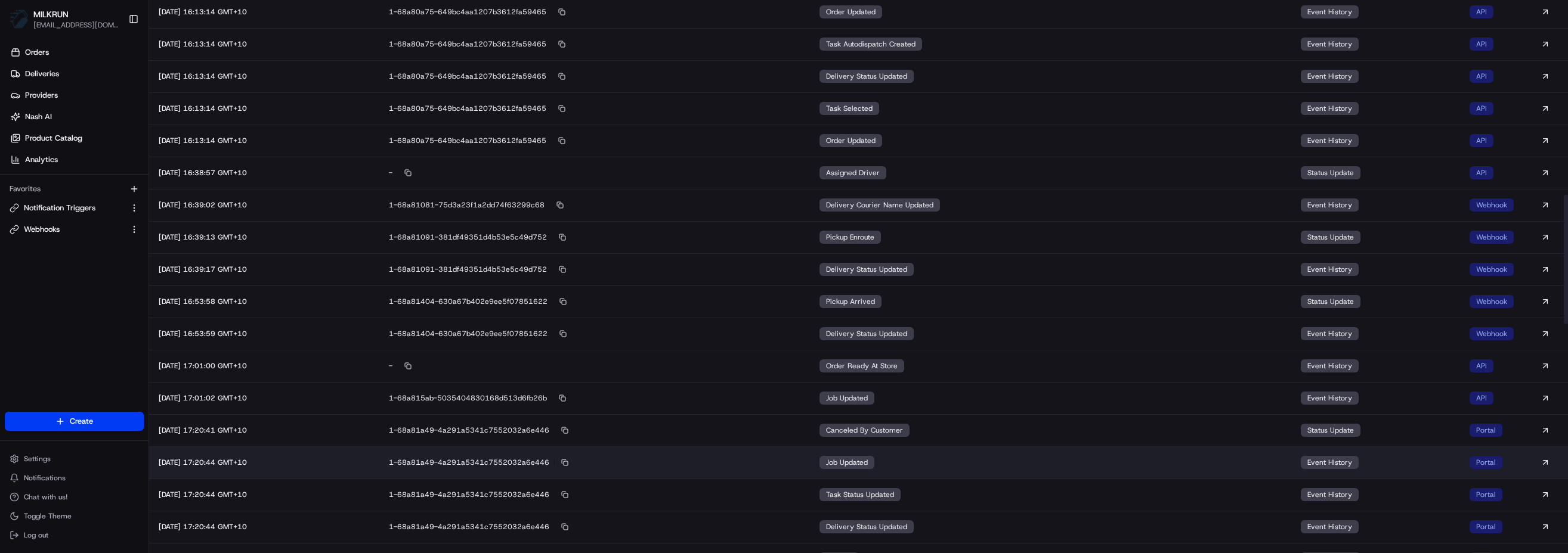
click at [861, 463] on span "job updated" at bounding box center [846, 462] width 42 height 10
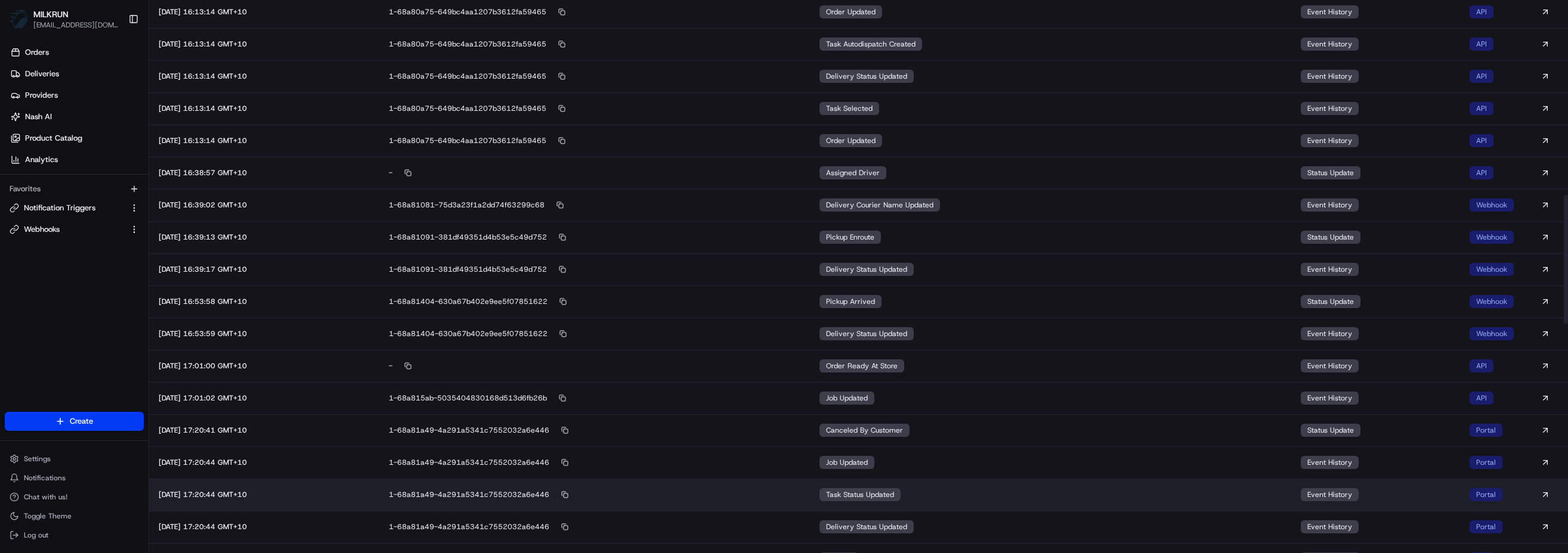
click at [877, 497] on span "task status updated" at bounding box center [860, 495] width 68 height 10
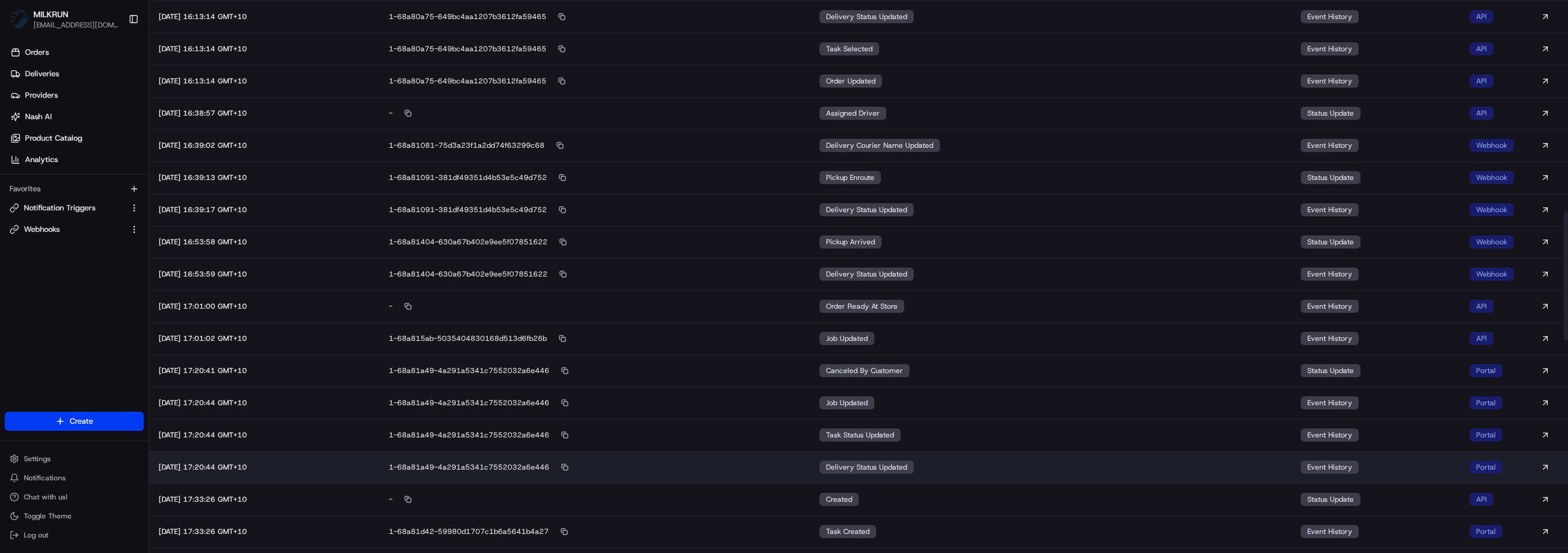
scroll to position [954, 0]
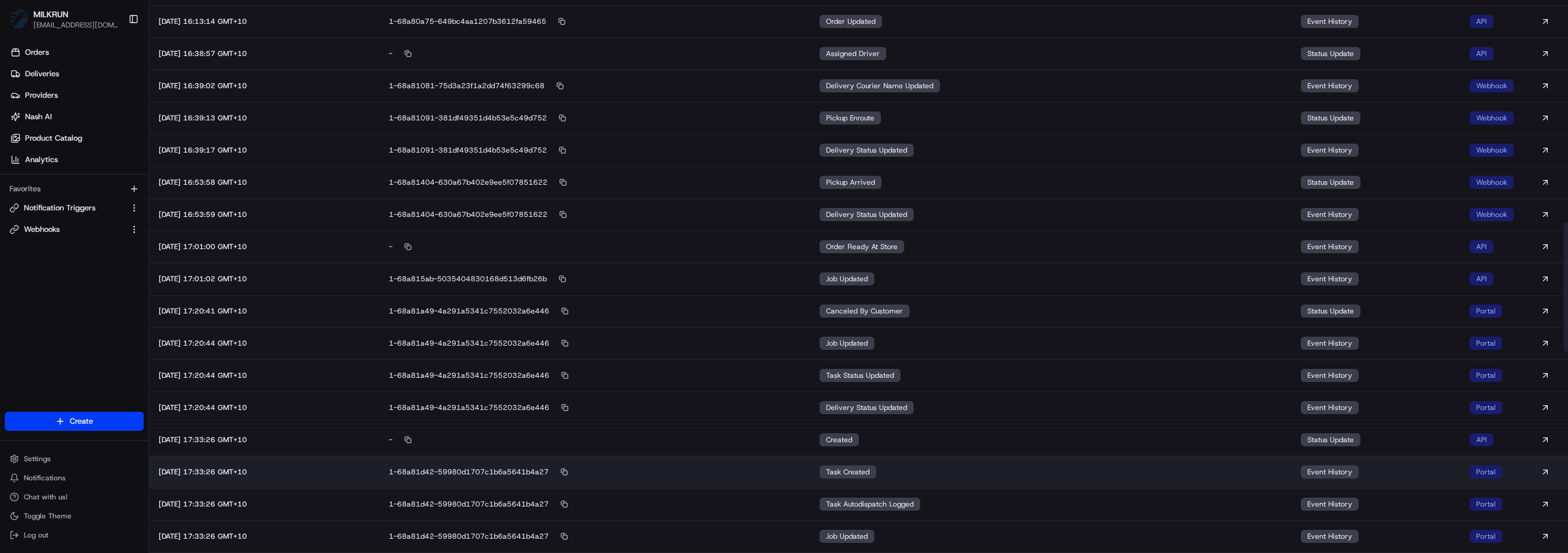
click at [865, 473] on span "task created" at bounding box center [847, 472] width 44 height 10
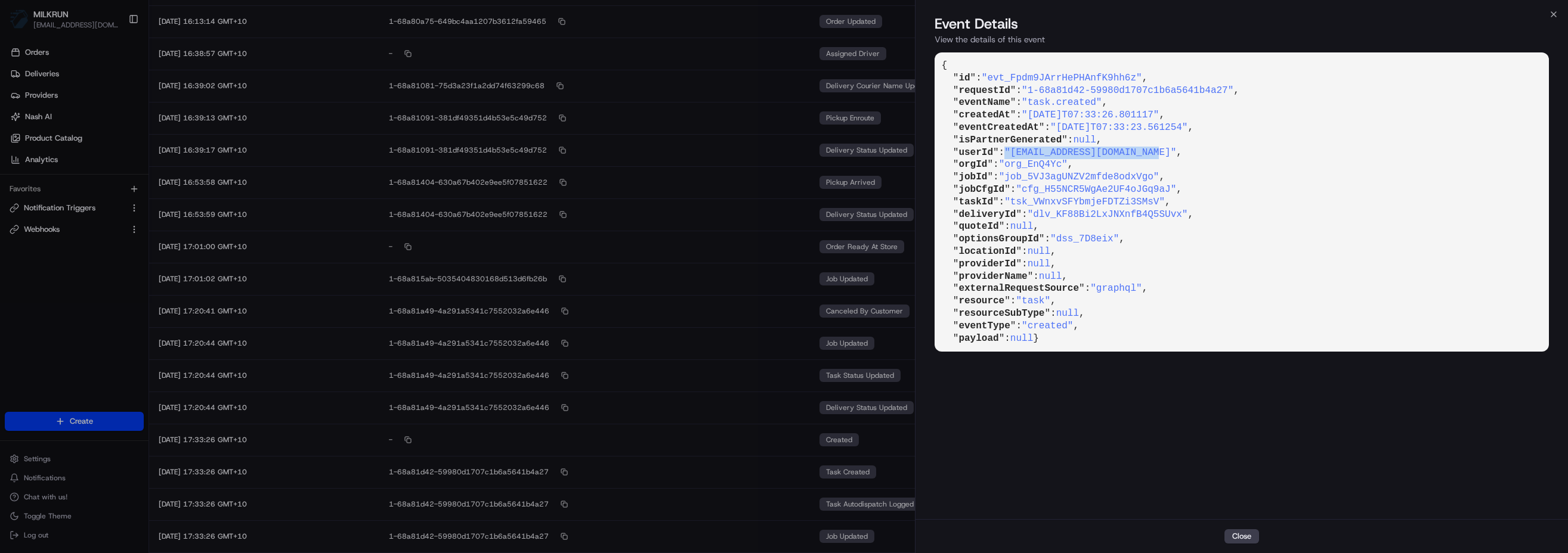
drag, startPoint x: 1006, startPoint y: 154, endPoint x: 1148, endPoint y: 153, distance: 142.0
click at [1148, 153] on pre "{ " id ": "evt_Fpdm9JArrHePHAnfK9hh6z" , " requestId ": "1-68a81d42-59980d1707c…" at bounding box center [1241, 203] width 614 height 299
click at [1037, 149] on span ""jhobbs1@woolworths.com.au"" at bounding box center [1090, 152] width 172 height 11
drag, startPoint x: 1142, startPoint y: 149, endPoint x: 931, endPoint y: 151, distance: 211.0
click at [931, 151] on div "{ " id ": "evt_Fpdm9JArrHePHAnfK9hh6z" , " requestId ": "1-68a81d42-59980d1707c…" at bounding box center [1242, 285] width 653 height 470
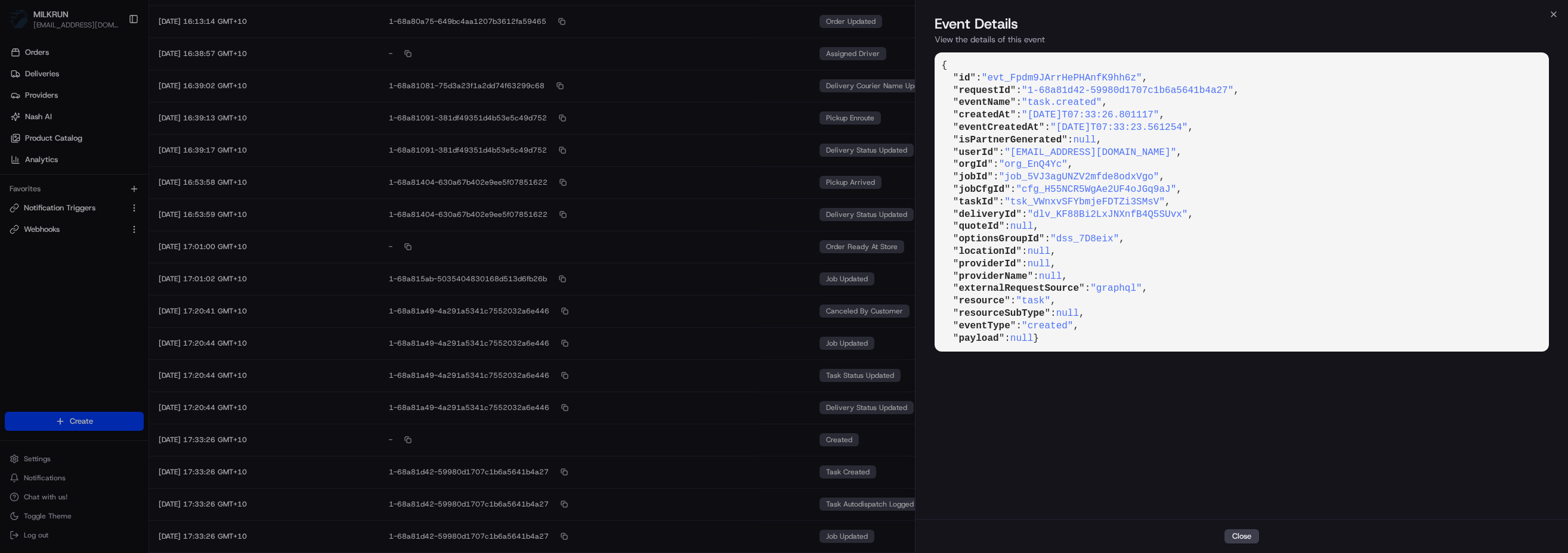
click at [1275, 229] on pre "{ " id ": "evt_Fpdm9JArrHePHAnfK9hh6z" , " requestId ": "1-68a81d42-59980d1707c…" at bounding box center [1241, 203] width 614 height 299
